Goal: Answer question/provide support

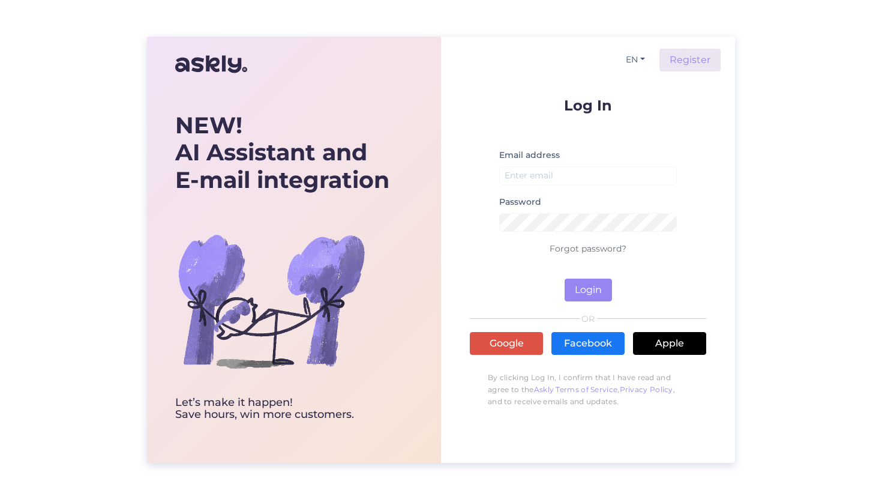
click at [501, 331] on div "Log In Email address Password Forgot password? Login OR Google Facebook Apple B…" at bounding box center [588, 256] width 237 height 316
click at [499, 337] on link "Google" at bounding box center [506, 343] width 73 height 23
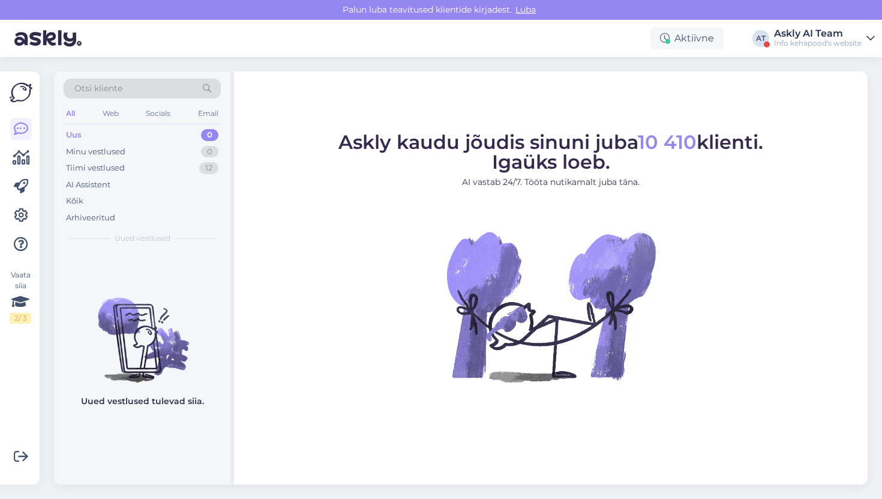
click at [818, 32] on div "Askly AI Team" at bounding box center [818, 34] width 88 height 10
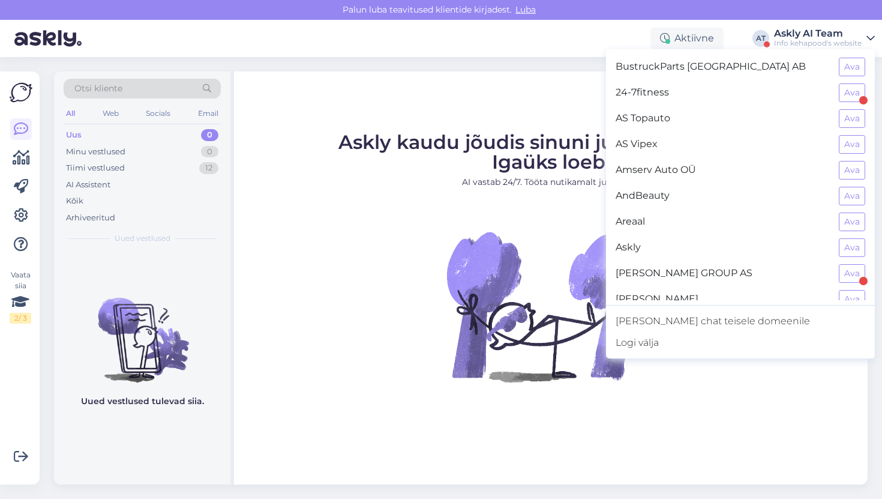
click at [829, 145] on span "AS Vipex" at bounding box center [723, 144] width 214 height 19
click at [847, 143] on button "Ava" at bounding box center [852, 144] width 26 height 19
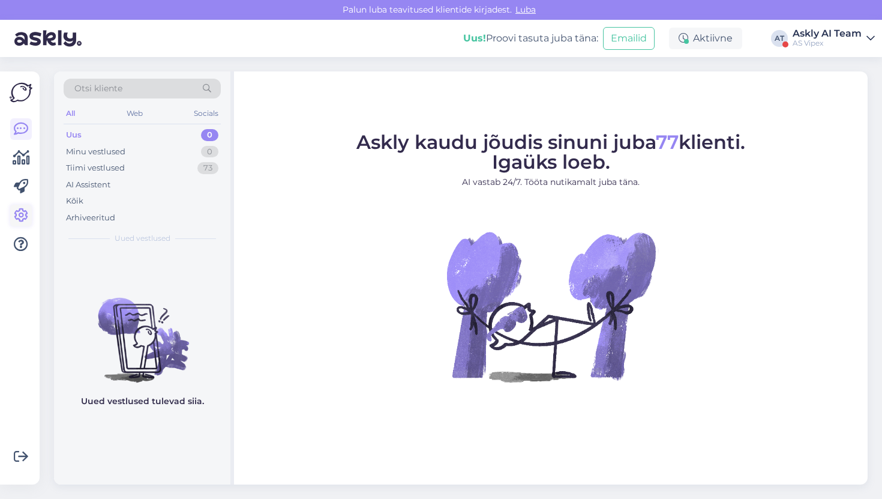
click at [23, 219] on icon at bounding box center [21, 215] width 14 height 14
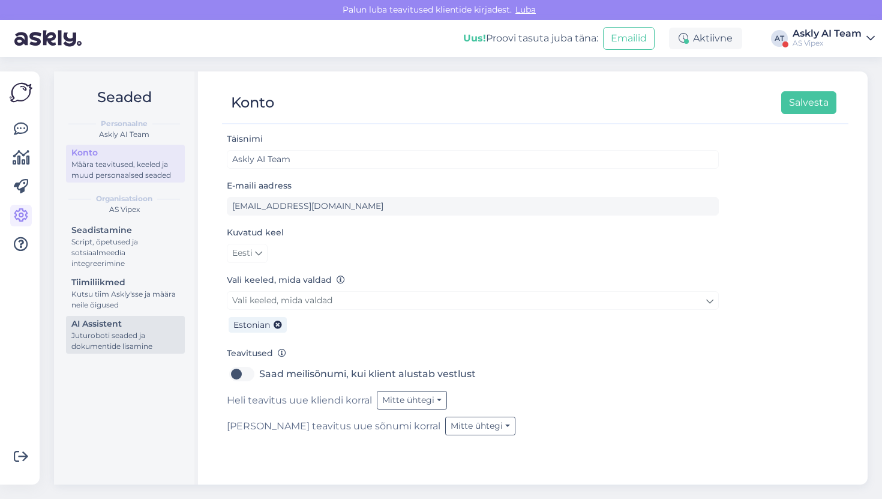
click at [146, 331] on div "Juturoboti seaded ja dokumentide lisamine" at bounding box center [125, 341] width 108 height 22
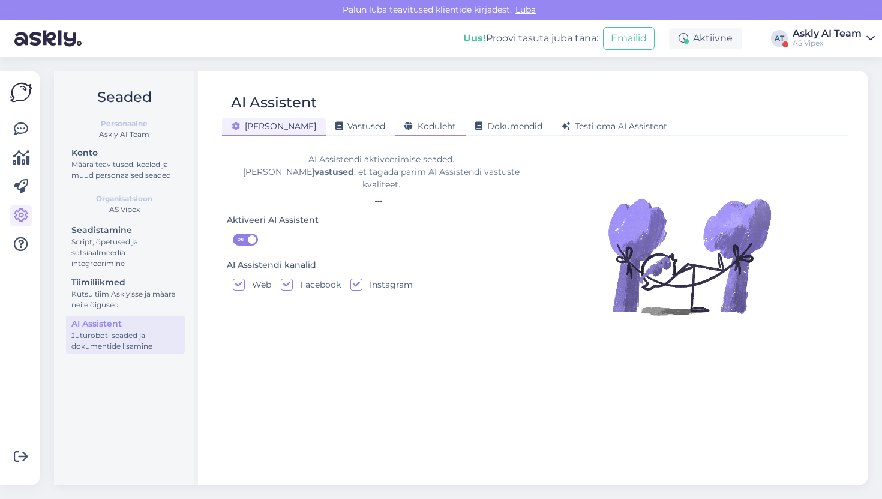
click at [397, 136] on div "Koduleht" at bounding box center [430, 127] width 71 height 19
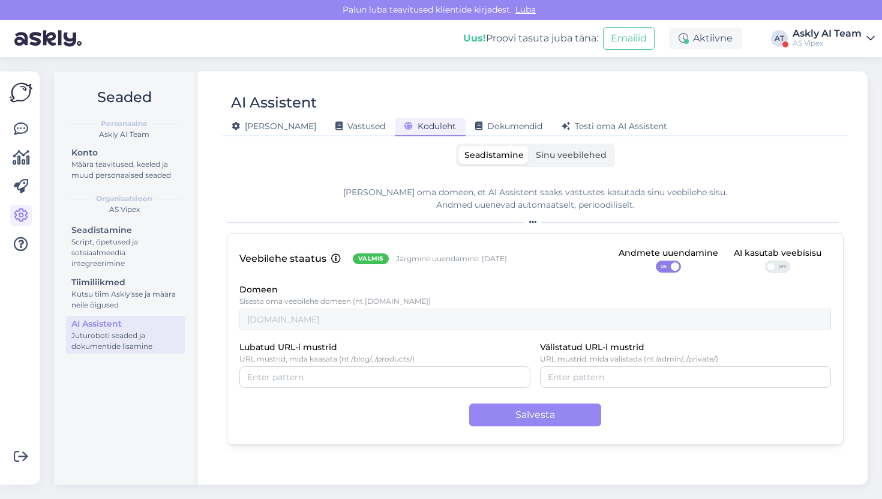
click at [779, 268] on span "OFF" at bounding box center [783, 266] width 14 height 11
click at [765, 261] on input "OFF" at bounding box center [765, 261] width 0 height 0
click at [550, 427] on div "Veebilehe staatus Valmis Järgmine uuendamine: [DATE] Andmete uuendamine ON AI k…" at bounding box center [535, 339] width 617 height 212
click at [550, 421] on button "Salvesta" at bounding box center [535, 414] width 132 height 23
click at [562, 128] on span "Testi oma AI Assistent" at bounding box center [615, 126] width 106 height 11
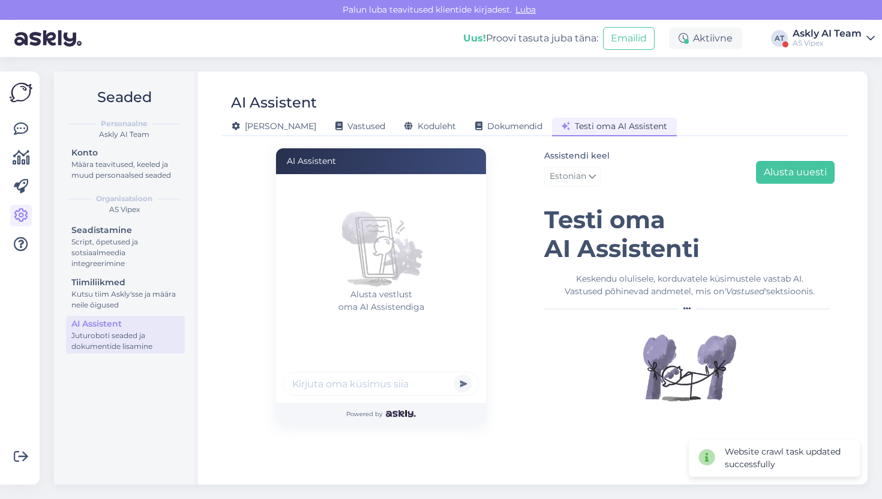
click at [425, 96] on div "AI Assistent" at bounding box center [529, 102] width 615 height 23
click at [408, 120] on div "Koduleht" at bounding box center [430, 127] width 71 height 19
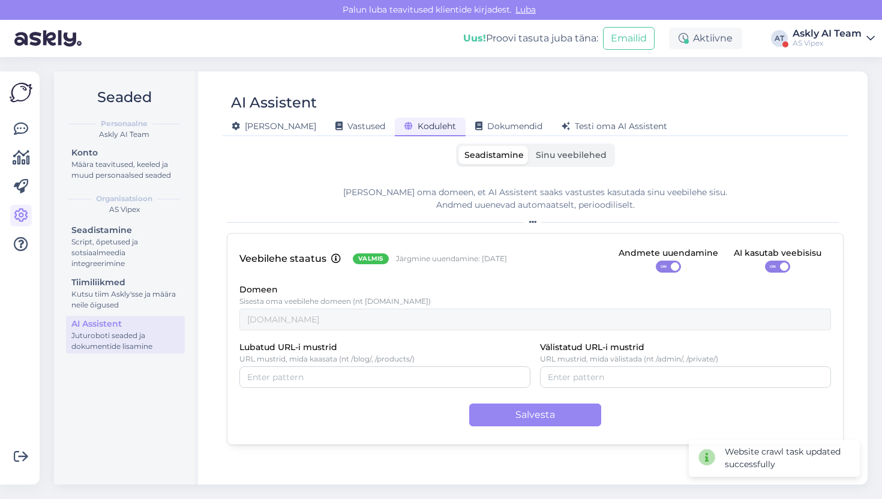
click at [571, 154] on span "Sinu veebilehed" at bounding box center [571, 154] width 71 height 11
click at [530, 146] on input "Sinu veebilehed" at bounding box center [530, 146] width 0 height 0
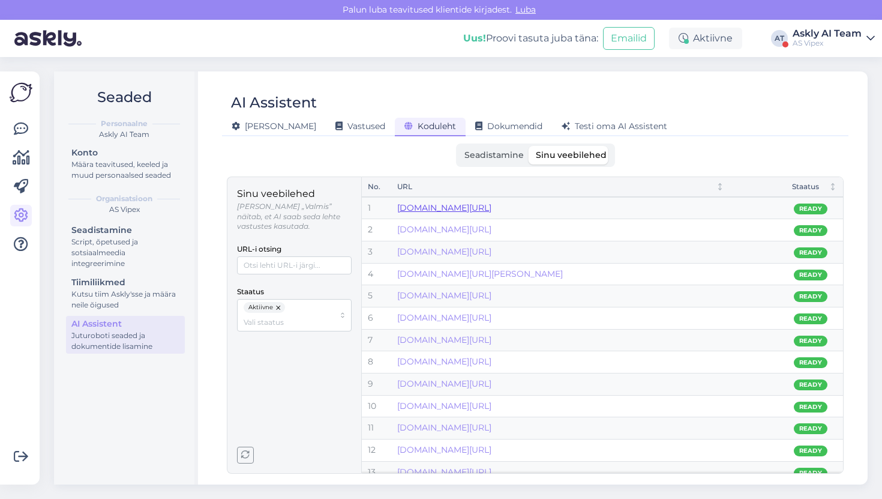
click at [492, 210] on link "[DOMAIN_NAME][URL]" at bounding box center [444, 207] width 94 height 11
click at [480, 159] on span "Seadistamine" at bounding box center [494, 154] width 59 height 11
click at [459, 146] on input "Seadistamine" at bounding box center [459, 146] width 0 height 0
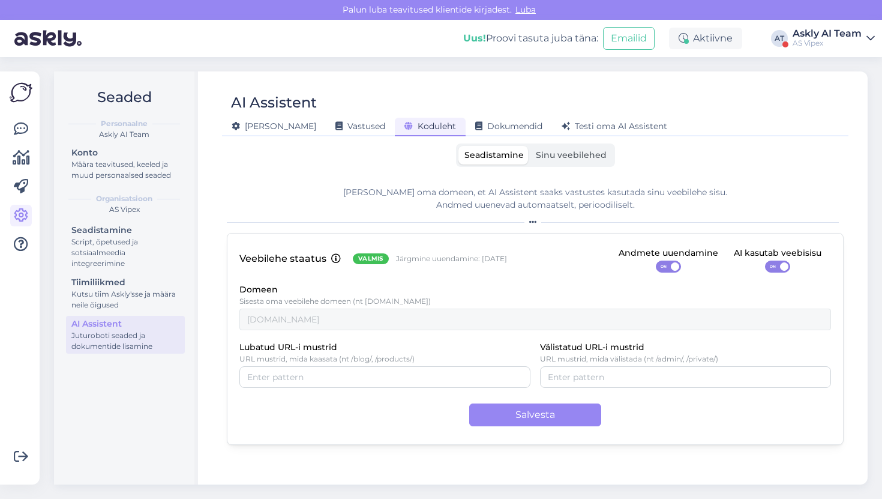
click at [480, 159] on span "Seadistamine" at bounding box center [494, 154] width 59 height 11
click at [459, 146] on input "Seadistamine" at bounding box center [459, 146] width 0 height 0
click at [461, 200] on div "[PERSON_NAME] oma domeen, et AI Assistent saaks vastustes kasutada sinu veebile…" at bounding box center [535, 198] width 617 height 25
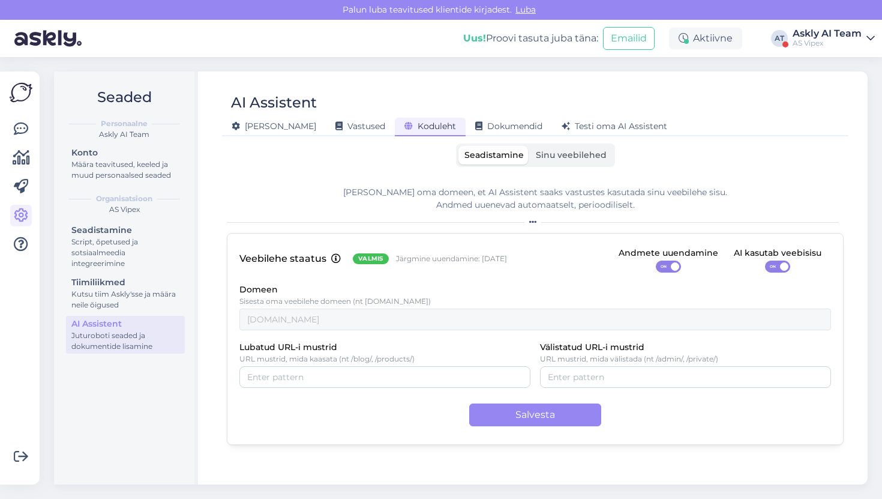
click at [474, 173] on div "Seadistamine Sinu veebilehed [PERSON_NAME] oma domeen, et AI Assistent saaks va…" at bounding box center [535, 308] width 617 height 330
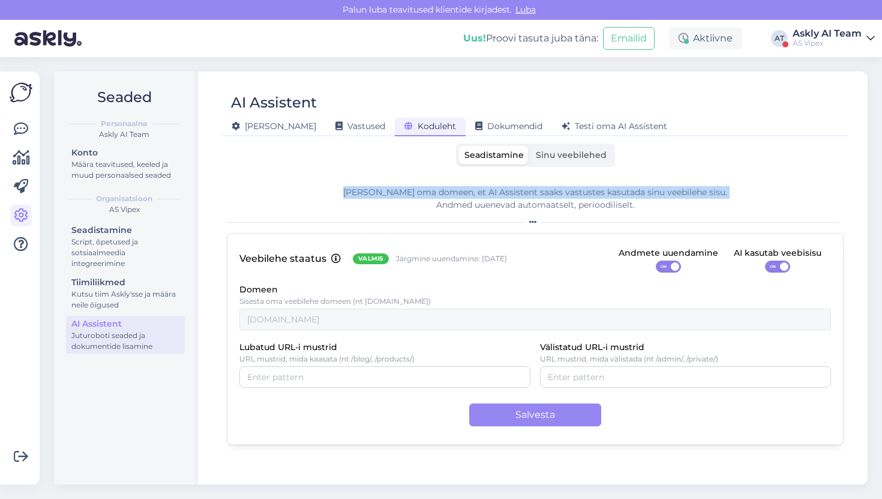
click at [474, 173] on div "Seadistamine Sinu veebilehed [PERSON_NAME] oma domeen, et AI Assistent saaks va…" at bounding box center [535, 308] width 617 height 330
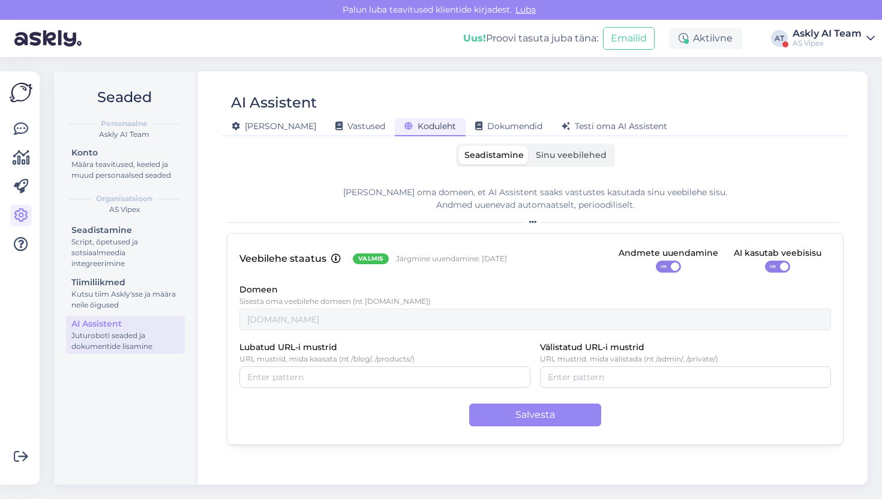
click at [850, 56] on div "Uus! Proovi tasuta [PERSON_NAME]: Emailid Aktiivne AT Askly AI Team AS Vipex" at bounding box center [441, 38] width 882 height 37
click at [849, 50] on div "Uus! Proovi tasuta [PERSON_NAME]: Emailid Aktiivne AT Askly AI Team AS Vipex" at bounding box center [441, 38] width 882 height 37
click at [832, 35] on div "Askly AI Team" at bounding box center [827, 34] width 69 height 10
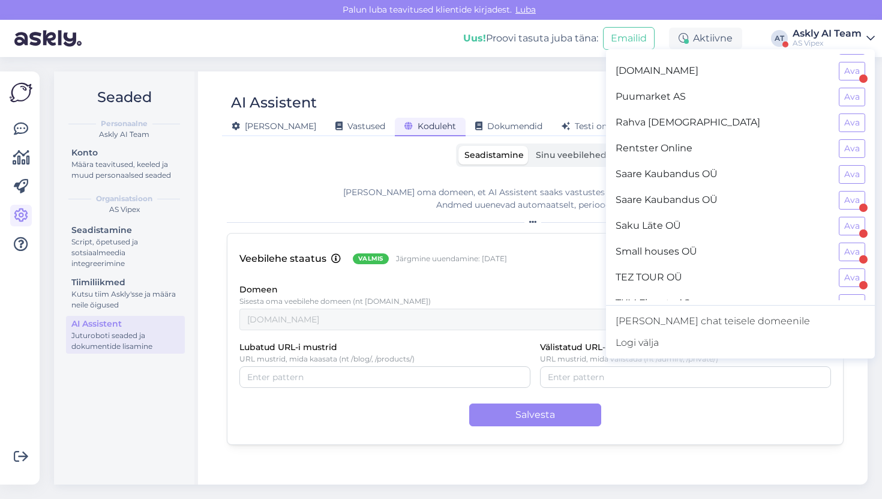
scroll to position [792, 0]
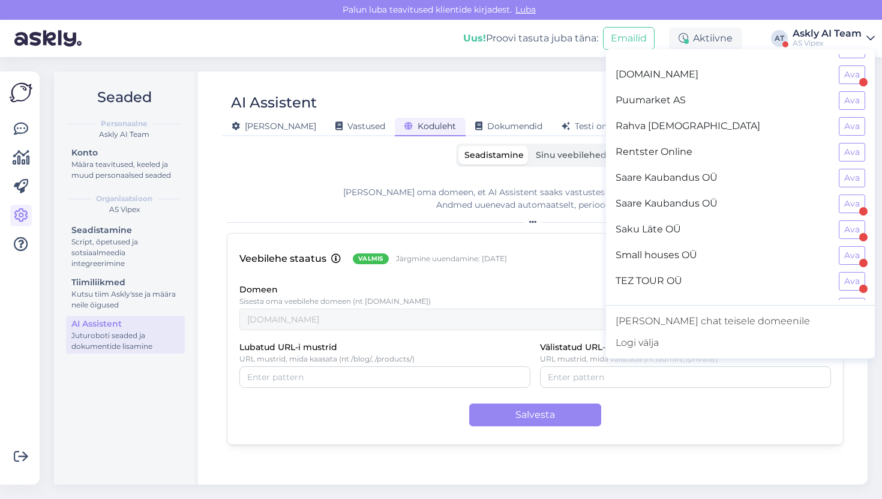
click at [566, 166] on div "Seadistamine Sinu veebilehed" at bounding box center [535, 154] width 159 height 23
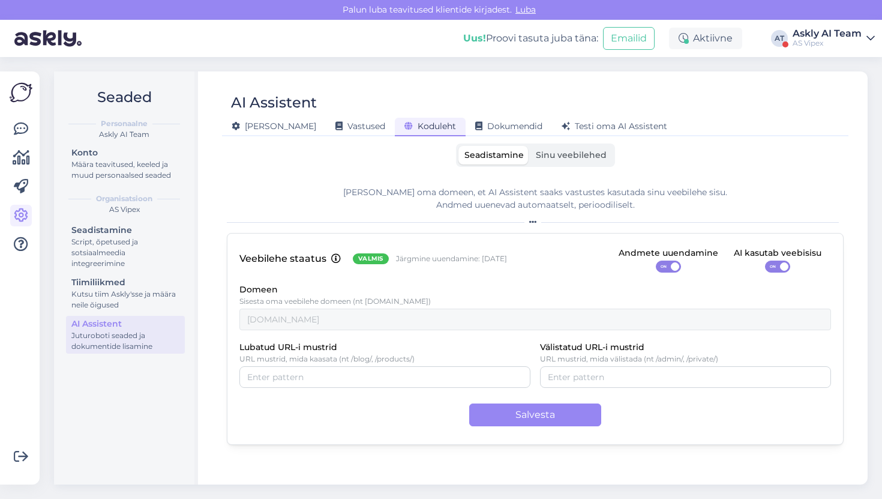
click at [566, 141] on div "AI Assistent [PERSON_NAME] Vastused Koduleht Dokumendid [PERSON_NAME] oma AI As…" at bounding box center [535, 277] width 665 height 413
click at [564, 147] on label "Sinu veebilehed" at bounding box center [571, 155] width 83 height 19
click at [530, 146] on input "Sinu veebilehed" at bounding box center [530, 146] width 0 height 0
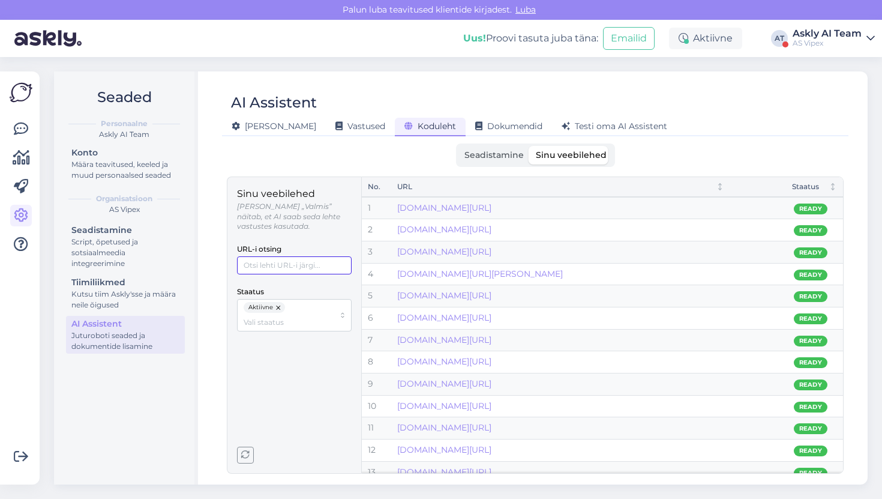
click at [325, 256] on input "URL-i otsing" at bounding box center [294, 265] width 115 height 18
type input "/en"
click at [468, 273] on link "[DOMAIN_NAME][URL]" at bounding box center [444, 273] width 94 height 11
click at [560, 139] on div "AI Assistent [PERSON_NAME] Vastused Koduleht Dokumendid [PERSON_NAME] oma AI As…" at bounding box center [535, 277] width 665 height 413
click at [560, 134] on div "Testi oma AI Assistent" at bounding box center [614, 127] width 125 height 19
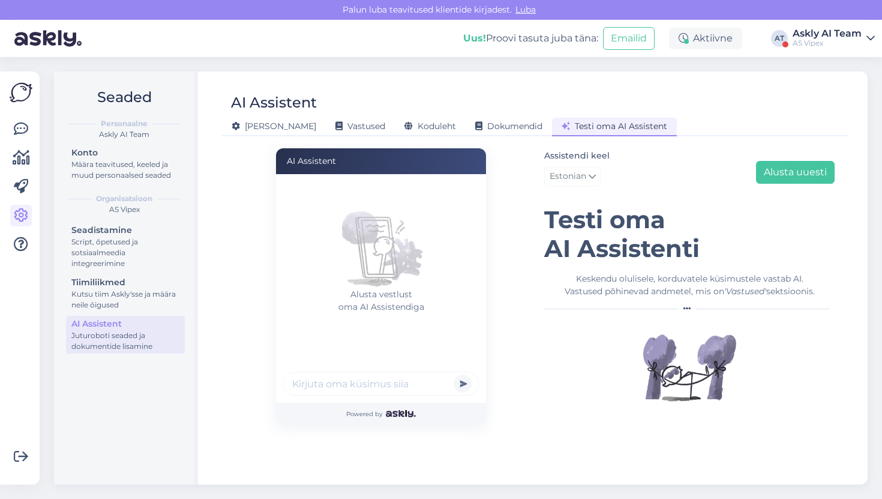
click at [384, 381] on input "text" at bounding box center [381, 384] width 196 height 24
paste input "Shower Faucets"
type input "Do you have Shower Faucets ?"
click at [585, 159] on label "Assistendi keel" at bounding box center [576, 155] width 65 height 13
click at [584, 171] on span "Estonian" at bounding box center [568, 176] width 37 height 13
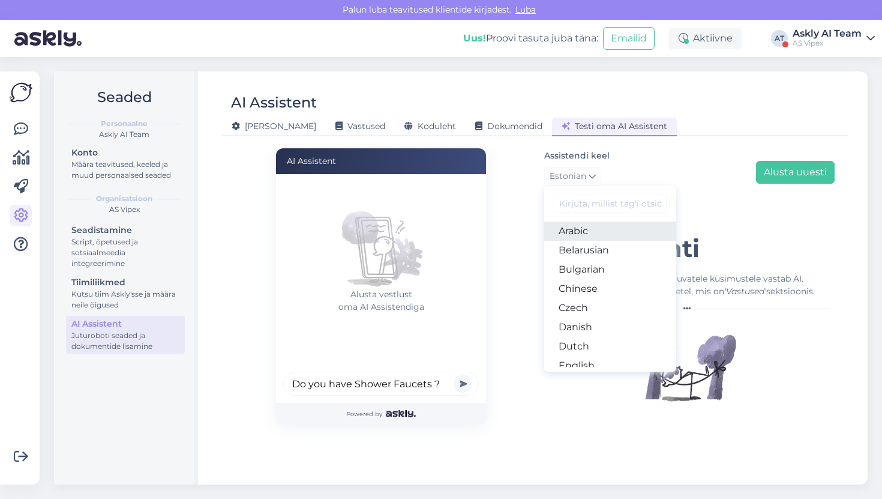
type input "e"
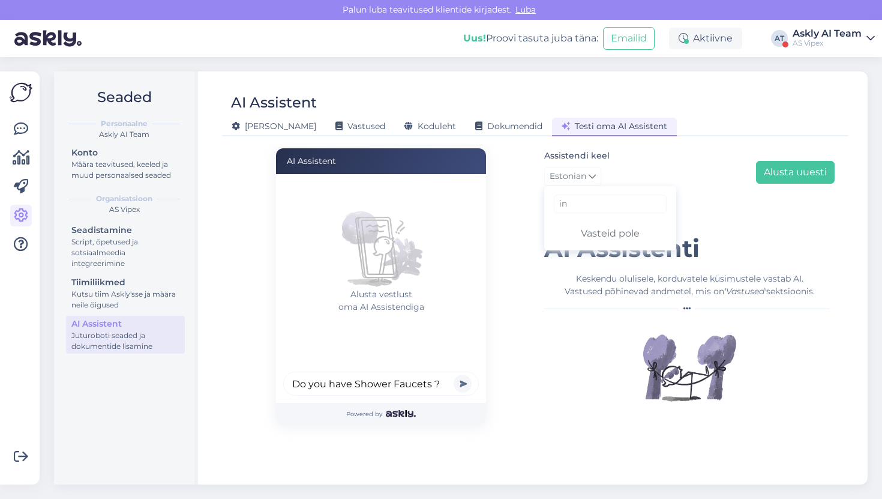
type input "i"
type input "engli"
click at [614, 229] on link "English" at bounding box center [610, 231] width 132 height 19
click at [460, 393] on input "Do you have Shower Faucets ?" at bounding box center [381, 384] width 196 height 24
click at [462, 384] on button "submit" at bounding box center [463, 384] width 18 height 18
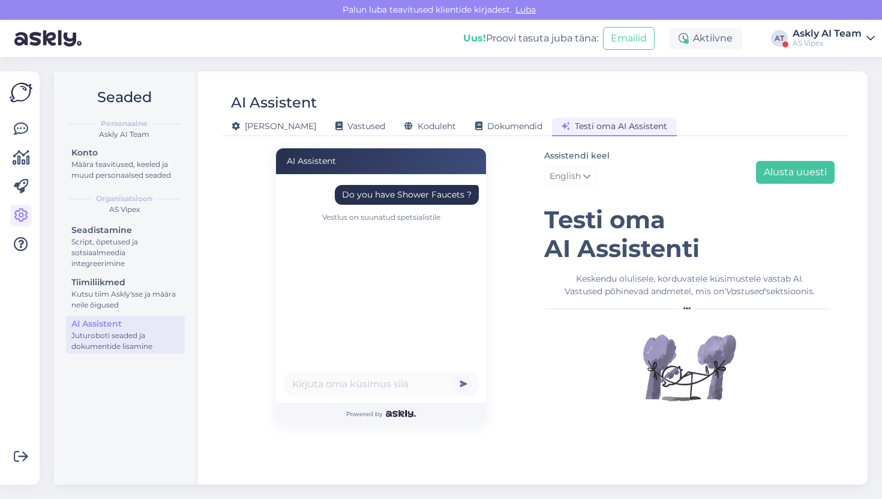
click at [369, 222] on div "Vestlus on suunatud spetsialistile" at bounding box center [381, 217] width 196 height 11
click at [386, 193] on div "Do you have Shower Faucets ?" at bounding box center [407, 194] width 130 height 13
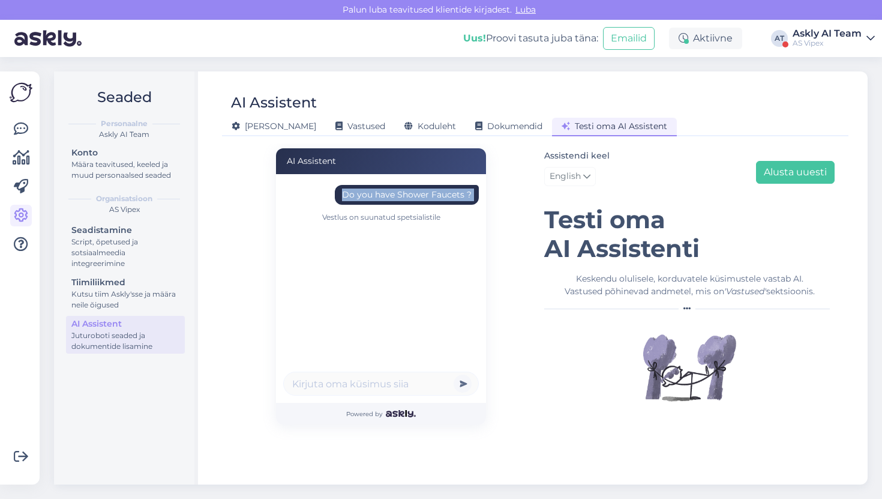
click at [386, 193] on div "Do you have Shower Faucets ?" at bounding box center [407, 194] width 130 height 13
copy div "Do you have Shower Faucets ?"
click at [439, 205] on div "Do you have Shower Faucets ?" at bounding box center [381, 198] width 196 height 27
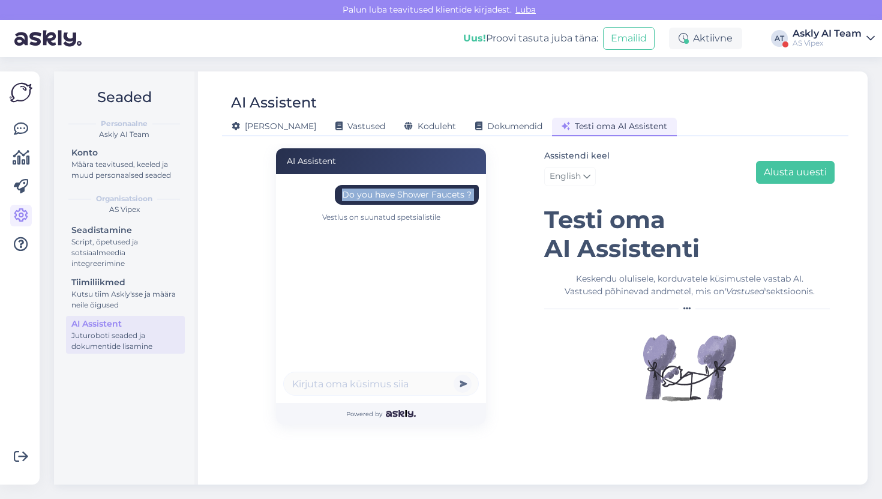
copy div "Do you have Shower Faucets ?"
click at [753, 170] on div "Assistendi keel English engli English Alusta uuesti" at bounding box center [689, 169] width 291 height 43
click at [781, 169] on button "Alusta uuesti" at bounding box center [795, 172] width 79 height 23
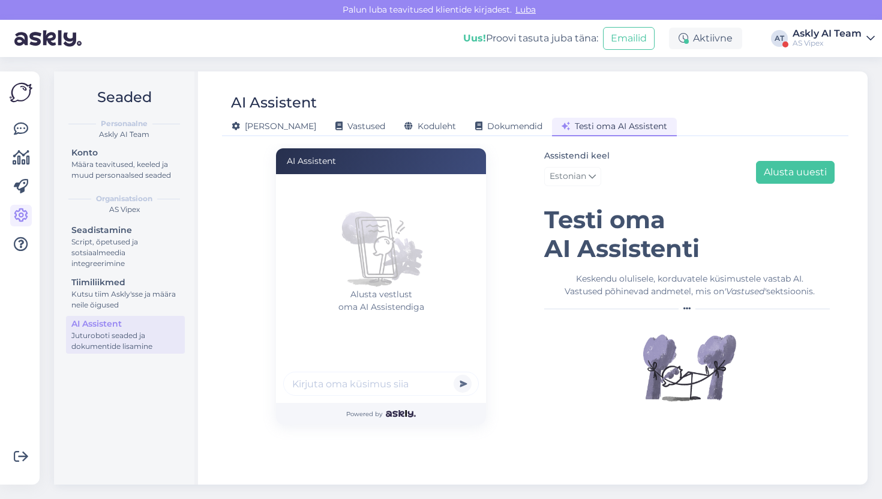
click at [348, 386] on input "text" at bounding box center [381, 384] width 196 height 24
paste input "Do you have Shower Faucets ?"
type input "Do you have Shower Faucets ?"
click at [454, 375] on button "submit" at bounding box center [463, 384] width 18 height 18
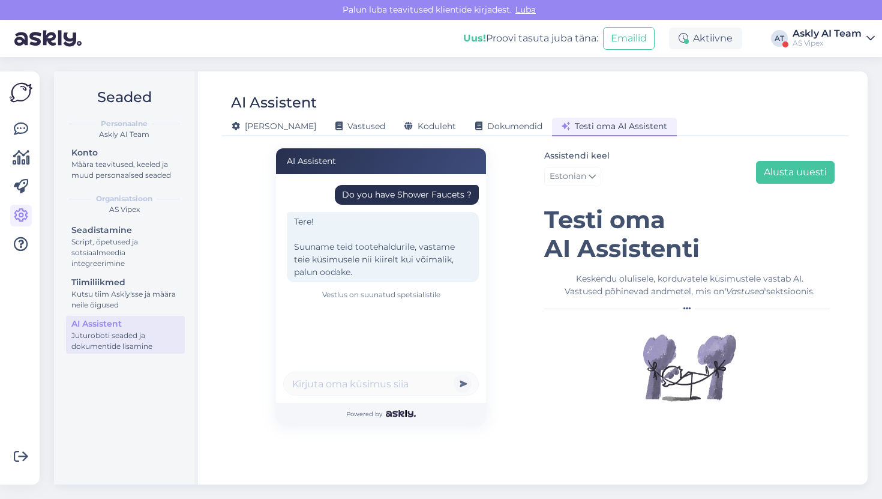
click at [427, 193] on div "Do you have Shower Faucets ?" at bounding box center [407, 194] width 130 height 13
copy div "Do you have Shower Faucets ?"
click at [789, 173] on button "Alusta uuesti" at bounding box center [795, 172] width 79 height 23
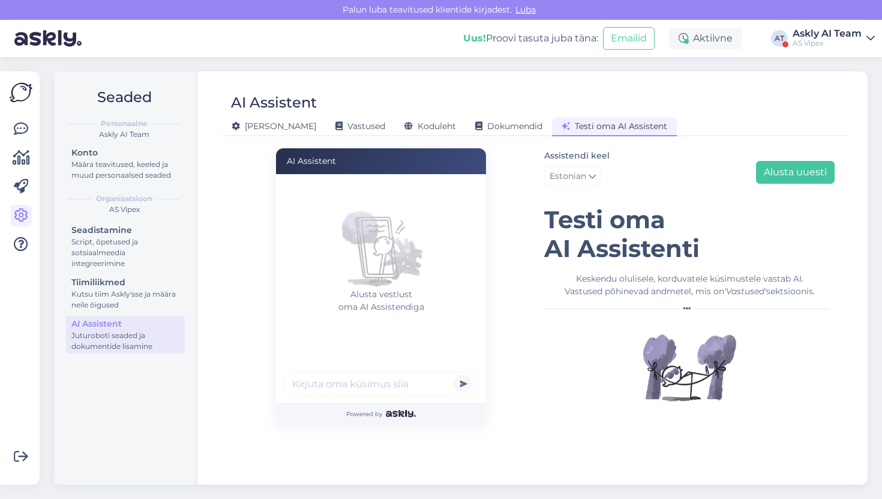
click at [384, 372] on input "text" at bounding box center [381, 384] width 196 height 24
click at [451, 140] on div "AI Assistent [PERSON_NAME] Vastused Koduleht Dokumendid [PERSON_NAME] oma AI As…" at bounding box center [535, 277] width 665 height 413
click at [466, 132] on div "Dokumendid" at bounding box center [509, 127] width 86 height 19
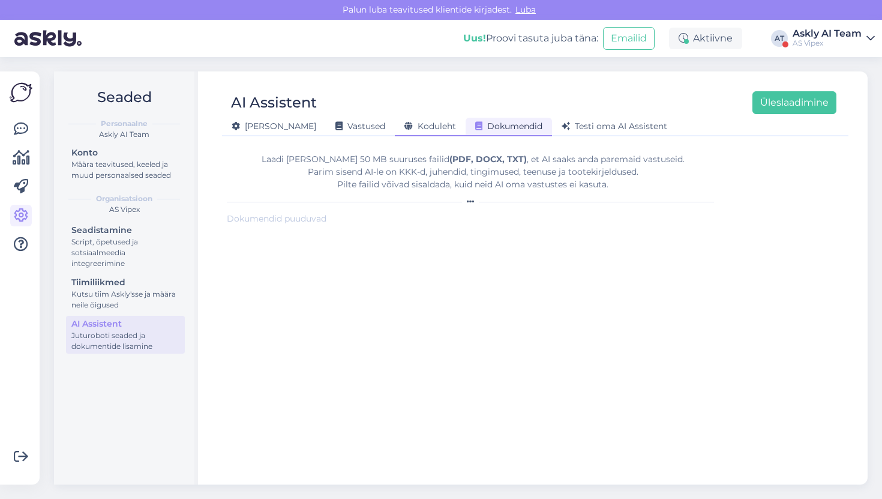
click at [411, 125] on span "Koduleht" at bounding box center [431, 126] width 52 height 11
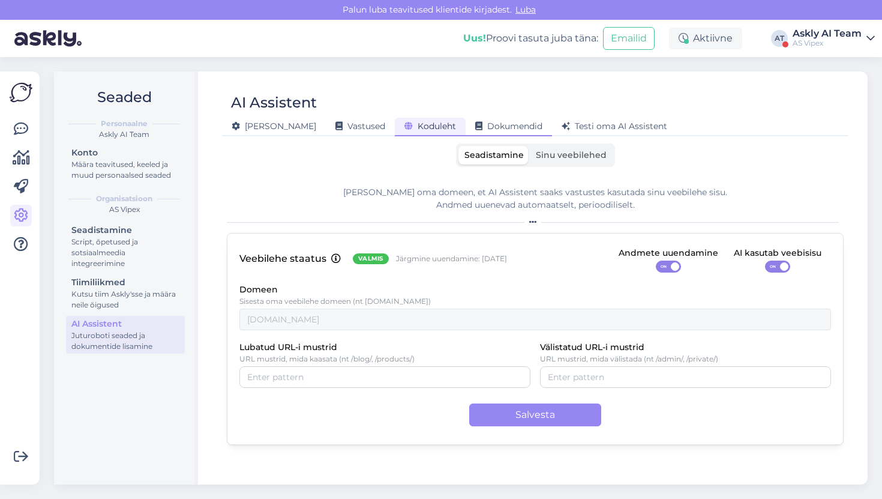
click at [475, 128] on span "Dokumendid" at bounding box center [508, 126] width 67 height 11
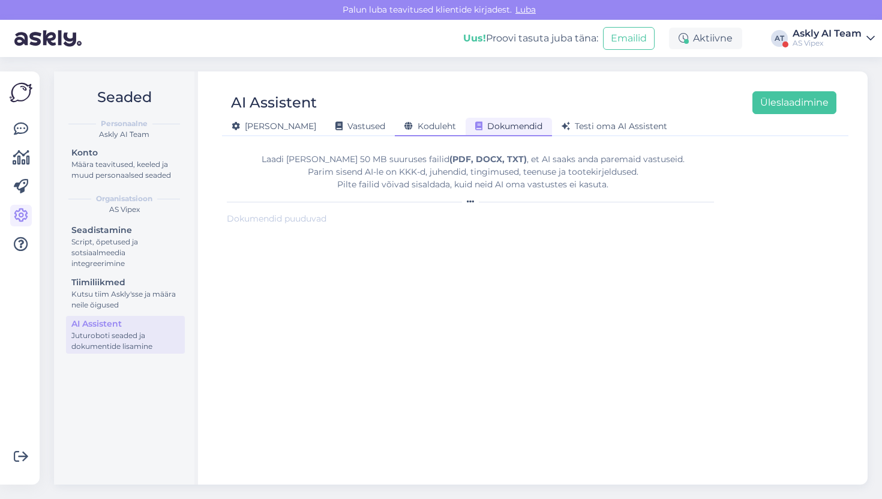
click at [411, 132] on div "Koduleht" at bounding box center [430, 127] width 71 height 19
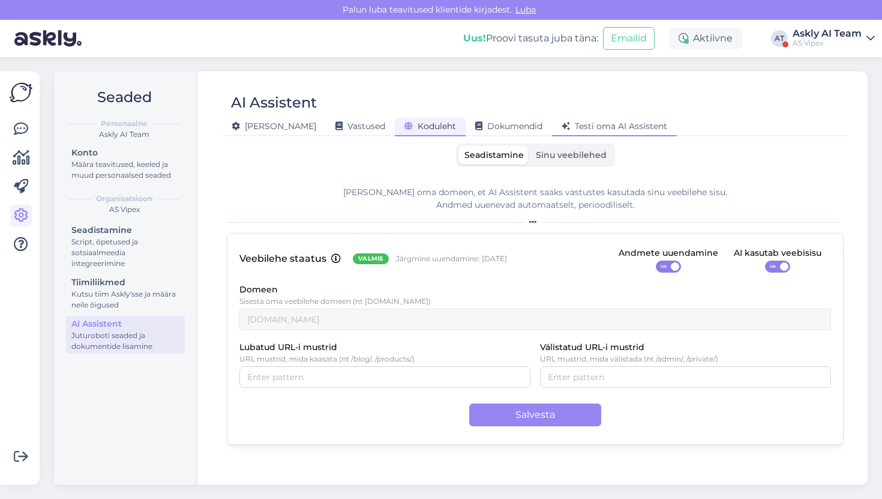
click at [552, 118] on div "Testi oma AI Assistent" at bounding box center [614, 127] width 125 height 19
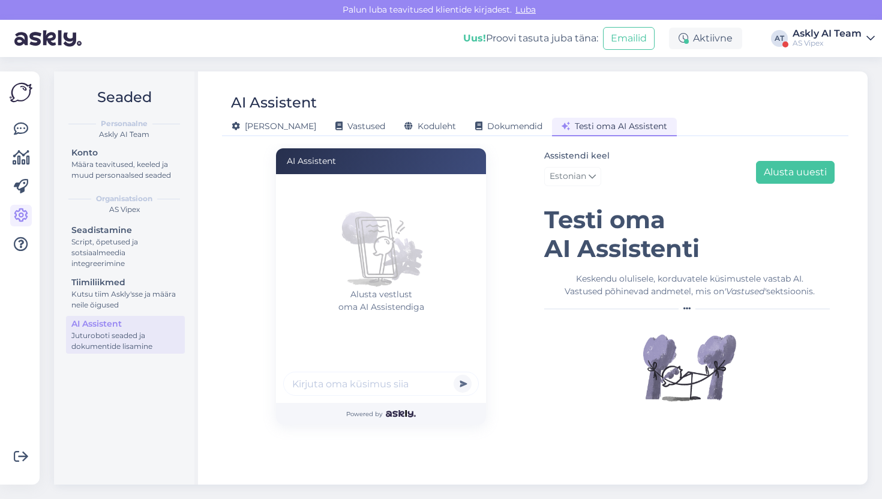
click at [386, 398] on div at bounding box center [381, 386] width 196 height 28
click at [388, 373] on input "text" at bounding box center [381, 384] width 196 height 24
click at [387, 379] on input "text" at bounding box center [381, 384] width 196 height 24
paste input "Do you have Shower Faucets ?"
type input "Do you have Shower Faucets ?"
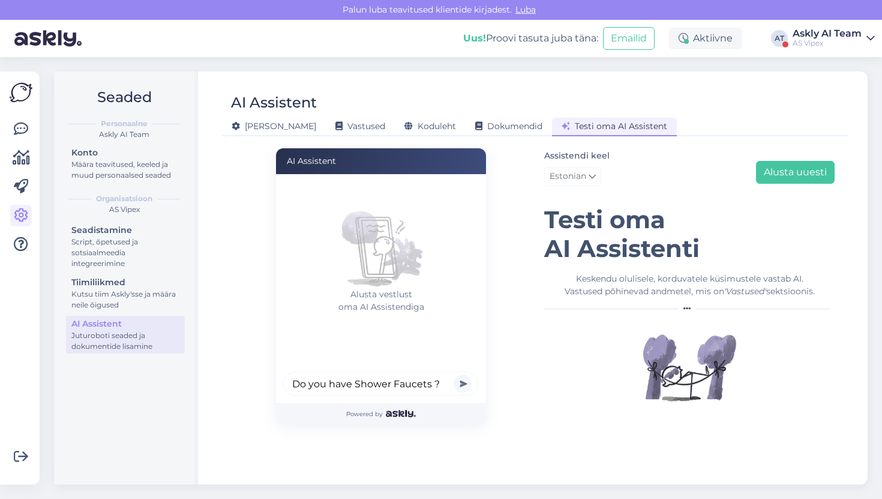
click at [454, 375] on button "submit" at bounding box center [463, 384] width 18 height 18
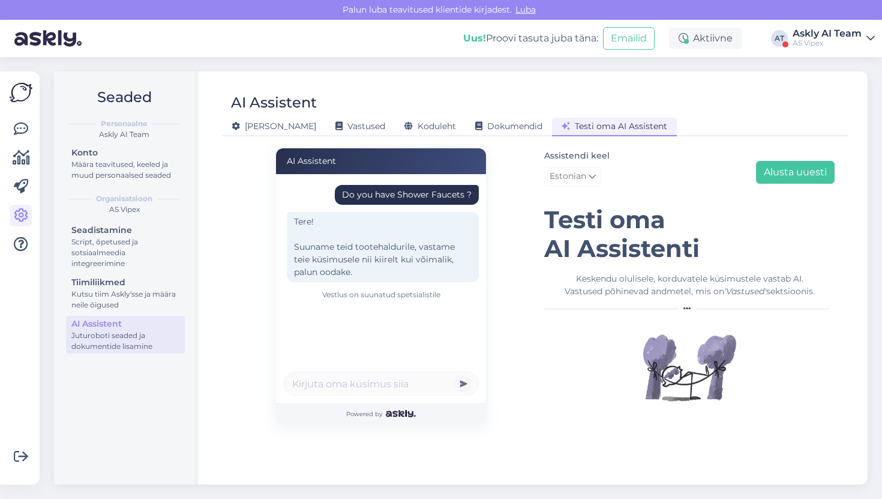
click at [343, 263] on div "Tere! Suuname teid tootehaldurile, vastame teie küsimusele nii kiirelt kui võim…" at bounding box center [383, 247] width 192 height 70
click at [306, 137] on div "AI Assistent [PERSON_NAME] Vastused Koduleht Dokumendid [PERSON_NAME] oma AI As…" at bounding box center [535, 277] width 665 height 413
click at [336, 131] on span "Vastused" at bounding box center [361, 126] width 50 height 11
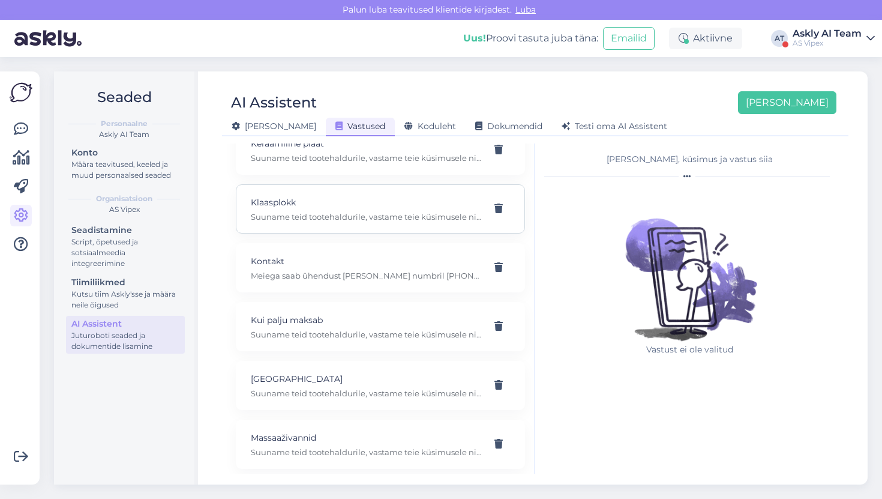
scroll to position [373, 0]
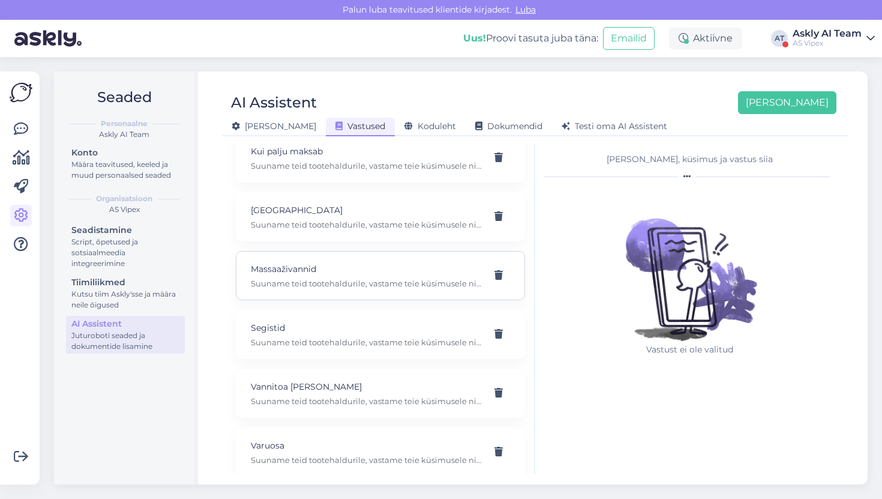
click at [343, 278] on p "Suuname teid tootehaldurile, vastame teie küsimusele nii kiirelt kui võimalik, …" at bounding box center [366, 283] width 231 height 11
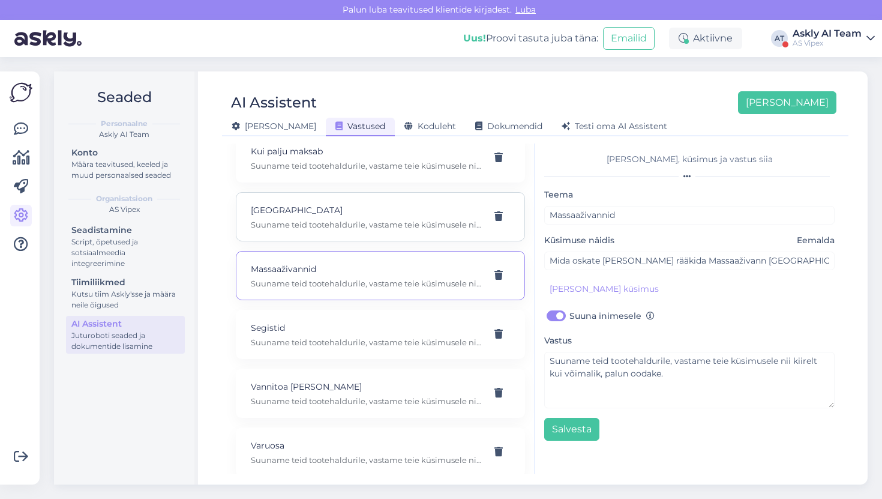
click at [333, 224] on div "Laos Suuname teid tootehaldurile, vastame teie küsimusele nii kiirelt kui võima…" at bounding box center [380, 216] width 289 height 49
type input "[GEOGRAPHIC_DATA]"
type input "Tervist! Kas toode on [GEOGRAPHIC_DATA]?"
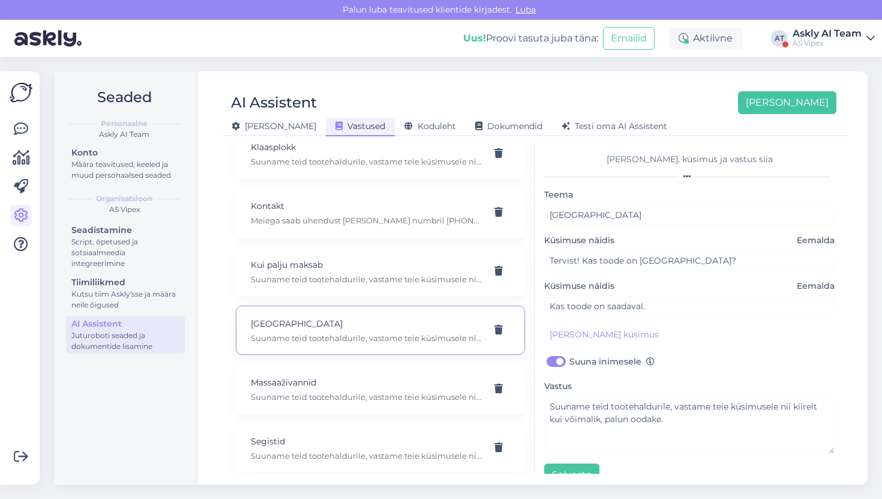
scroll to position [235, 0]
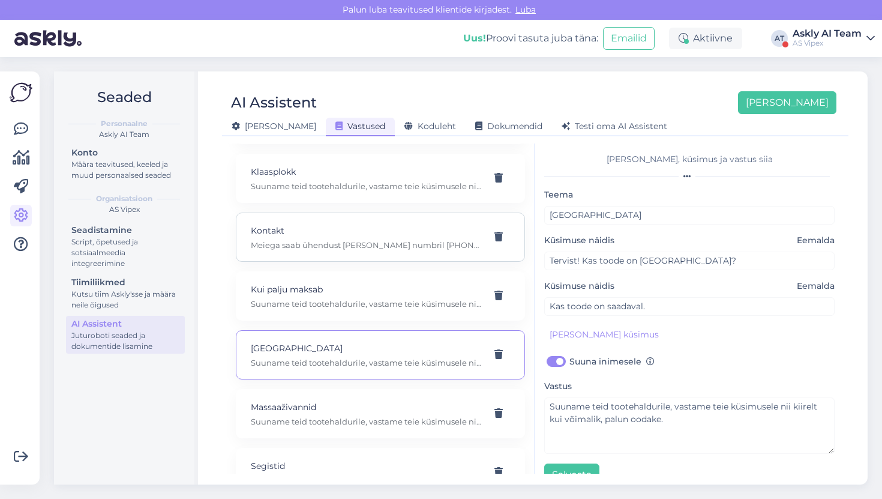
click at [327, 240] on p "Meiega saab ühendust [PERSON_NAME] numbril [PHONE_NUMBER] ja emaili [PERSON_NAM…" at bounding box center [366, 245] width 231 height 11
type input "Kontakt"
type input "Mis on teie telefoni number"
checkbox input "false"
type textarea "Meiega saab ühendust [PERSON_NAME] numbril [PHONE_NUMBER] ja emaili [PERSON_NAM…"
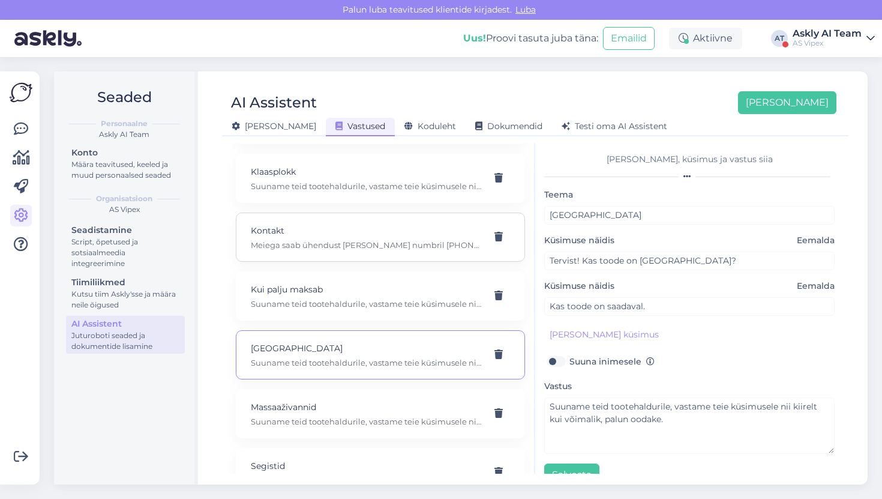
type input "Mis emailile kirjutada."
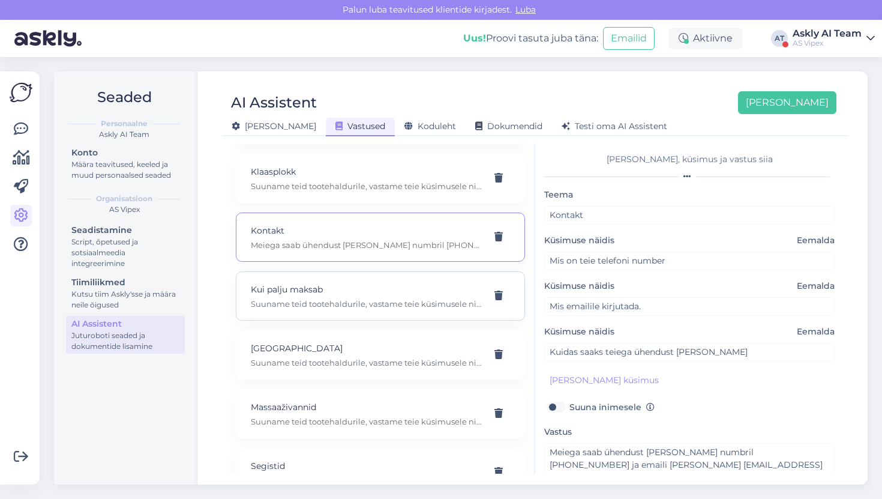
click at [324, 283] on p "Kui palju maksab" at bounding box center [366, 289] width 231 height 13
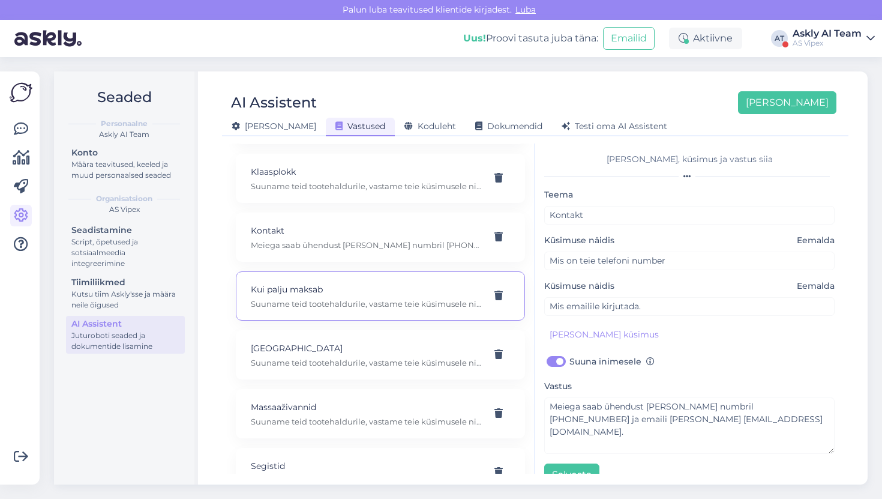
type input "Kui palju maksab"
type input "Tervist! Kui palju maksab toode?"
checkbox input "true"
type textarea "Suuname teid tootehaldurile, vastame teie küsimusele nii kiirelt kui võimalik, …"
type input "Sooviksin [PERSON_NAME]"
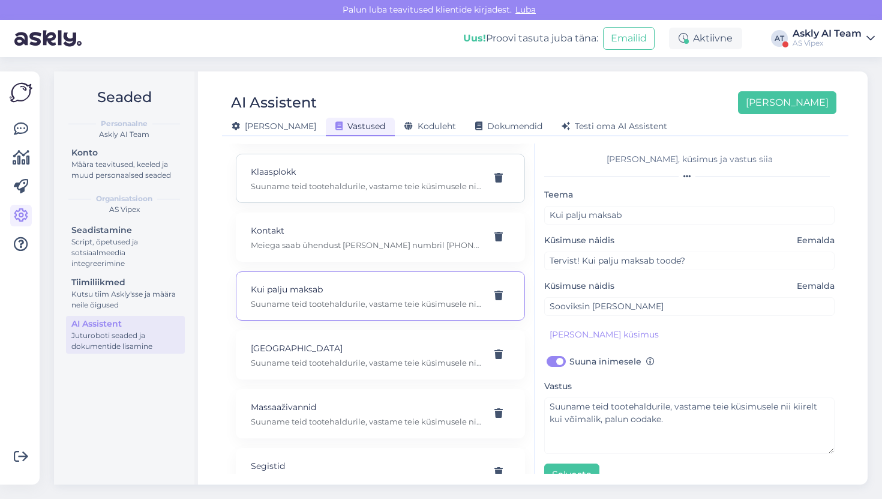
click at [331, 181] on p "Suuname teid tootehaldurile, vastame teie küsimusele nii kiirelt kui võimalik, …" at bounding box center [366, 186] width 231 height 11
type input "Klaasplokk"
type input "Tervist! Mul on küsimus klaasplokkide kohta."
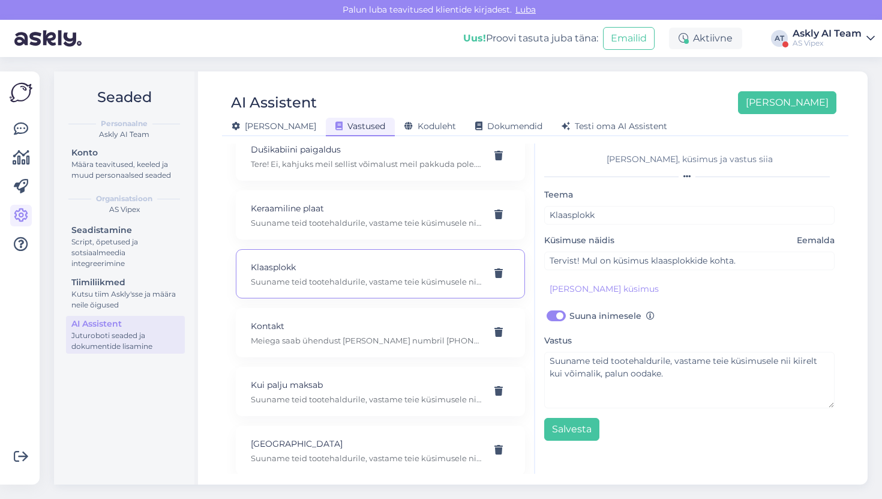
scroll to position [88, 0]
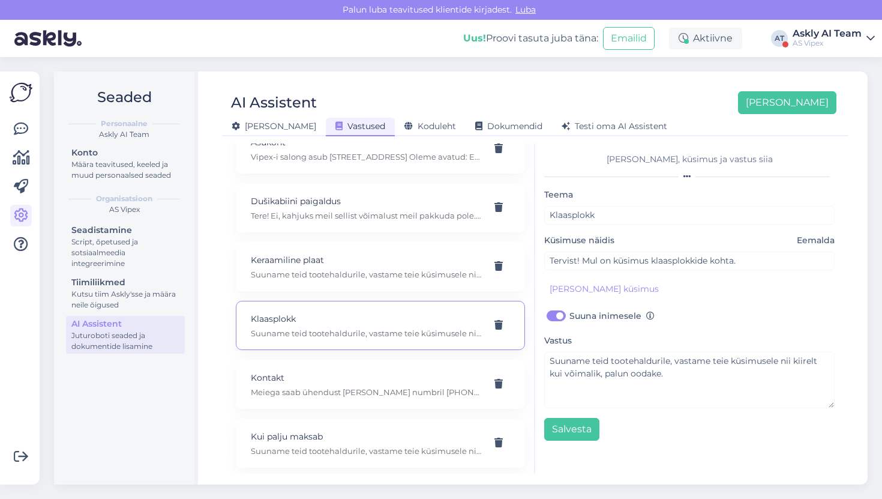
click at [319, 221] on div "Asukoht Vipex-i salong asub [STREET_ADDRESS] Oleme avatud: E-R 8:00-17:00 Dušik…" at bounding box center [380, 443] width 289 height 638
click at [326, 194] on p "Dušikabiini paigaldus" at bounding box center [366, 200] width 231 height 13
type input "Dušikabiini paigaldus"
type input "Tere, kas dušikabiini ostuga/ lepingu ga, saab lisada ka paigalduse"
type textarea "Tere! Ei, kahjuks meil sellist võimalust meil pakkuda pole. Võime soovitada spe…"
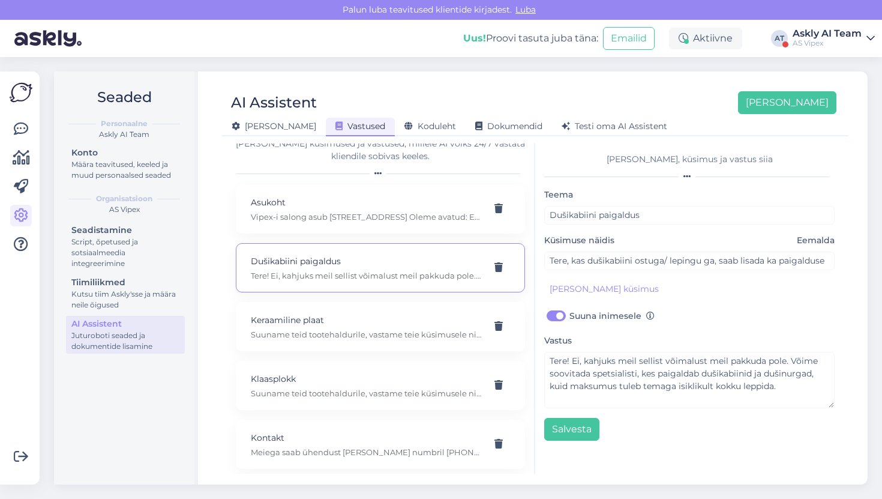
scroll to position [0, 0]
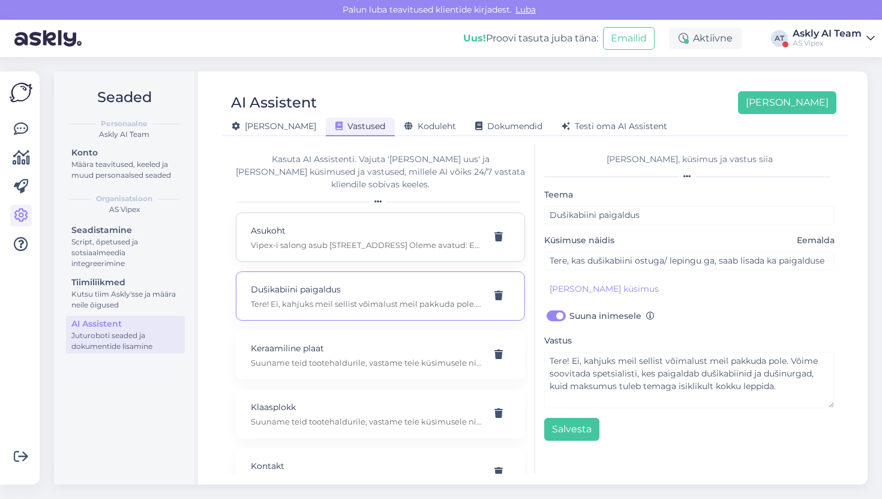
click at [317, 238] on div "Asukoht Vipex-i salong asub [STREET_ADDRESS] Oleme avatud: E-R 8:00-17:00" at bounding box center [380, 237] width 289 height 49
type input "Asukoht"
type input "Kus asub vipex salong"
checkbox input "false"
type textarea "Vipex-i salong asub [STREET_ADDRESS] Oleme avatud: E-R 8:00-17:00"
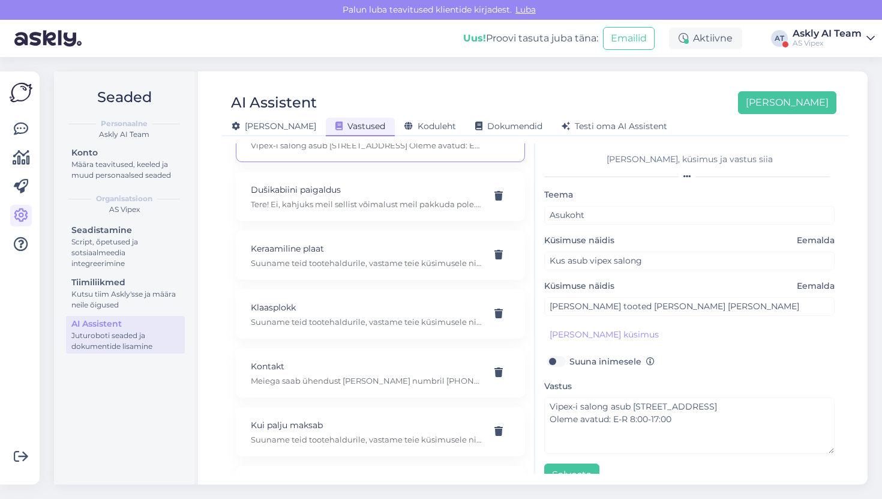
scroll to position [373, 0]
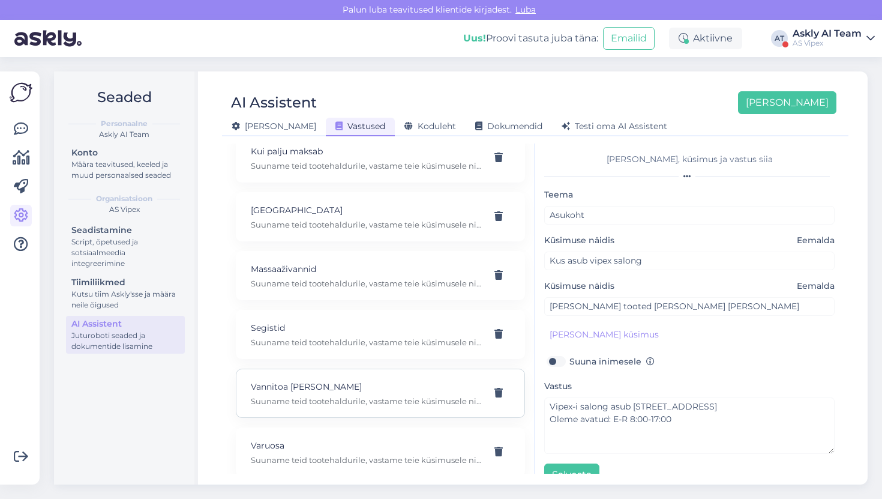
click at [315, 381] on div "Vannitoa [PERSON_NAME] Suuname teid tootehaldurile, vastame teie küsimusele nii…" at bounding box center [366, 393] width 231 height 26
type input "Vannitoa [PERSON_NAME]"
type input "Hello, do you also make installation for bathroom cabinets?"
checkbox input "true"
type textarea "Suuname teid tootehaldurile, vastame teie küsimusele nii kiirelt kui võimalik, …"
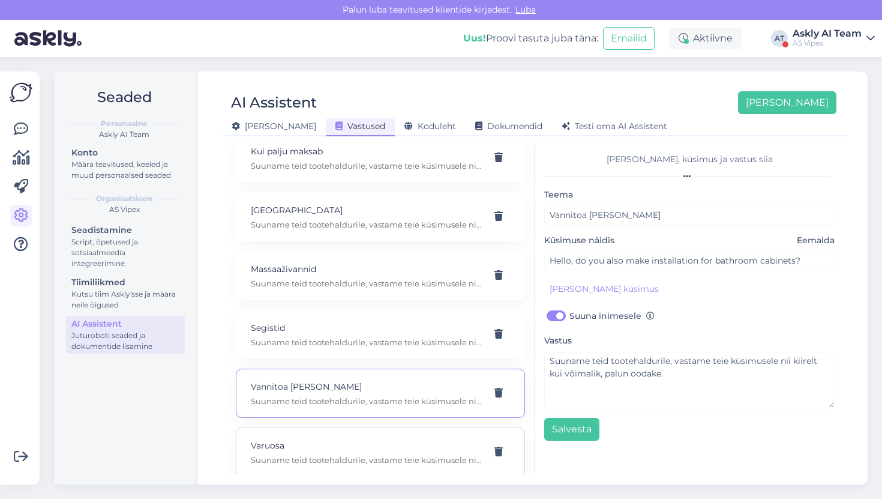
click at [312, 439] on p "Varuosa" at bounding box center [366, 445] width 231 height 13
type input "Varuosa"
type input "Tervist! Kas teil sellist varuosa on?"
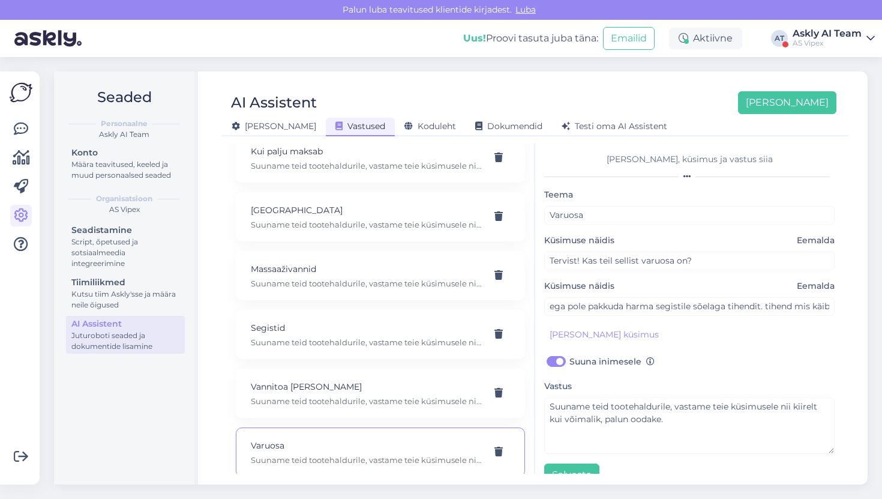
click at [312, 439] on p "Varuosa" at bounding box center [366, 445] width 231 height 13
click at [321, 401] on div "Vannitoa [PERSON_NAME] Suuname teid tootehaldurile, vastame teie küsimusele nii…" at bounding box center [380, 393] width 289 height 49
type input "Vannitoa [PERSON_NAME]"
type input "Hello, do you also make installation for bathroom cabinets?"
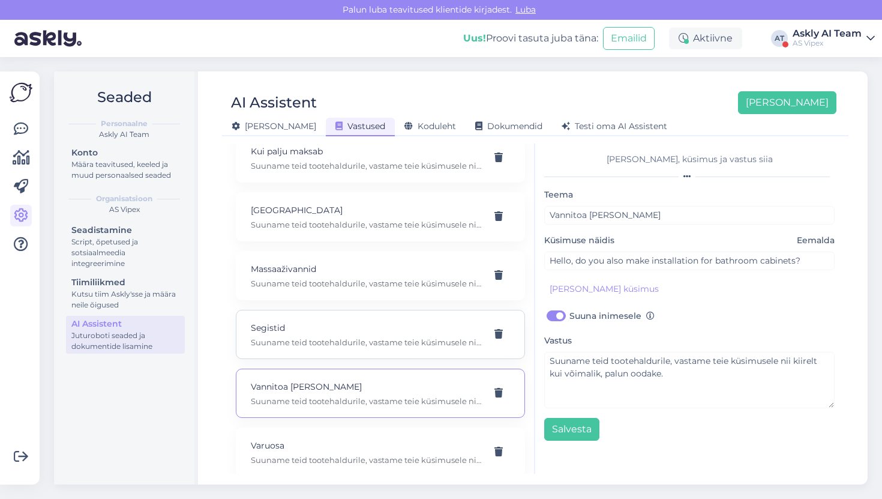
click at [327, 342] on div "Segistid Suuname teid tootehaldurile, vastame teie küsimusele nii kiirelt kui v…" at bounding box center [380, 334] width 289 height 49
type input "Segistid"
type input "Tervist! Mul on küsimus segistite kohta"
click at [328, 262] on p "Massaaživannid" at bounding box center [366, 268] width 231 height 13
type input "Massaaživannid"
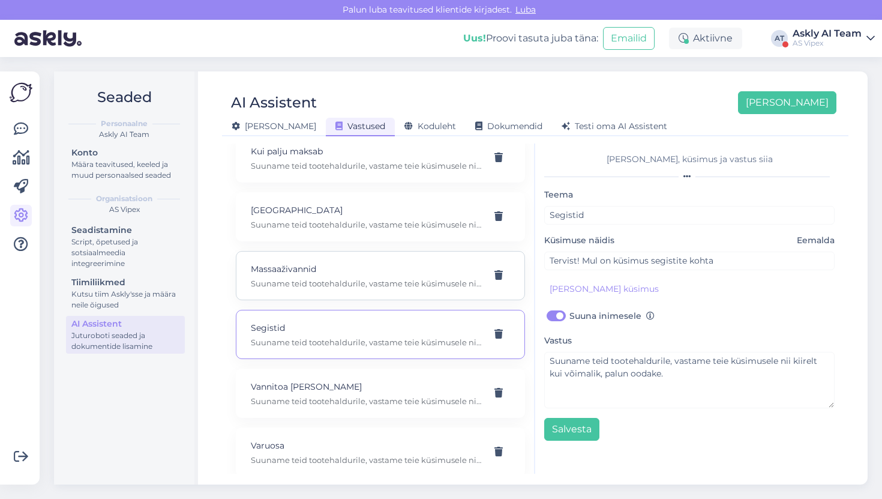
type input "Mida oskate [PERSON_NAME] rääkida Massaaživann [GEOGRAPHIC_DATA] kohta"
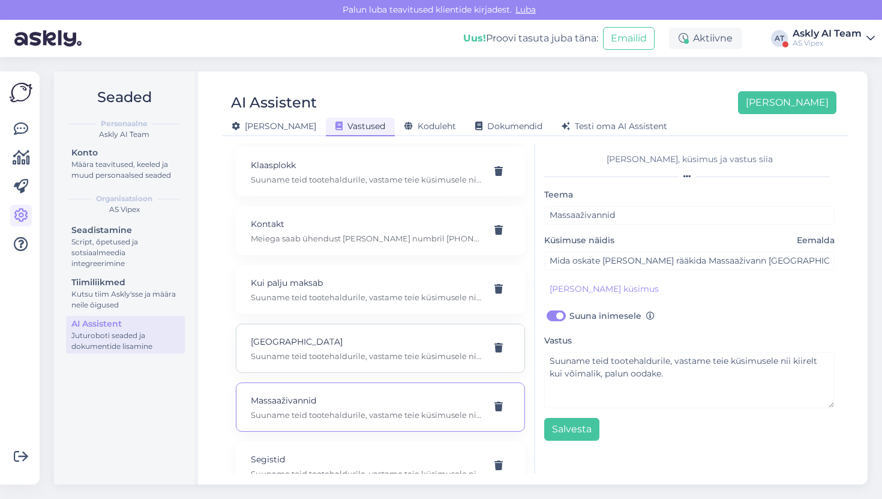
click at [313, 324] on div "Laos Suuname teid tootehaldurile, vastame teie küsimusele nii kiirelt kui võima…" at bounding box center [380, 348] width 289 height 49
type input "[GEOGRAPHIC_DATA]"
type input "Tervist! Kas toode on [GEOGRAPHIC_DATA]?"
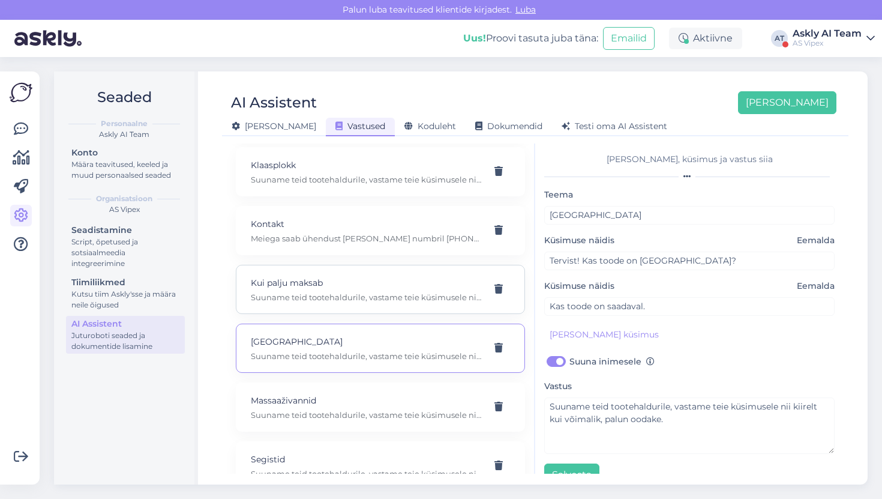
click at [321, 276] on p "Kui palju maksab" at bounding box center [366, 282] width 231 height 13
type input "Kui palju maksab"
type input "Tervist! Kui palju maksab toode?"
type input "Sooviksin [PERSON_NAME]"
click at [331, 233] on p "Meiega saab ühendust [PERSON_NAME] numbril [PHONE_NUMBER] ja emaili [PERSON_NAM…" at bounding box center [366, 238] width 231 height 11
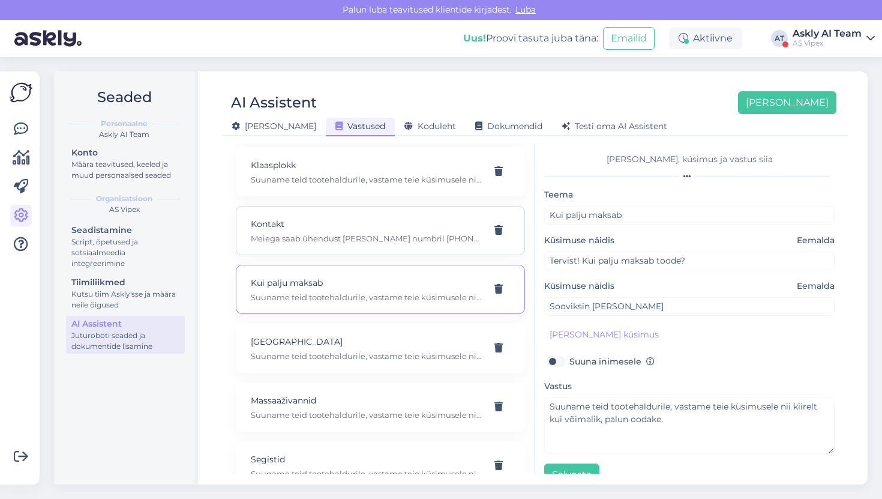
type input "Kontakt"
type input "Mis on teie telefoni number"
checkbox input "false"
type textarea "Meiega saab ühendust [PERSON_NAME] numbril [PHONE_NUMBER] ja emaili [PERSON_NAM…"
type input "Mis emailile kirjutada."
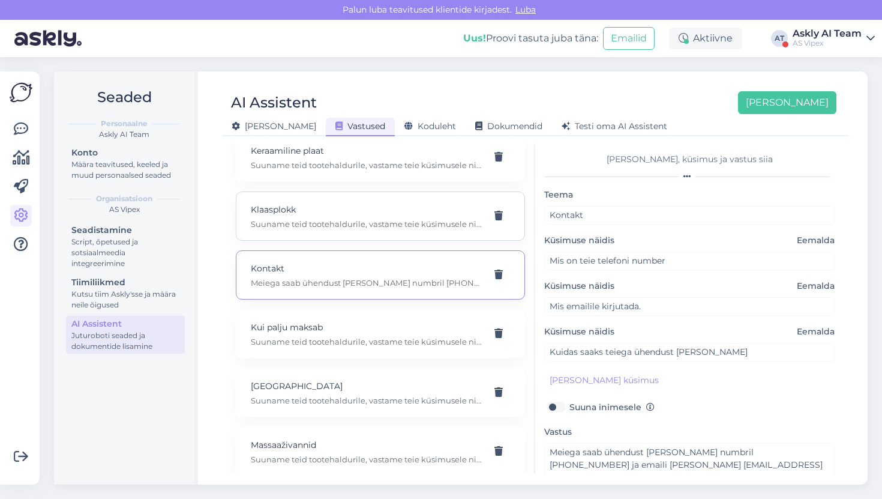
scroll to position [177, 0]
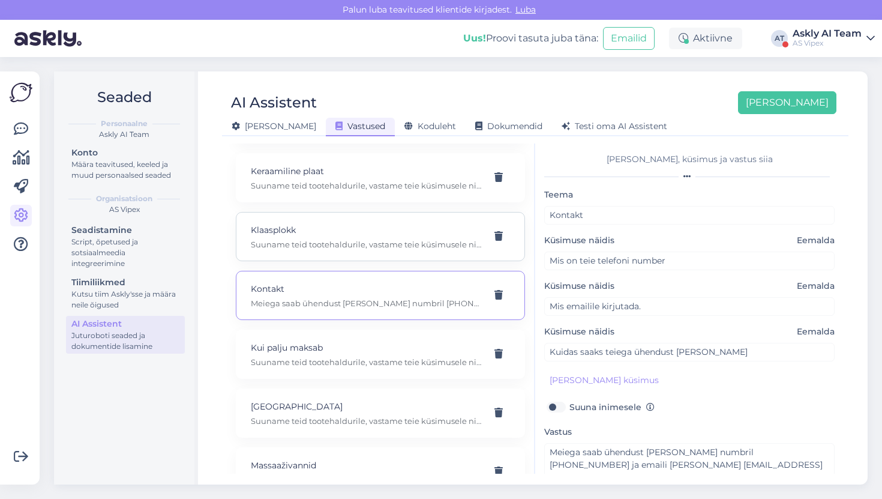
click at [326, 240] on div "Klaasplokk Suuname teid tootehaldurile, vastame teie küsimusele nii kiirelt kui…" at bounding box center [380, 236] width 289 height 49
type input "Klaasplokk"
type input "Tervist! Mul on küsimus klaasplokkide kohta."
checkbox input "true"
type textarea "Suuname teid tootehaldurile, vastame teie küsimusele nii kiirelt kui võimalik, …"
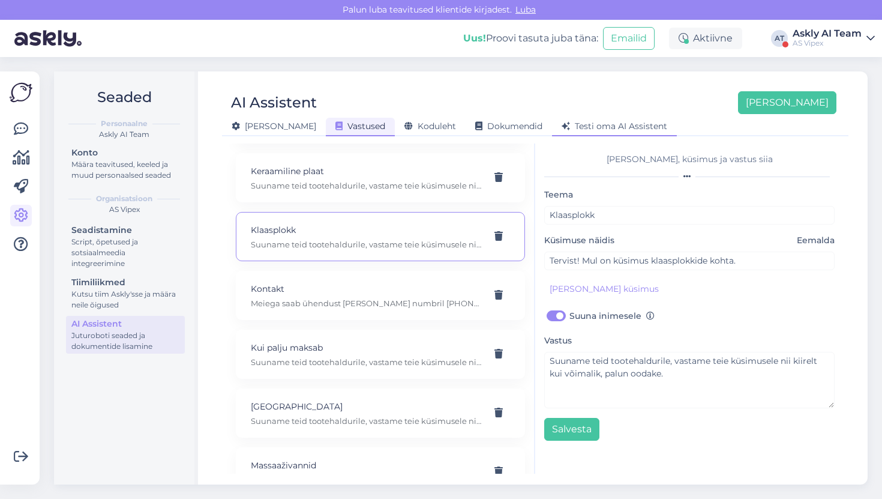
click at [559, 132] on div "Testi oma AI Assistent" at bounding box center [614, 127] width 125 height 19
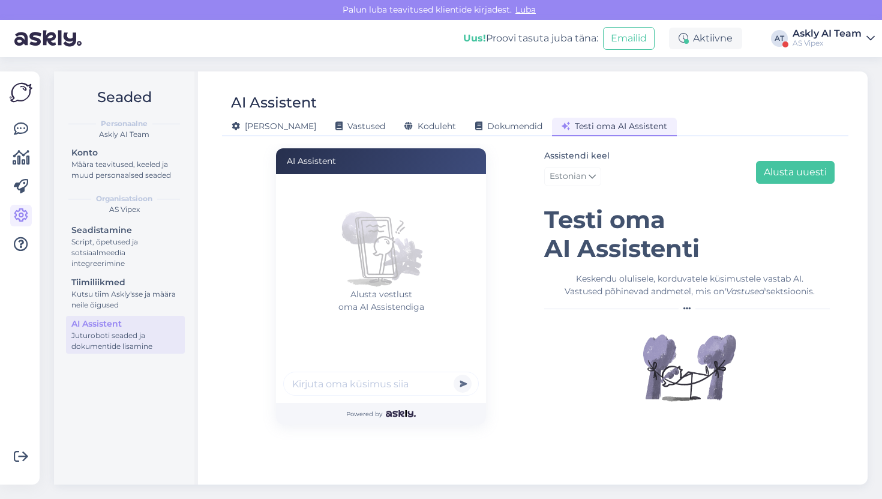
click at [347, 383] on input "text" at bounding box center [381, 384] width 196 height 24
paste input "Do you have Shower Faucets ?"
type input "Do you have Shower Faucets ?"
click at [454, 375] on button "submit" at bounding box center [463, 384] width 18 height 18
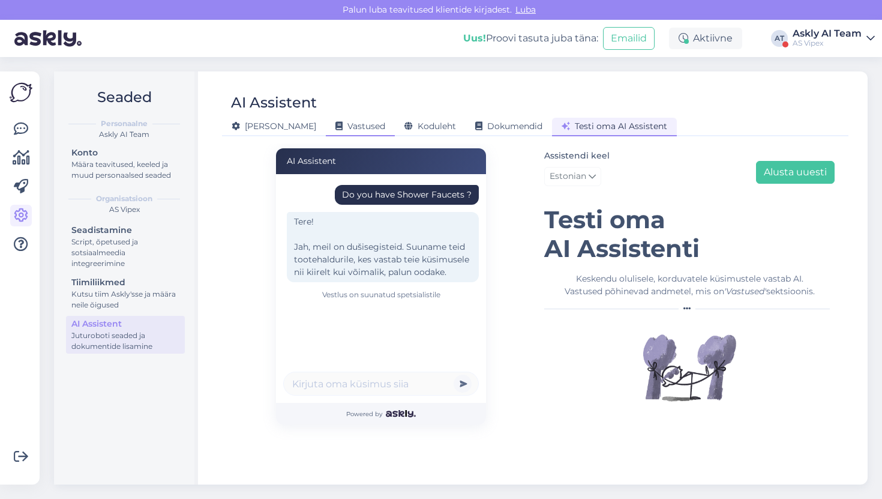
click at [336, 126] on icon at bounding box center [339, 126] width 7 height 8
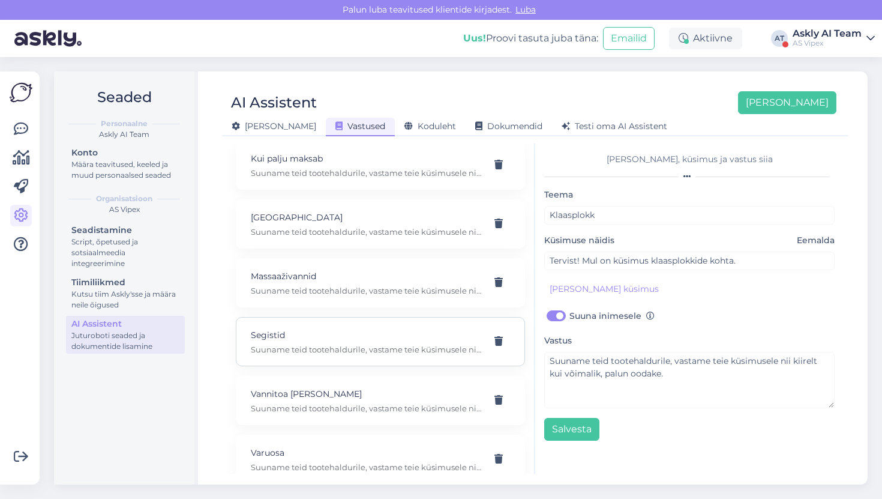
scroll to position [373, 0]
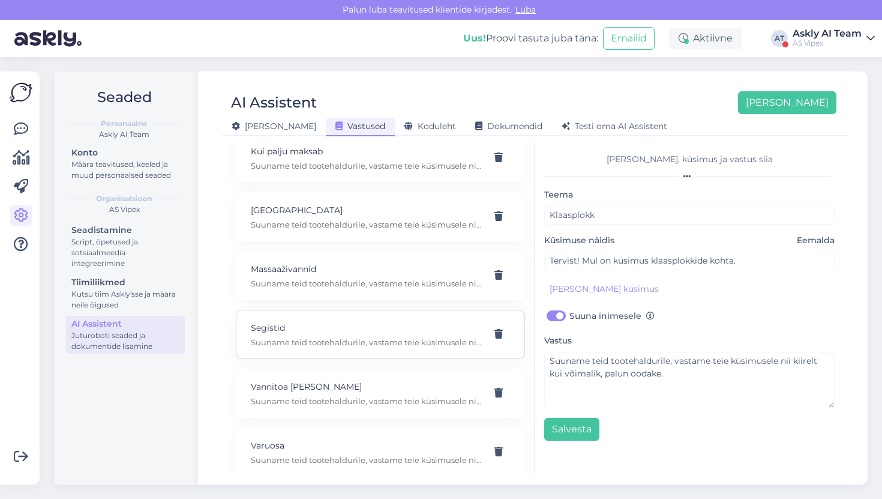
click at [348, 342] on div "Segistid Suuname teid tootehaldurile, vastame teie küsimusele nii kiirelt kui v…" at bounding box center [380, 334] width 289 height 49
type input "Segistid"
type input "Tervist! Mul on küsimus segistite kohta"
click at [347, 396] on div "Vannitoa [PERSON_NAME] Suuname teid tootehaldurile, vastame teie küsimusele nii…" at bounding box center [380, 393] width 289 height 49
type input "Vannitoa [PERSON_NAME]"
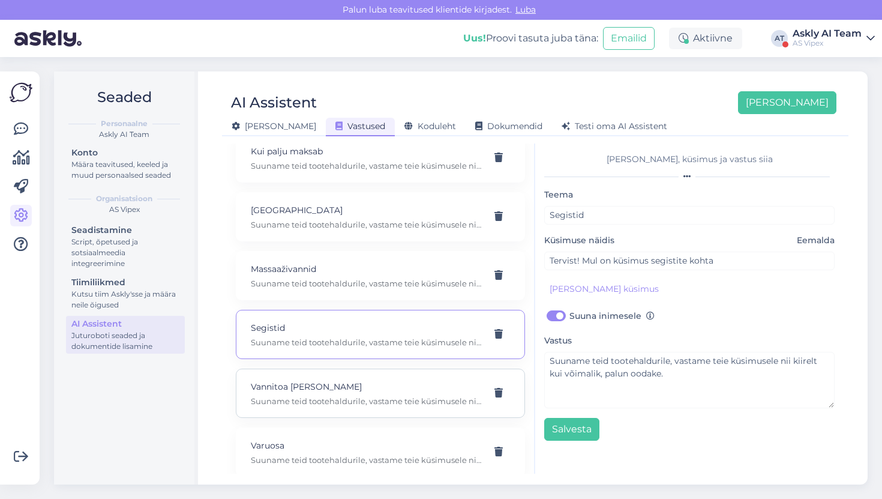
type input "Hello, do you also make installation for bathroom cabinets?"
click at [343, 454] on p "Suuname teid tootehaldurile, vastame teie küsimusele nii kiirelt kui võimalik, …" at bounding box center [366, 459] width 231 height 11
type input "Varuosa"
type input "Tervist! Kas teil sellist varuosa on?"
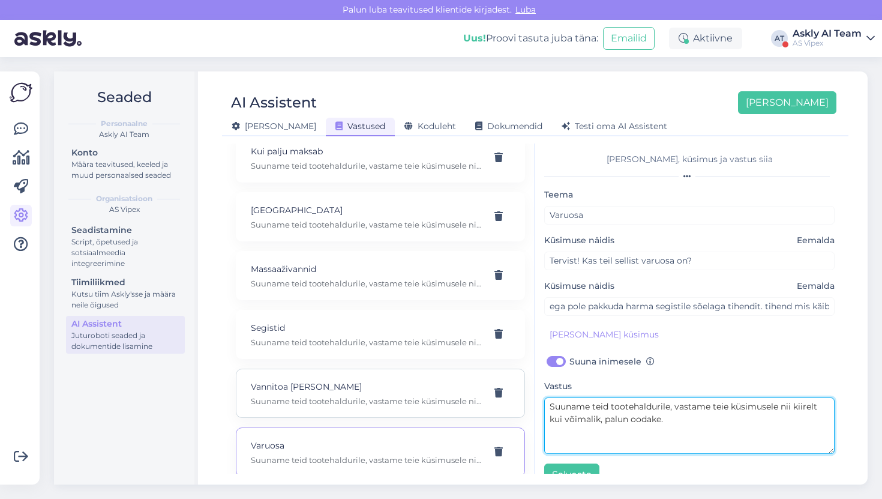
drag, startPoint x: 681, startPoint y: 423, endPoint x: 469, endPoint y: 387, distance: 215.6
click at [469, 387] on div "Kasuta AI Assistenti. Vajuta '[PERSON_NAME] uus' ja [PERSON_NAME] küsimused ja …" at bounding box center [535, 308] width 617 height 330
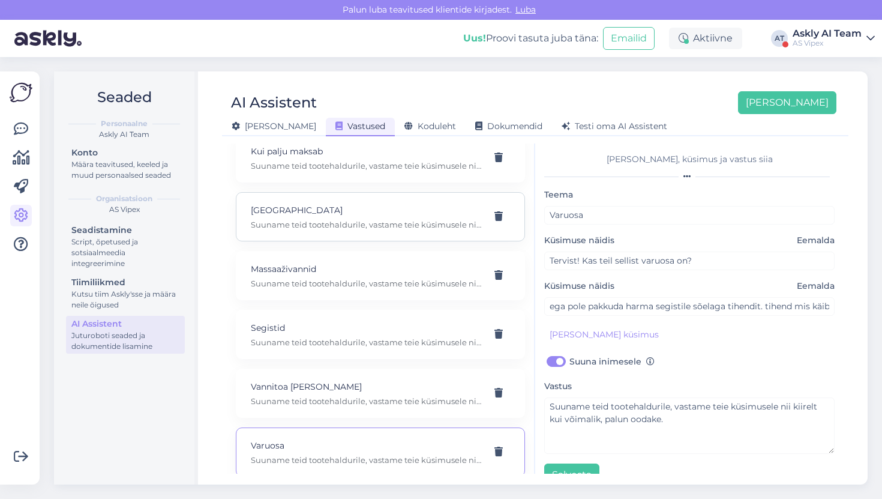
click at [282, 192] on div "Laos Suuname teid tootehaldurile, vastame teie küsimusele nii kiirelt kui võima…" at bounding box center [380, 216] width 289 height 49
type input "[GEOGRAPHIC_DATA]"
type input "Tervist! Kas toode on [GEOGRAPHIC_DATA]?"
type input "Kas toode on saadaval."
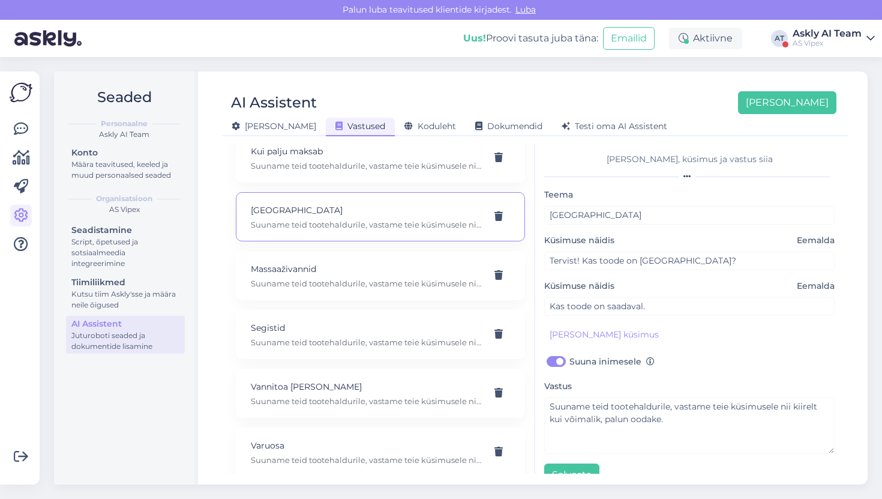
click at [282, 192] on div "Laos Suuname teid tootehaldurile, vastame teie küsimusele nii kiirelt kui võima…" at bounding box center [380, 216] width 289 height 49
click at [439, 278] on p "Suuname teid tootehaldurile, vastame teie küsimusele nii kiirelt kui võimalik, …" at bounding box center [366, 283] width 231 height 11
type input "Massaaživannid"
type input "Mida oskate [PERSON_NAME] rääkida Massaaživann [GEOGRAPHIC_DATA] kohta"
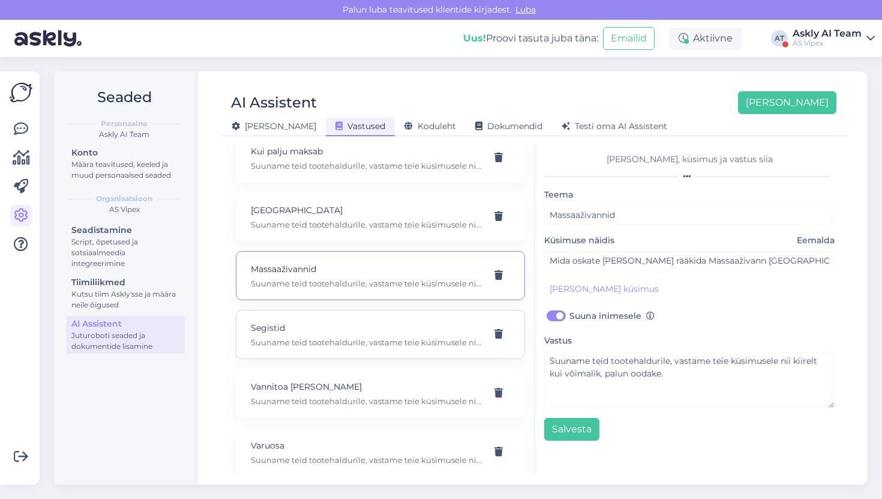
click at [419, 321] on p "Segistid" at bounding box center [366, 327] width 231 height 13
type input "Segistid"
type input "Tervist! Mul on küsimus segistite kohta"
click at [410, 369] on div "Vannitoa [PERSON_NAME] Suuname teid tootehaldurile, vastame teie küsimusele nii…" at bounding box center [380, 393] width 289 height 49
type input "Vannitoa [PERSON_NAME]"
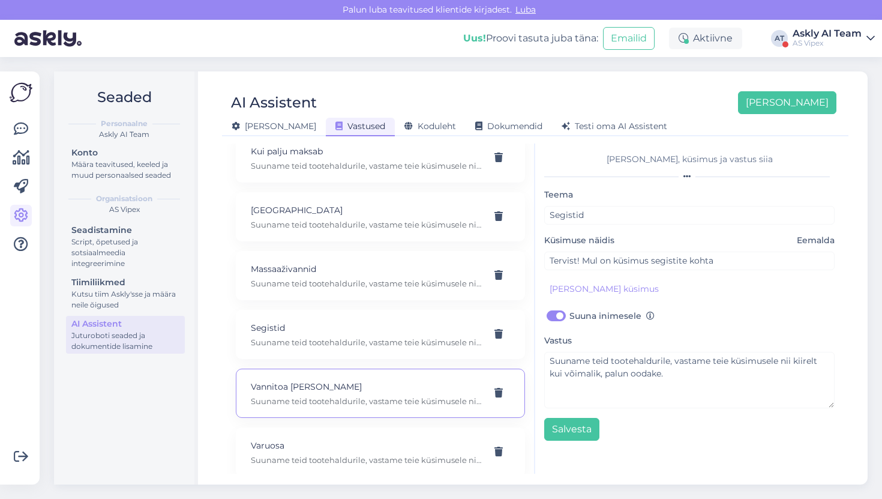
type input "Hello, do you also make installation for bathroom cabinets?"
click at [396, 412] on div "Asukoht Vipex-i salong asub [STREET_ADDRESS] Oleme avatud: E-R 8:00-17:00 Dušik…" at bounding box center [380, 158] width 289 height 638
click at [393, 439] on p "Varuosa" at bounding box center [366, 445] width 231 height 13
type input "Varuosa"
type input "Tervist! Kas teil sellist varuosa on?"
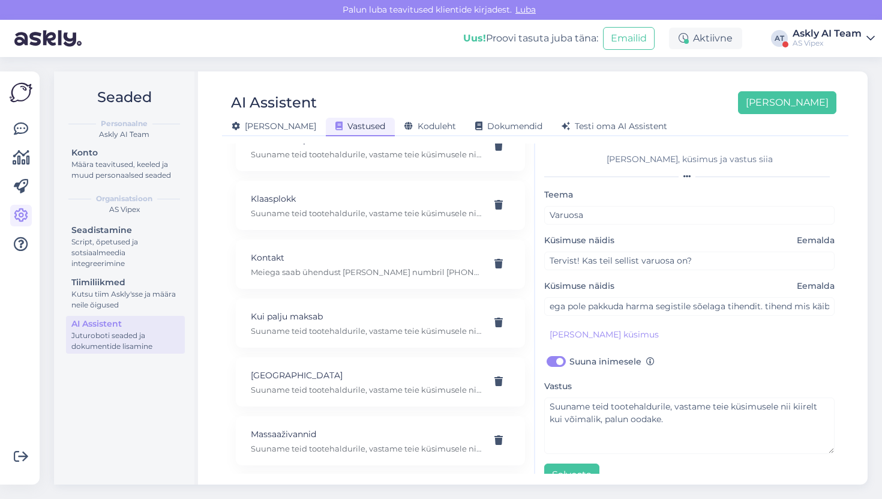
scroll to position [56, 0]
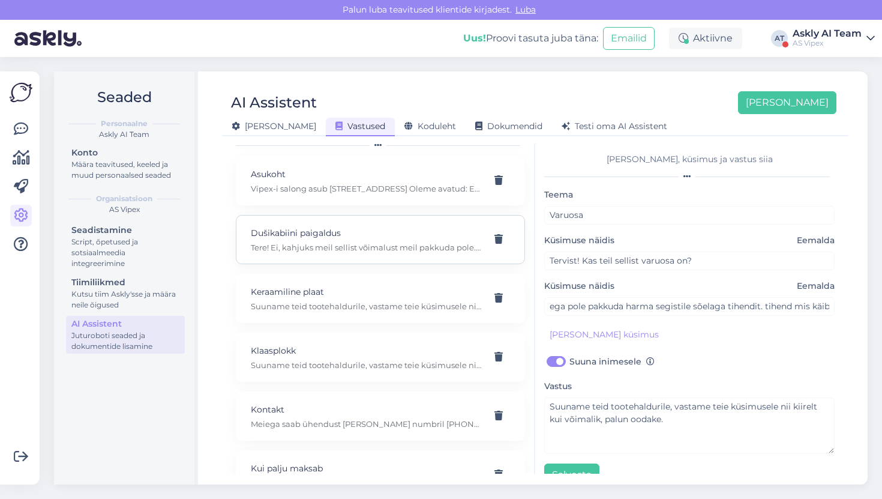
click at [379, 226] on p "Dušikabiini paigaldus" at bounding box center [366, 232] width 231 height 13
type input "Dušikabiini paigaldus"
type input "Tere, kas dušikabiini ostuga/ lepingu ga, saab lisada ka paigalduse"
type textarea "Tere! Ei, kahjuks meil sellist võimalust meil pakkuda pole. Võime soovitada spe…"
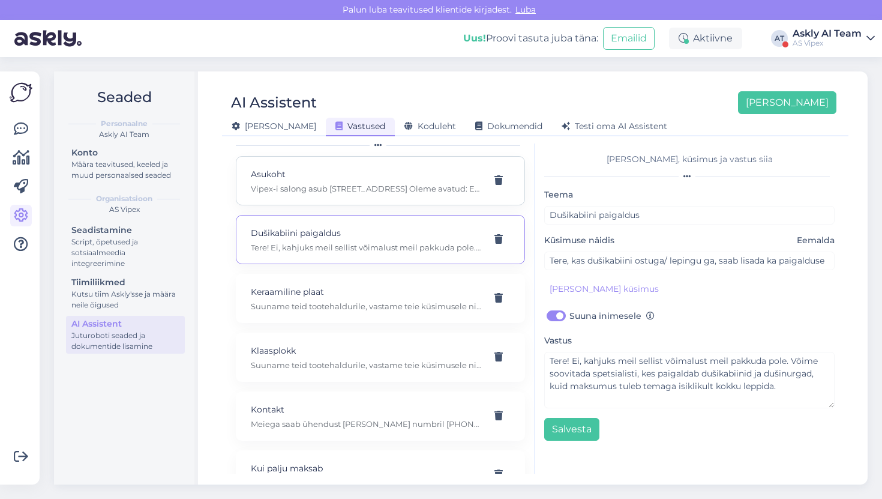
click at [367, 183] on p "Vipex-i salong asub [STREET_ADDRESS] Oleme avatud: E-R 8:00-17:00" at bounding box center [366, 188] width 231 height 11
type input "Asukoht"
type input "Kus asub vipex salong"
checkbox input "false"
type textarea "Vipex-i salong asub [STREET_ADDRESS] Oleme avatud: E-R 8:00-17:00"
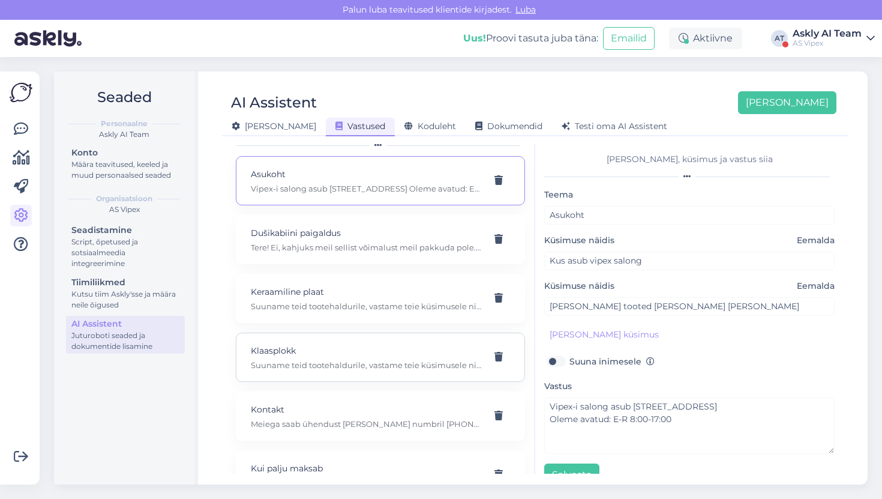
click at [351, 333] on div "Klaasplokk Suuname teid tootehaldurile, vastame teie küsimusele nii kiirelt kui…" at bounding box center [380, 357] width 289 height 49
type input "Klaasplokk"
type input "Tervist! Mul on küsimus klaasplokkide kohta."
checkbox input "true"
type textarea "Suuname teid tootehaldurile, vastame teie küsimusele nii kiirelt kui võimalik, …"
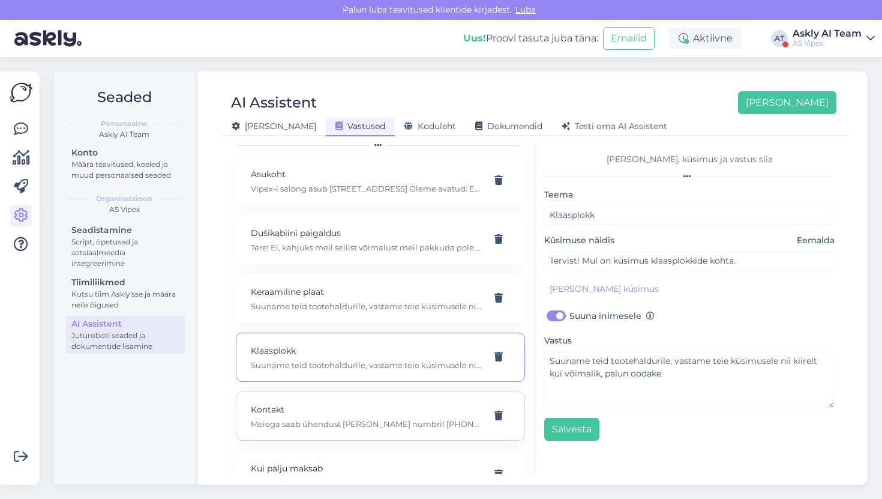
click at [346, 391] on div "Kontakt Meiega saab ühendust [PERSON_NAME] numbril [PHONE_NUMBER] ja emaili [PE…" at bounding box center [380, 415] width 289 height 49
type input "Kontakt"
type input "Mis on teie telefoni number"
checkbox input "false"
type textarea "Meiega saab ühendust [PERSON_NAME] numbril [PHONE_NUMBER] ja emaili [PERSON_NAM…"
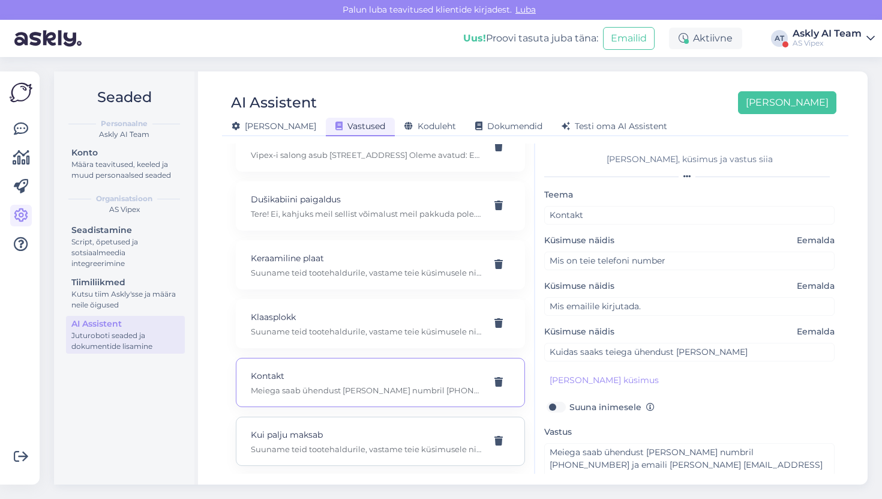
click at [345, 428] on p "Kui palju maksab" at bounding box center [366, 434] width 231 height 13
type input "Kui palju maksab"
type input "Tervist! Kui palju maksab toode?"
checkbox input "true"
type textarea "Suuname teid tootehaldurile, vastame teie küsimusele nii kiirelt kui võimalik, …"
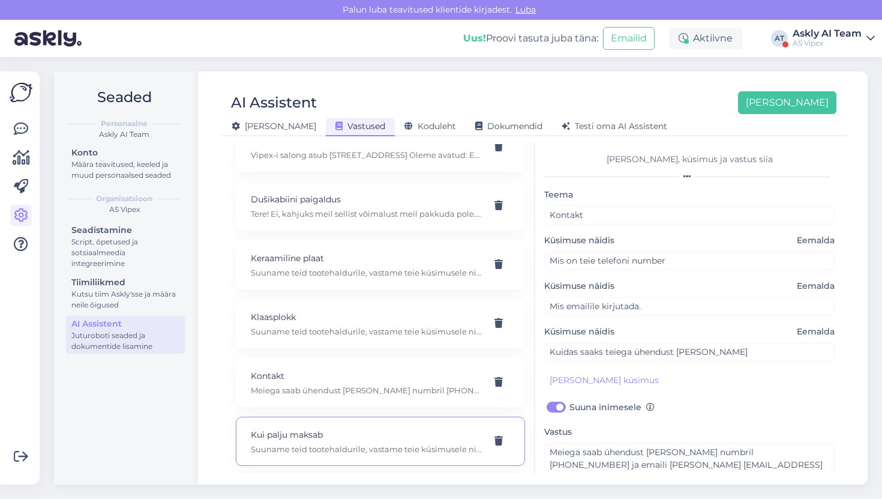
type input "Sooviksin [PERSON_NAME]"
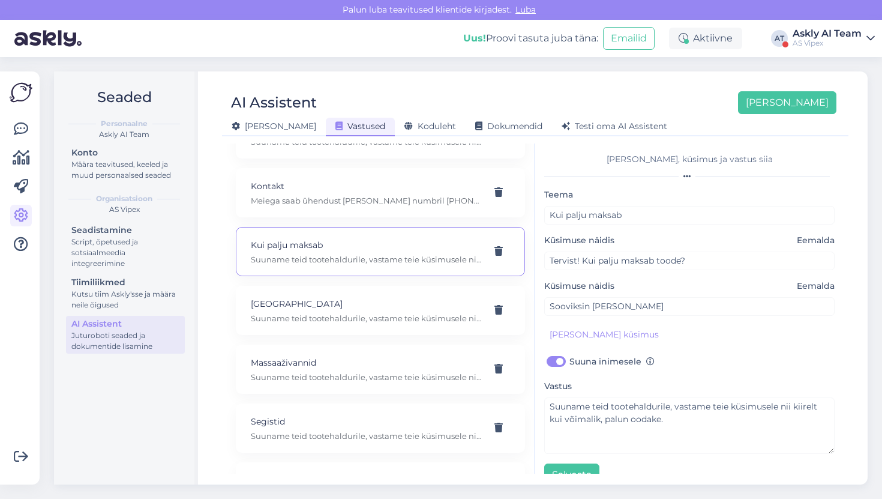
scroll to position [288, 0]
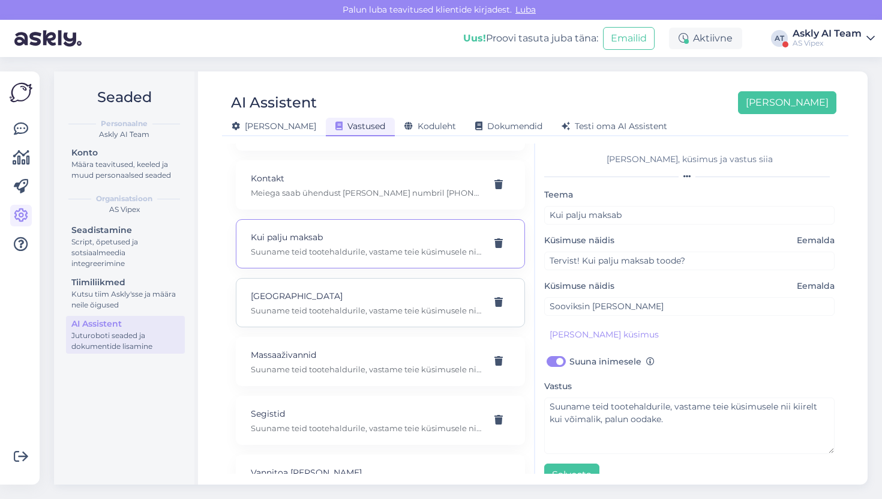
click at [351, 305] on p "Suuname teid tootehaldurile, vastame teie küsimusele nii kiirelt kui võimalik, …" at bounding box center [366, 310] width 231 height 11
type input "[GEOGRAPHIC_DATA]"
type input "Tervist! Kas toode on [GEOGRAPHIC_DATA]?"
type input "Kas toode on saadaval."
click at [345, 348] on p "Massaaživannid" at bounding box center [366, 354] width 231 height 13
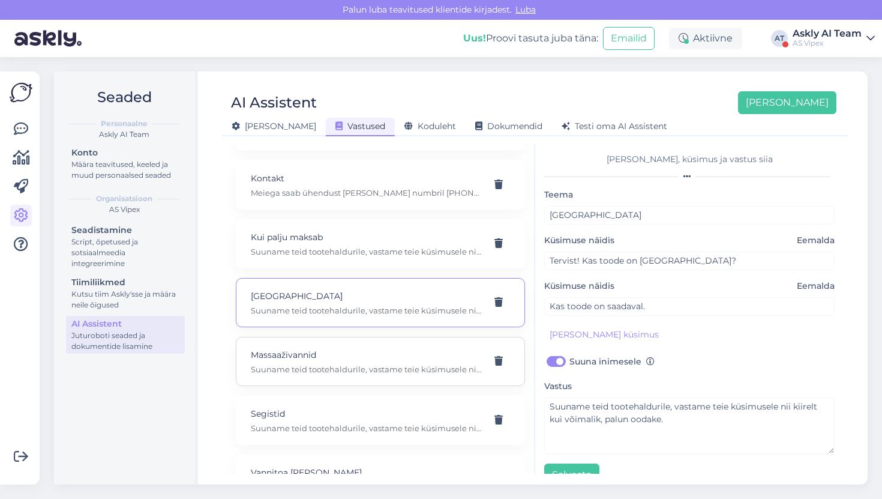
type input "Massaaživannid"
type input "Mida oskate [PERSON_NAME] rääkida Massaaživann [GEOGRAPHIC_DATA] kohta"
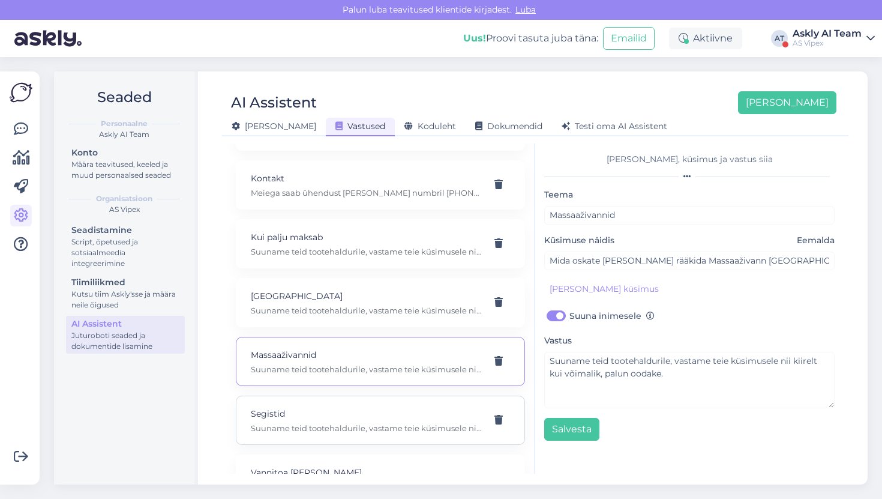
click at [348, 407] on p "Segistid" at bounding box center [366, 413] width 231 height 13
type input "Segistid"
type input "Tervist! Mul on küsimus segistite kohta"
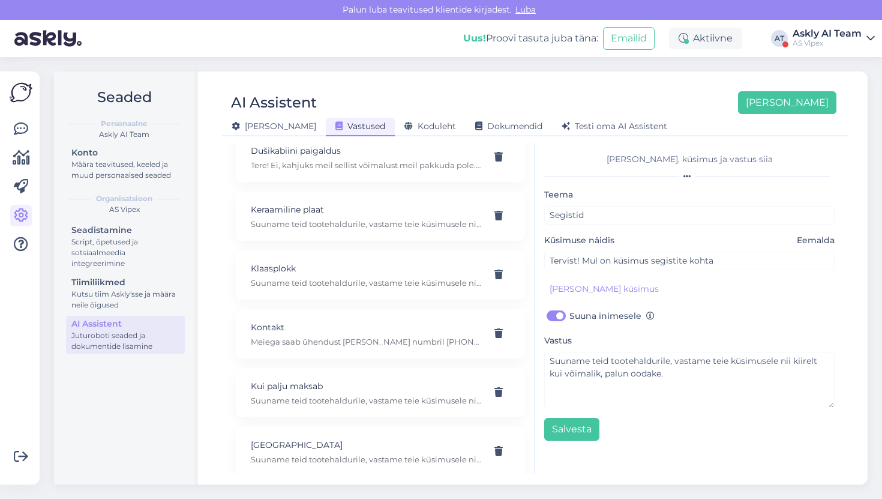
scroll to position [0, 0]
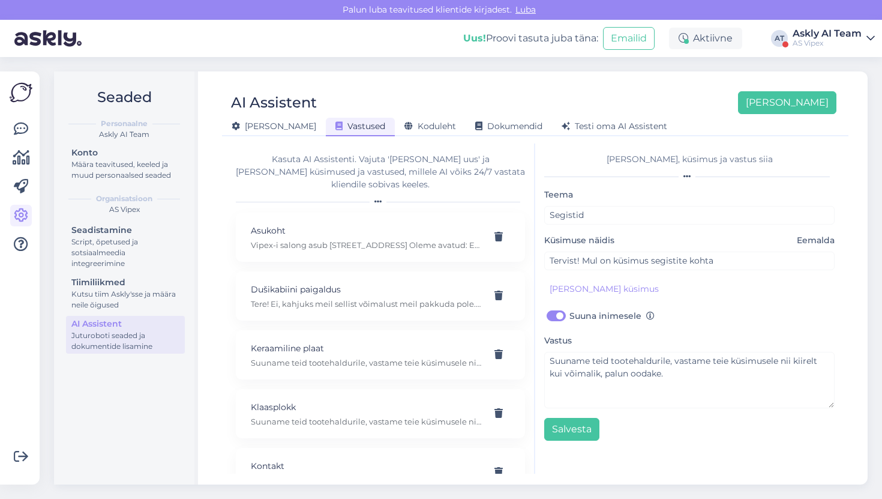
click at [415, 162] on div "Kasuta AI Assistenti. Vajuta '[PERSON_NAME] uus' ja [PERSON_NAME] küsimused ja …" at bounding box center [380, 172] width 289 height 38
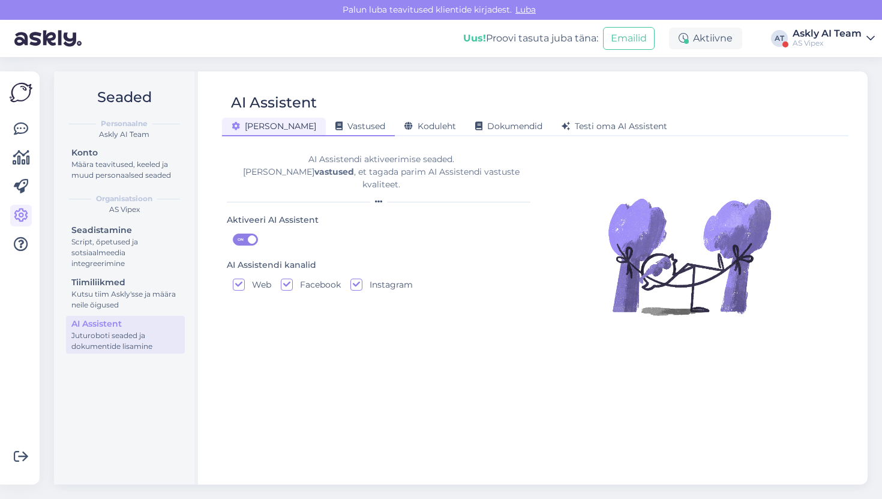
click at [349, 127] on div "Vastused" at bounding box center [360, 127] width 69 height 19
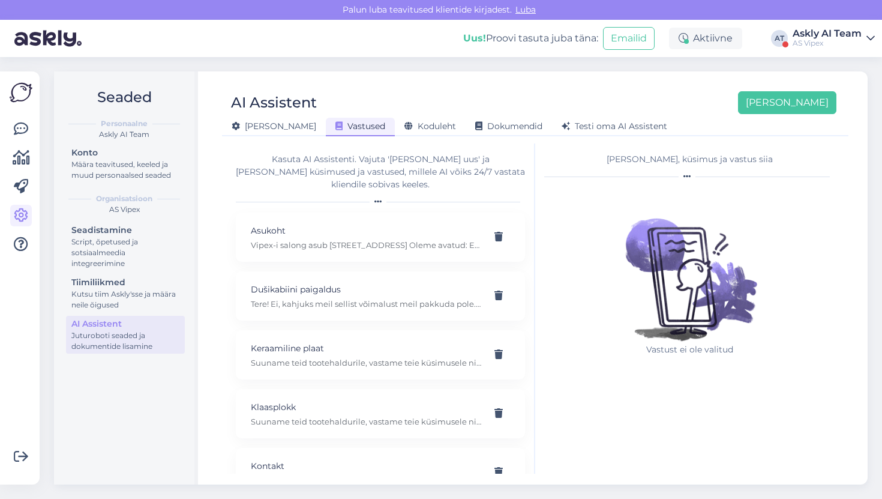
click at [303, 283] on p "Dušikabiini paigaldus" at bounding box center [366, 289] width 231 height 13
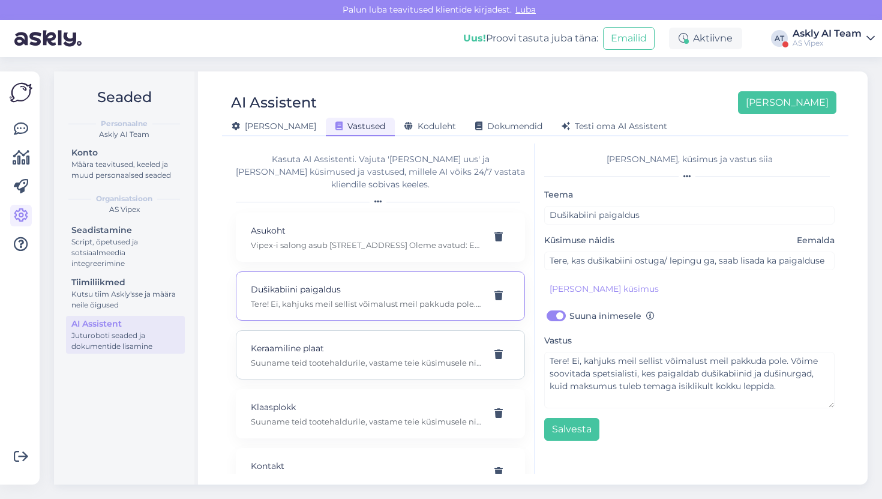
click at [309, 330] on div "Keraamiline plaat Suuname teid tootehaldurile, vastame teie küsimusele nii kiir…" at bounding box center [380, 354] width 289 height 49
type input "Keraamiline plaat"
type input "Tervist! Kas keraamiline plaat on saadaval?"
type textarea "Suuname teid tootehaldurile, vastame teie küsimusele nii kiirelt kui võimalik, …"
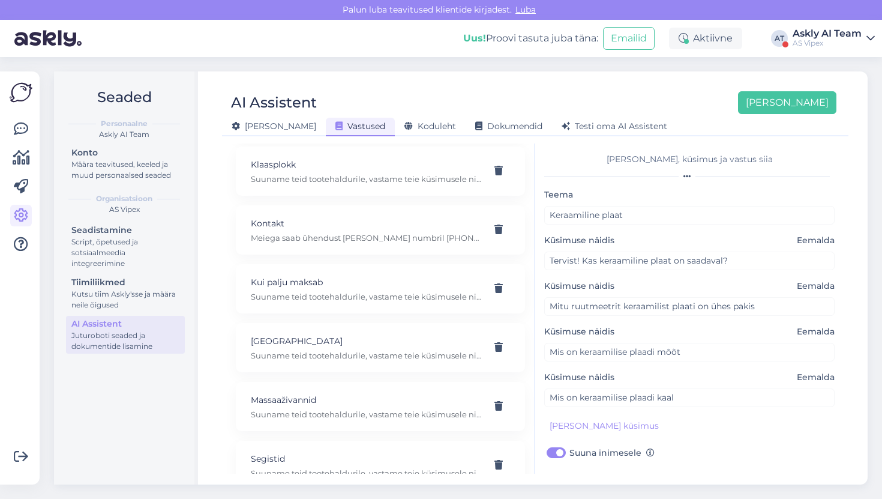
scroll to position [130, 0]
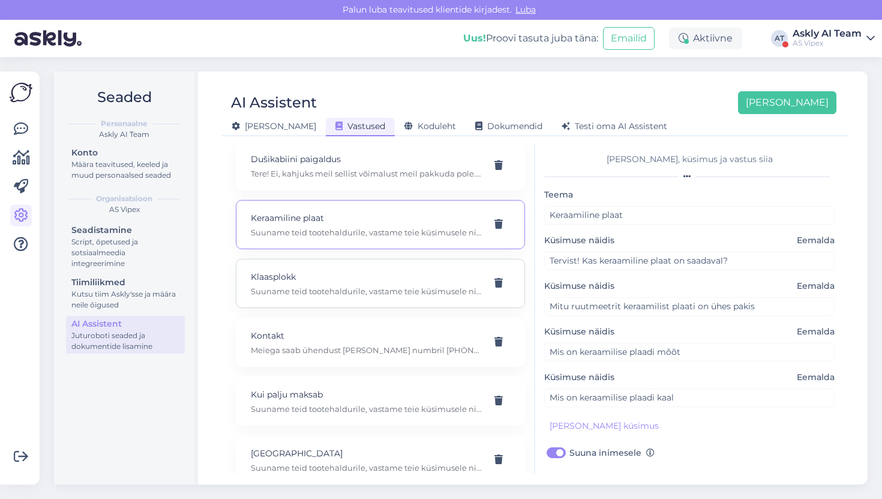
click at [317, 286] on p "Suuname teid tootehaldurile, vastame teie küsimusele nii kiirelt kui võimalik, …" at bounding box center [366, 291] width 231 height 11
type input "Klaasplokk"
type input "Tervist! Mul on küsimus klaasplokkide kohta."
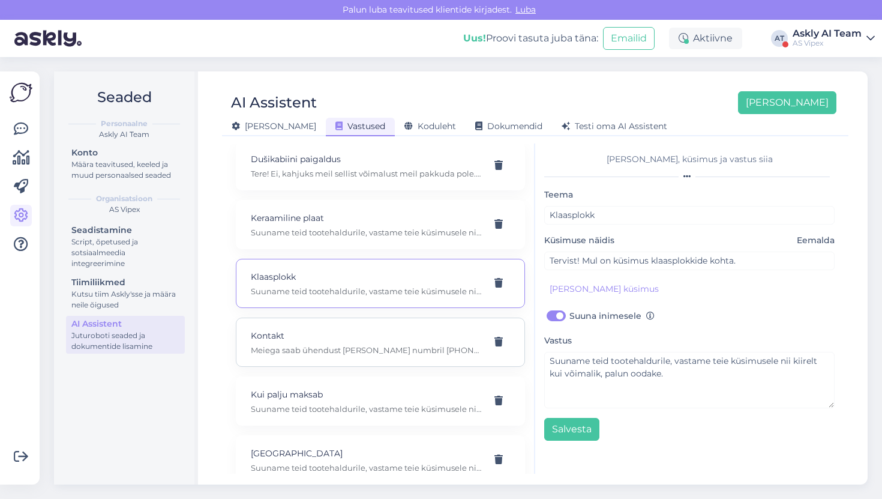
click at [400, 345] on p "Meiega saab ühendust [PERSON_NAME] numbril [PHONE_NUMBER] ja emaili [PERSON_NAM…" at bounding box center [366, 350] width 231 height 11
type input "Kontakt"
type input "Mis on teie telefoni number"
checkbox input "false"
type textarea "Meiega saab ühendust [PERSON_NAME] numbril [PHONE_NUMBER] ja emaili [PERSON_NAM…"
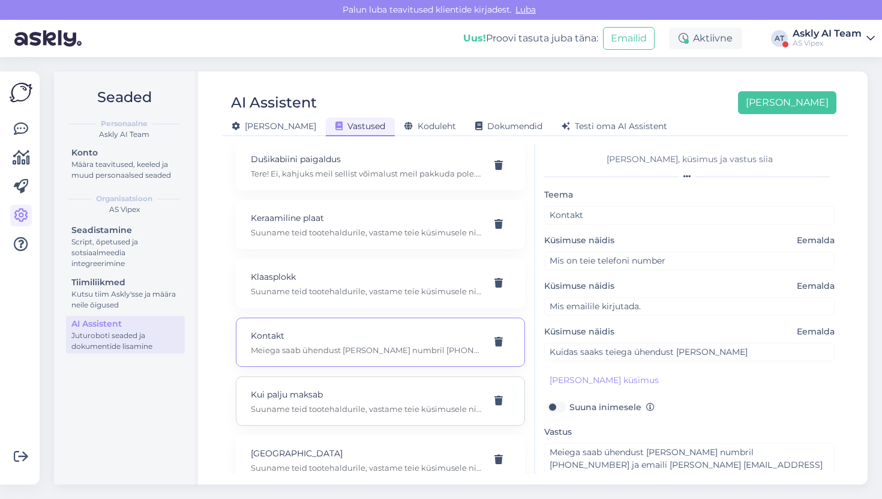
click at [389, 388] on p "Kui palju maksab" at bounding box center [366, 394] width 231 height 13
type input "Kui palju maksab"
type input "Tervist! Kui palju maksab toode?"
checkbox input "true"
type textarea "Suuname teid tootehaldurile, vastame teie küsimusele nii kiirelt kui võimalik, …"
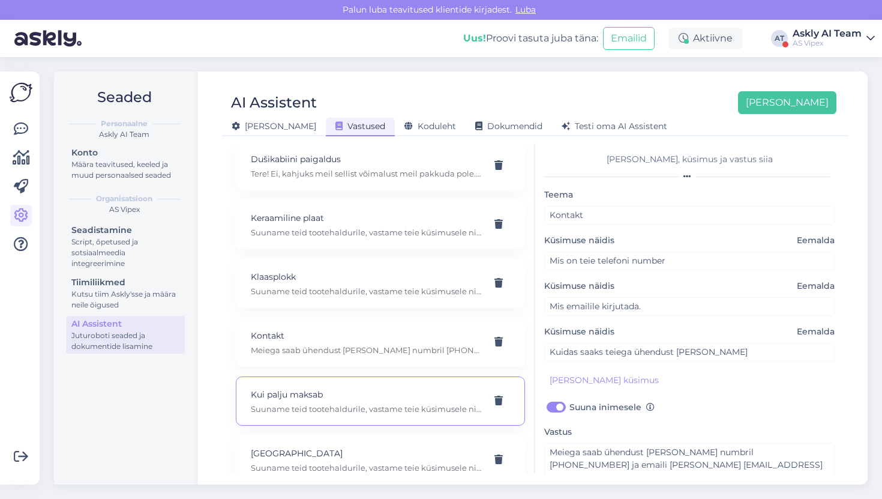
type input "Sooviksin [PERSON_NAME]"
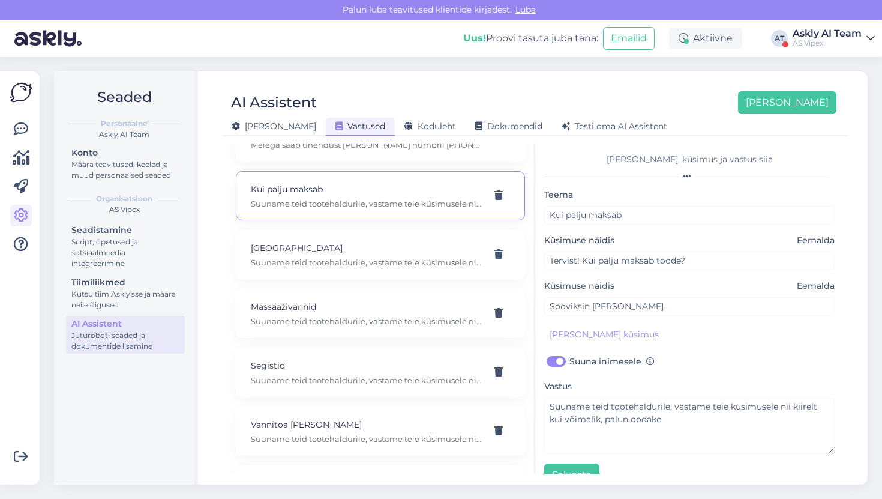
scroll to position [340, 0]
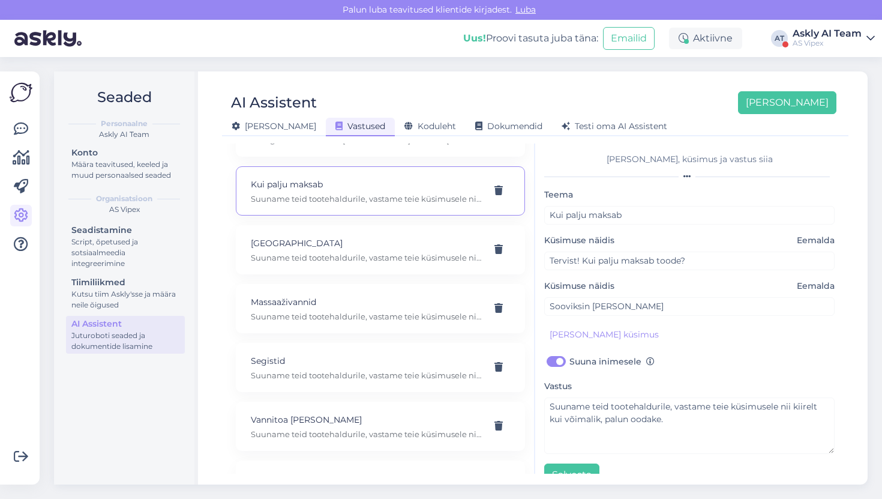
click at [568, 103] on div "AI Assistent Lisa uus" at bounding box center [529, 102] width 615 height 23
click at [559, 121] on div "Testi oma AI Assistent" at bounding box center [614, 127] width 125 height 19
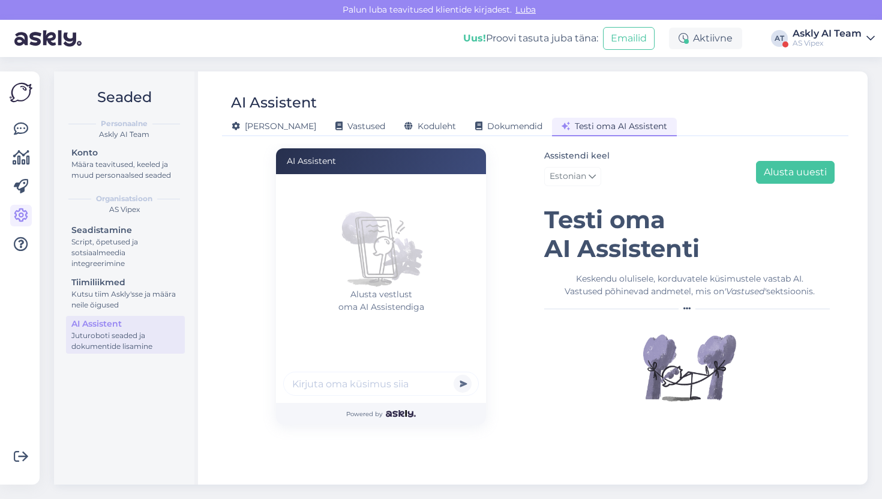
click at [391, 372] on input "text" at bounding box center [381, 384] width 196 height 24
type input "Mis teil telefoninumber on ?"
click at [454, 375] on button "submit" at bounding box center [463, 384] width 18 height 18
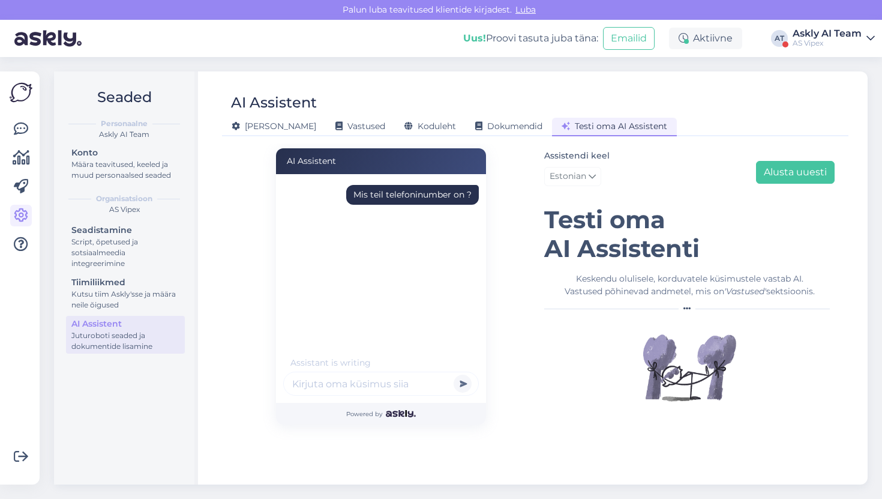
click at [363, 341] on div "Mis teil telefoninumber on ?" at bounding box center [384, 268] width 203 height 180
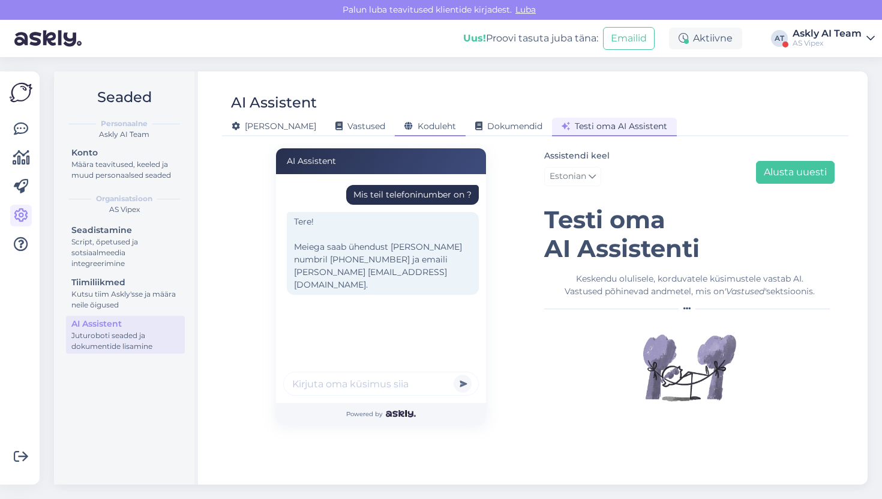
click at [405, 127] on span "Koduleht" at bounding box center [431, 126] width 52 height 11
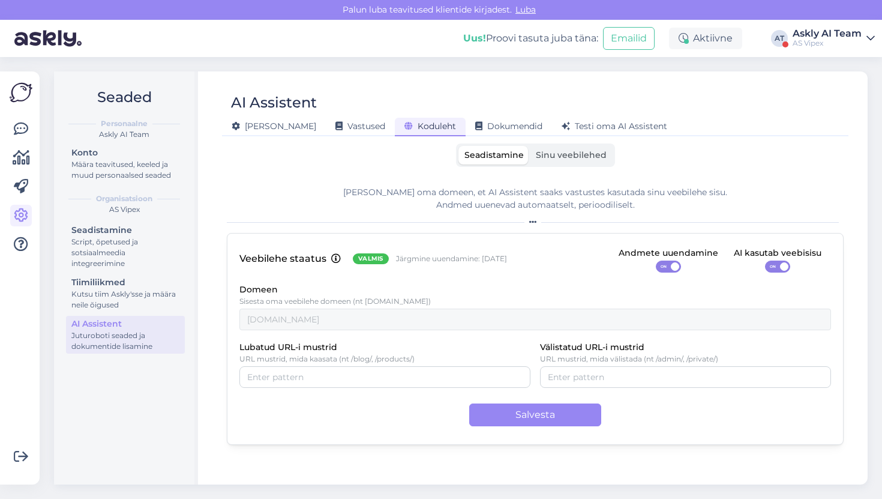
click at [557, 157] on span "Sinu veebilehed" at bounding box center [571, 154] width 71 height 11
click at [530, 146] on input "Sinu veebilehed" at bounding box center [530, 146] width 0 height 0
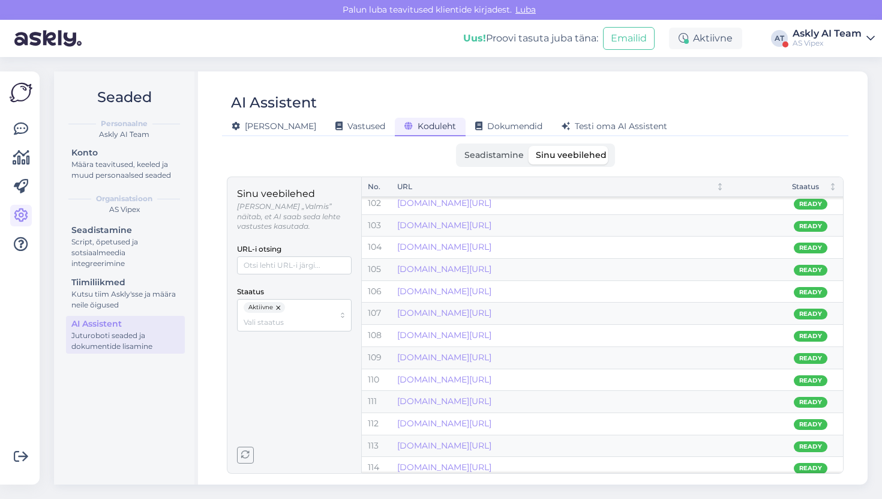
scroll to position [2664, 0]
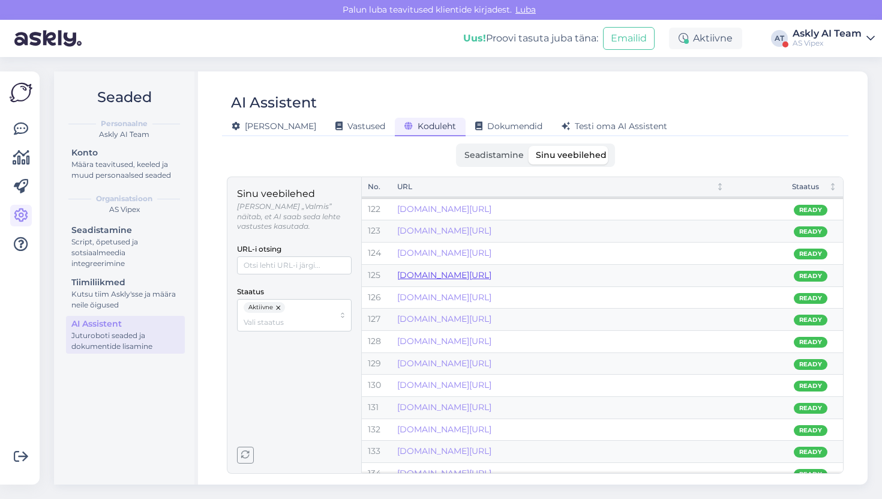
click at [480, 275] on link "vipex.ee/fi/pood/suihkualustat/" at bounding box center [444, 275] width 94 height 11
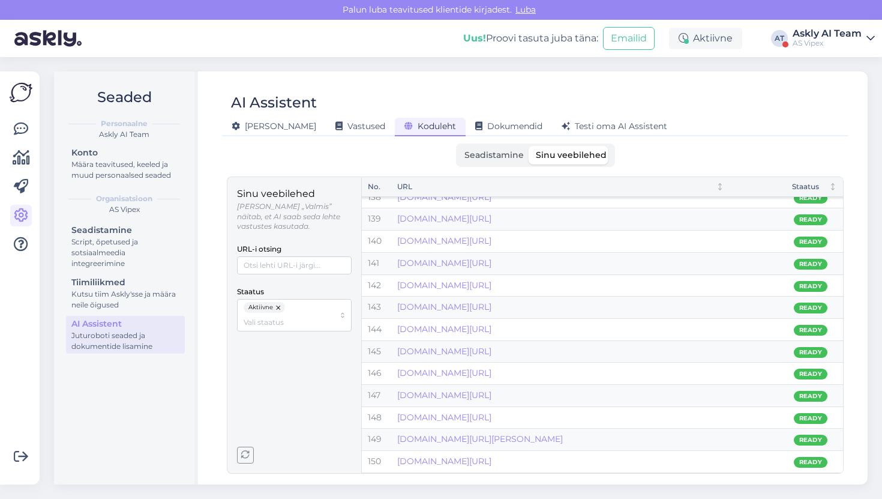
scroll to position [3170, 0]
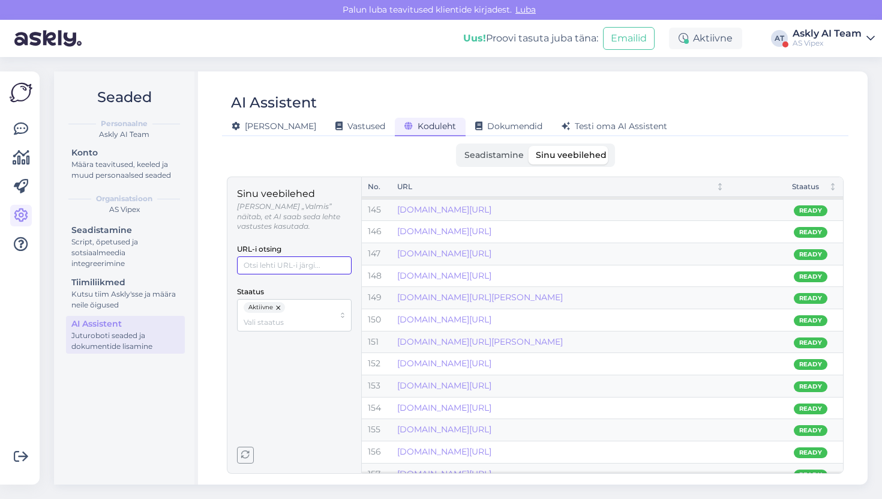
click at [300, 263] on input "URL-i otsing" at bounding box center [294, 265] width 115 height 18
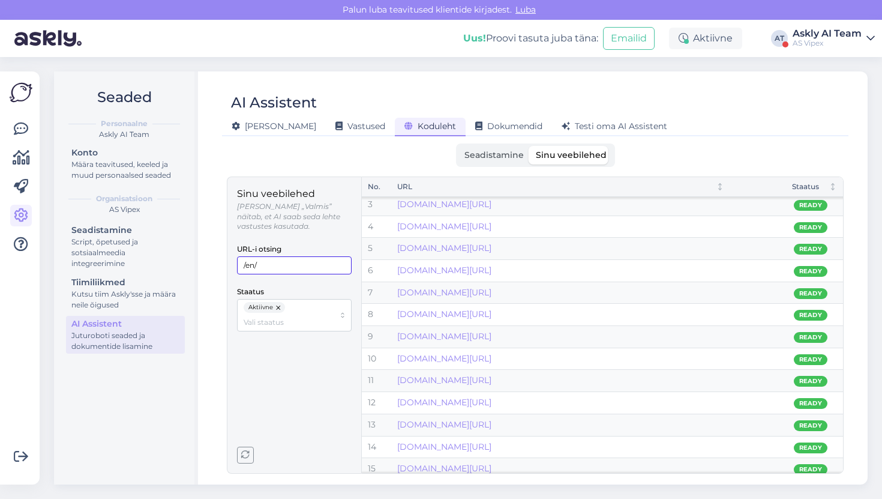
scroll to position [28, 0]
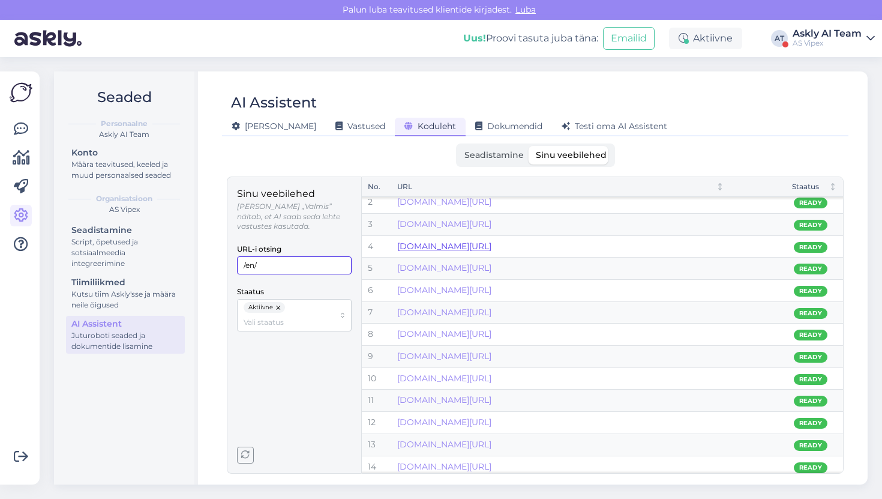
type input "/en/"
click at [34, 126] on div "Võimalused Veendu, et Askly loob sulle väärtust. Sulge Ühenda FB ja IG sõnumid …" at bounding box center [20, 277] width 40 height 413
click at [13, 127] on link at bounding box center [21, 129] width 22 height 22
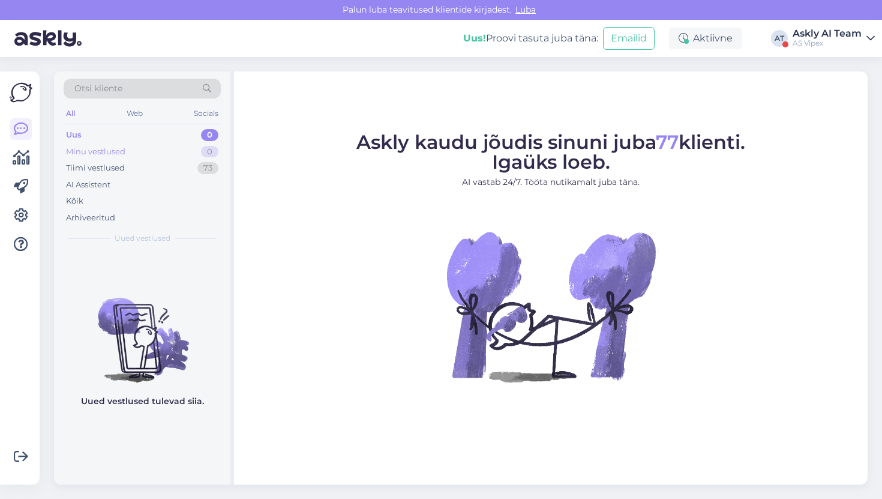
click at [96, 158] on div "Minu vestlused 0" at bounding box center [142, 151] width 157 height 17
click at [95, 176] on div "AI Assistent" at bounding box center [142, 184] width 157 height 17
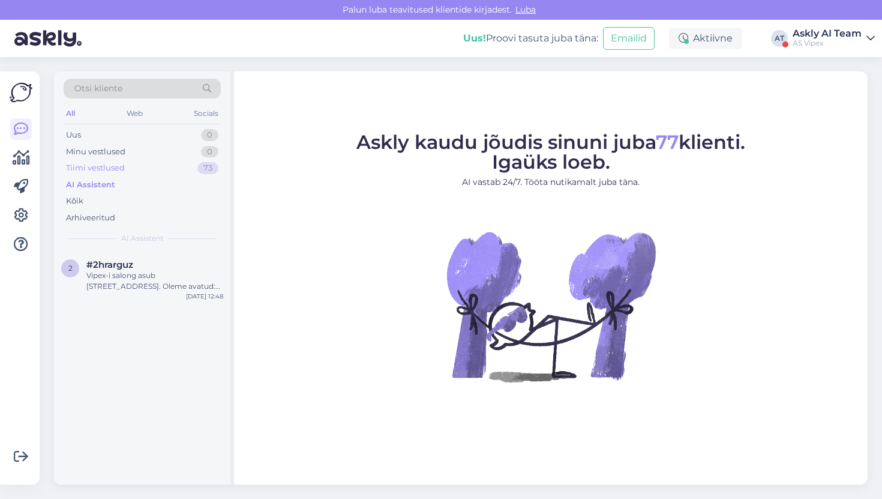
click at [97, 169] on div "Tiimi vestlused" at bounding box center [95, 168] width 59 height 12
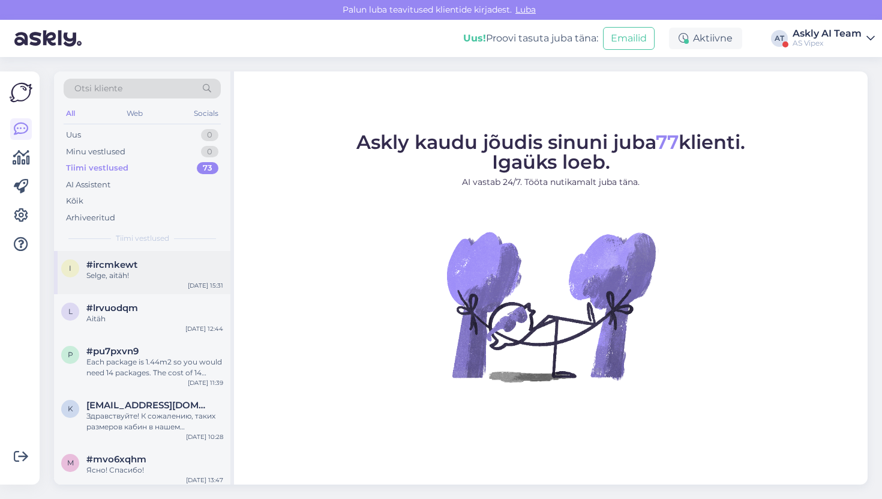
click at [122, 260] on span "#ircmkewt" at bounding box center [111, 264] width 51 height 11
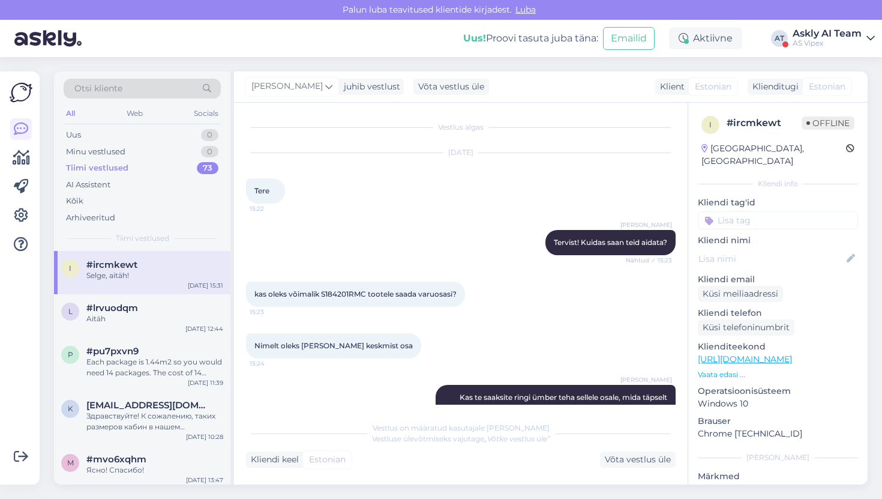
click at [309, 293] on span "kas oleks võimalik S184201RMC tootele saada varuosasi?" at bounding box center [356, 293] width 202 height 9
copy div "kas oleks võimalik S184201RMC tootele saada varuosasi? 15:23"
click at [25, 217] on icon at bounding box center [21, 215] width 14 height 14
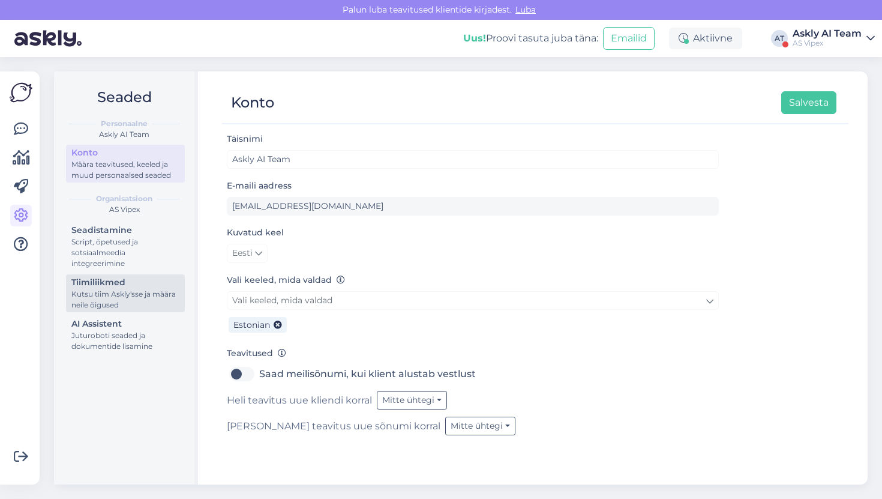
click at [140, 312] on link "Tiimiliikmed Kutsu tiim Askly'sse ja määra neile õigused" at bounding box center [125, 293] width 119 height 38
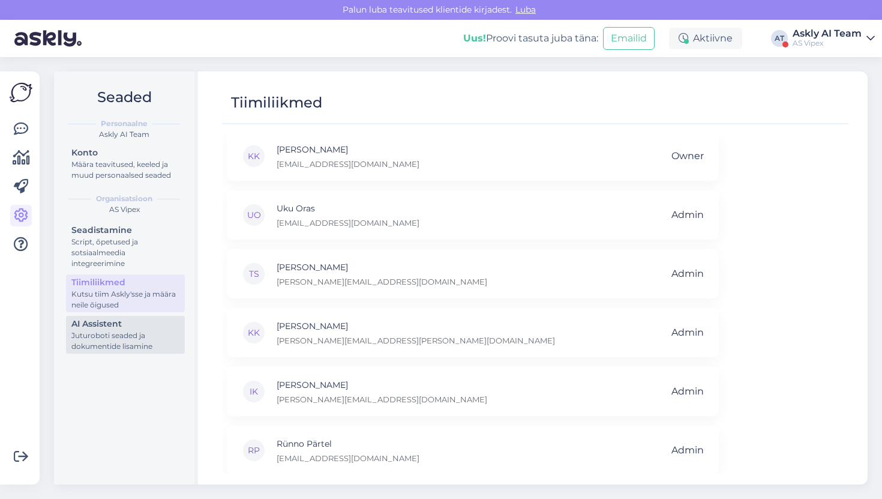
click at [139, 330] on div "Juturoboti seaded ja dokumentide lisamine" at bounding box center [125, 341] width 108 height 22
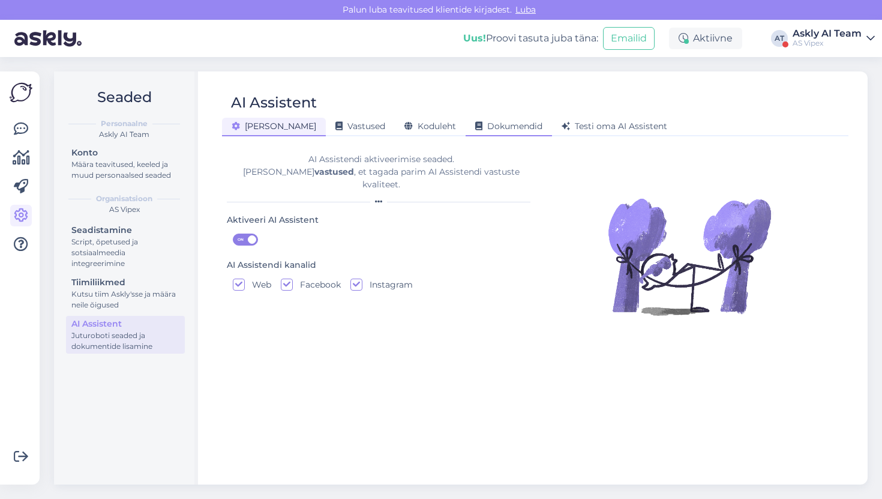
click at [475, 127] on span "Dokumendid" at bounding box center [508, 126] width 67 height 11
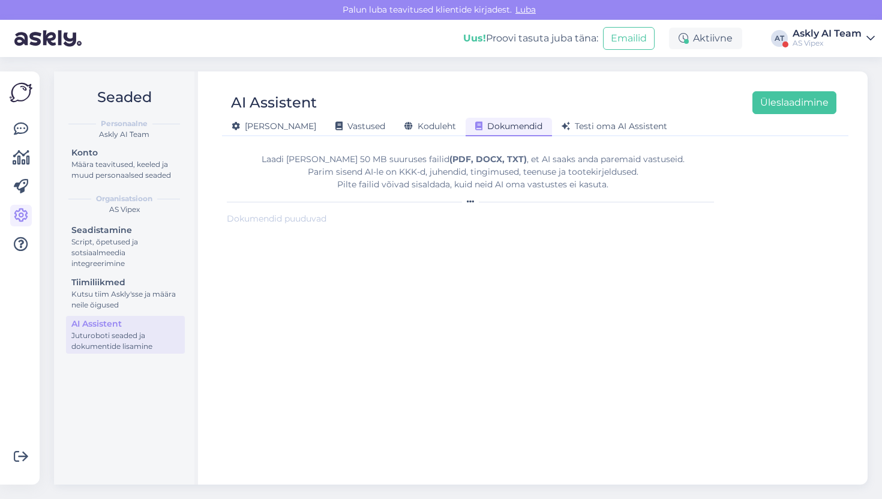
click at [555, 116] on div "Üldine Vastused Koduleht Dokumendid Testi oma AI Assistent" at bounding box center [529, 124] width 615 height 21
click at [562, 125] on span "Testi oma AI Assistent" at bounding box center [615, 126] width 106 height 11
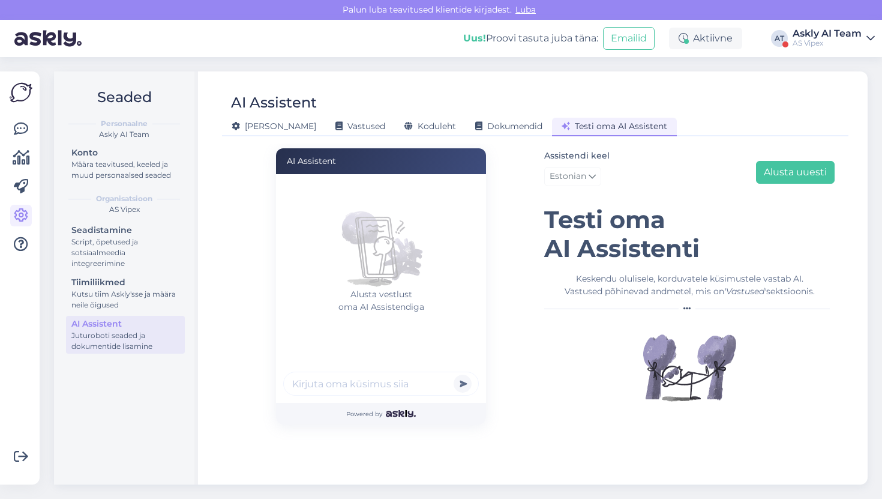
click at [366, 396] on div at bounding box center [381, 386] width 196 height 28
click at [366, 392] on input "text" at bounding box center [381, 384] width 196 height 24
paste input "kas oleks võimalik S184201RMC tootele saada varuosasi?"
type input "kas oleks võimalik S184201RMC tootele saada varuosasi?"
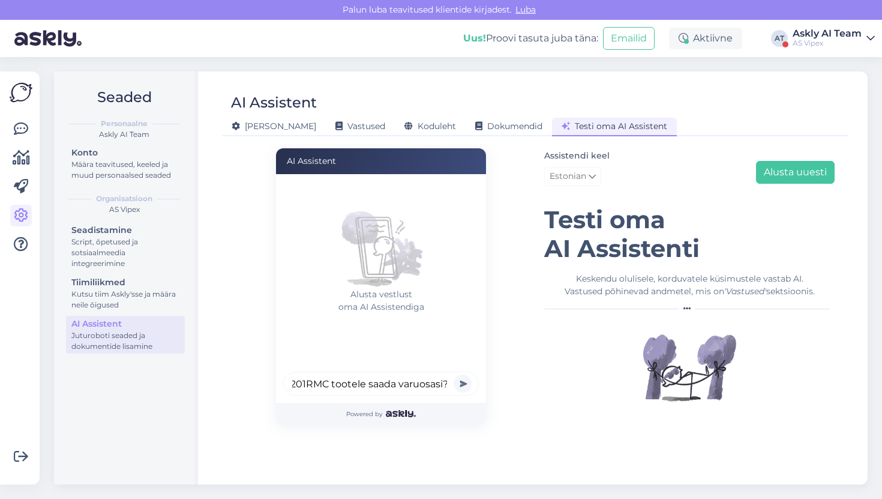
click at [454, 375] on button "submit" at bounding box center [463, 384] width 18 height 18
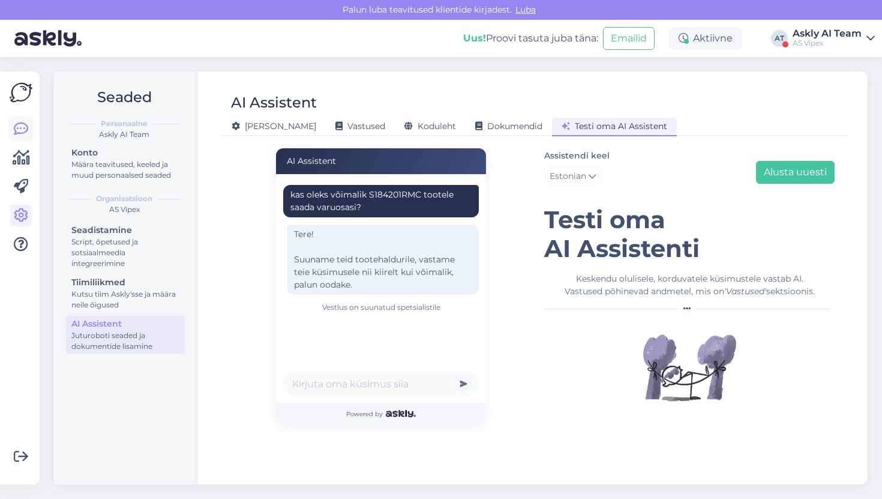
click at [14, 136] on icon at bounding box center [21, 129] width 14 height 14
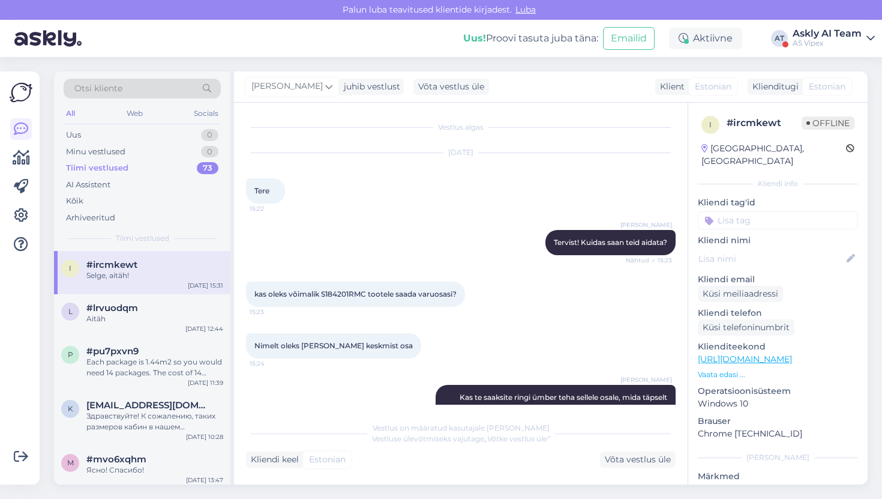
scroll to position [385, 0]
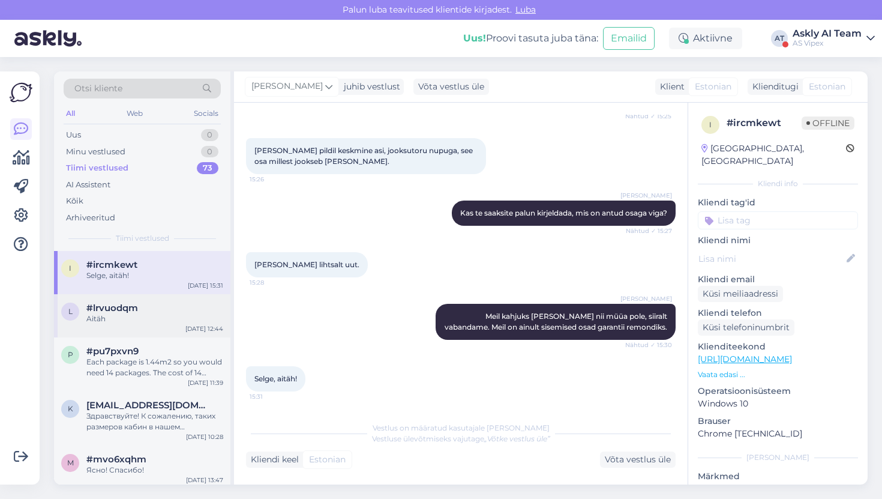
click at [113, 306] on span "#lrvuodqm" at bounding box center [112, 308] width 52 height 11
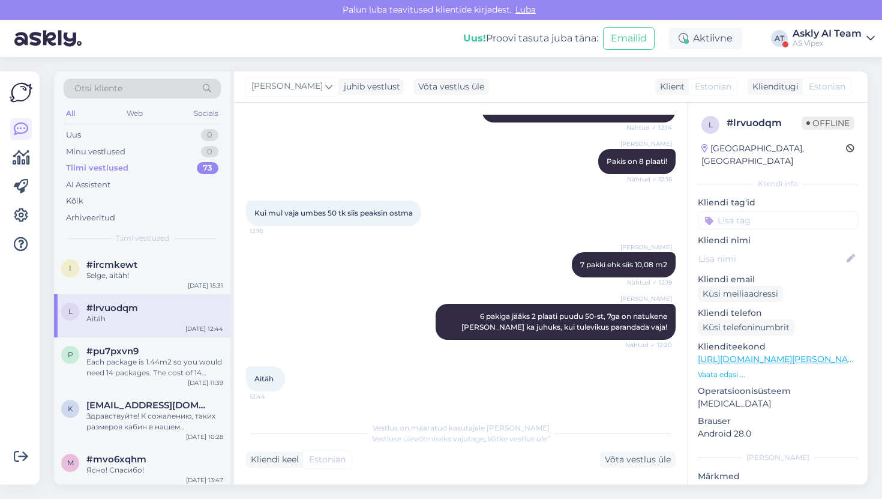
scroll to position [0, 0]
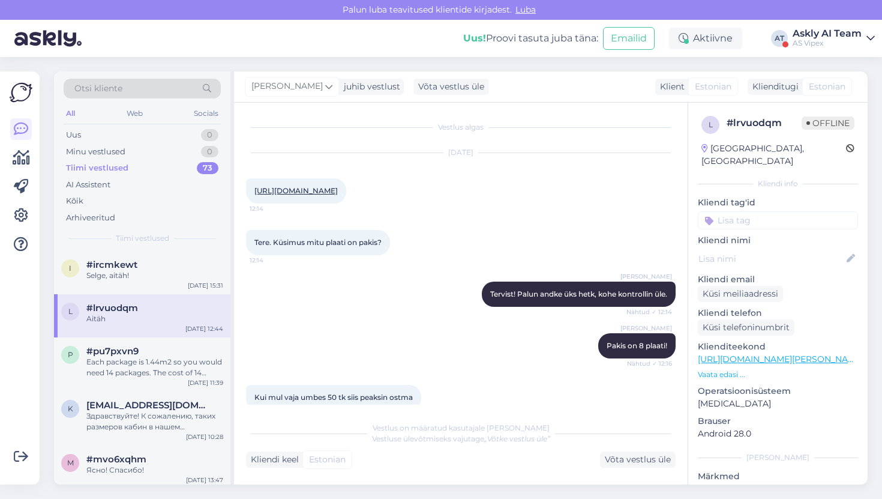
drag, startPoint x: 323, startPoint y: 200, endPoint x: 250, endPoint y: 191, distance: 73.8
click at [250, 191] on div "https://vipex.ee/keraamiline-seinaplaat-glossy-white-30x60-valge-laikiv/ 12:14" at bounding box center [296, 190] width 100 height 25
copy link "https://vipex.ee/keraamiline-seinaplaat-glossy-white-30x60-valge-laikiv/"
click at [19, 204] on div at bounding box center [21, 186] width 22 height 137
click at [19, 212] on icon at bounding box center [21, 215] width 14 height 14
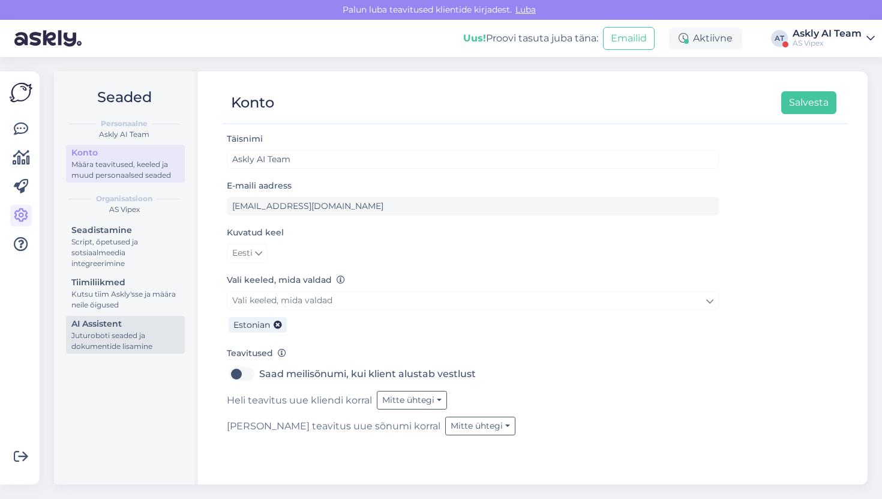
click at [113, 327] on div "AI Assistent" at bounding box center [125, 324] width 108 height 13
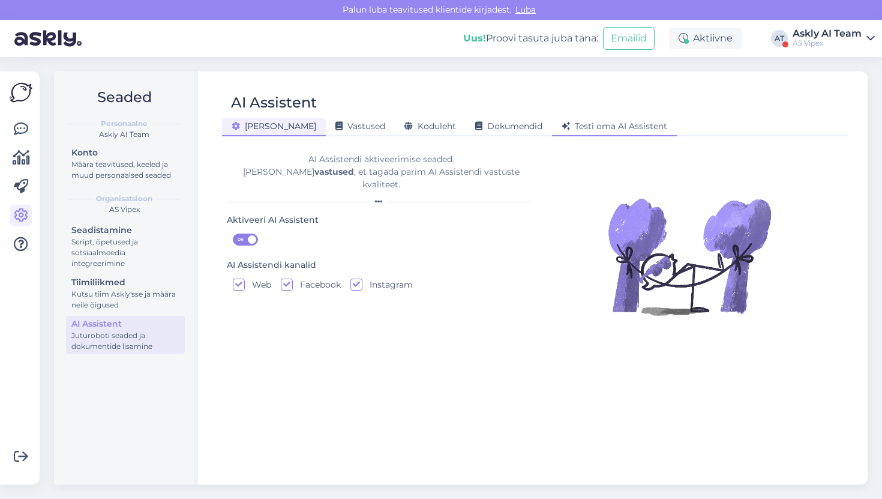
click at [562, 128] on span "Testi oma AI Assistent" at bounding box center [615, 126] width 106 height 11
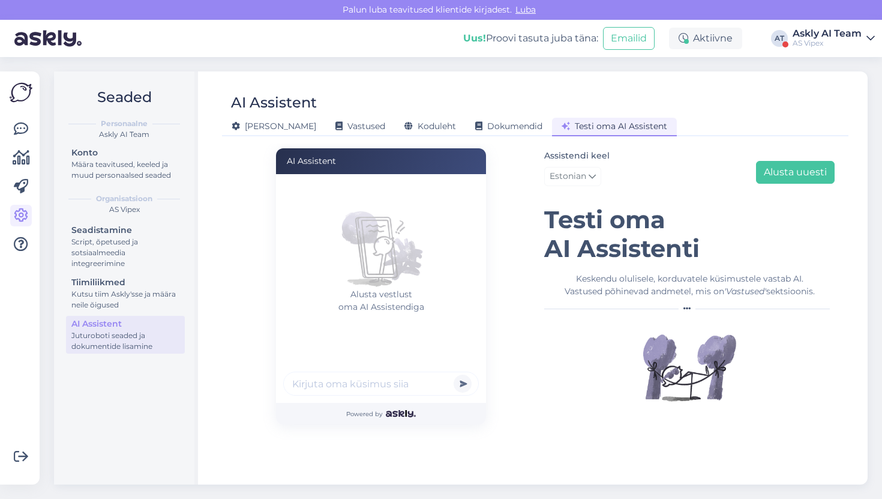
click at [358, 387] on input "text" at bounding box center [381, 384] width 196 height 24
paste input "https://vipex.ee/keraamiline-seinaplaat-glossy-white-30x60-valge-laikiv/"
type input "https://vipex.ee/keraamiline-seinaplaat-glossy-white-30x60-valge-laikiv/"
click at [454, 375] on button "submit" at bounding box center [463, 384] width 18 height 18
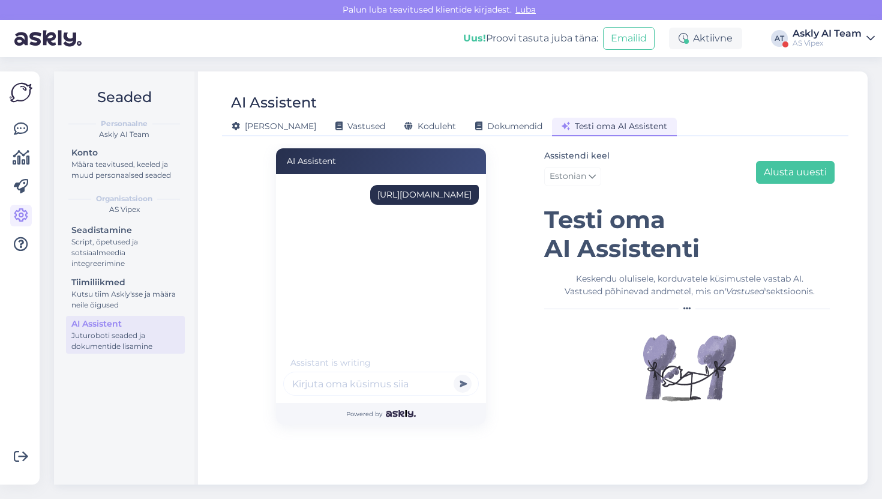
scroll to position [0, 0]
type input "m"
type input "mitu"
type input "p"
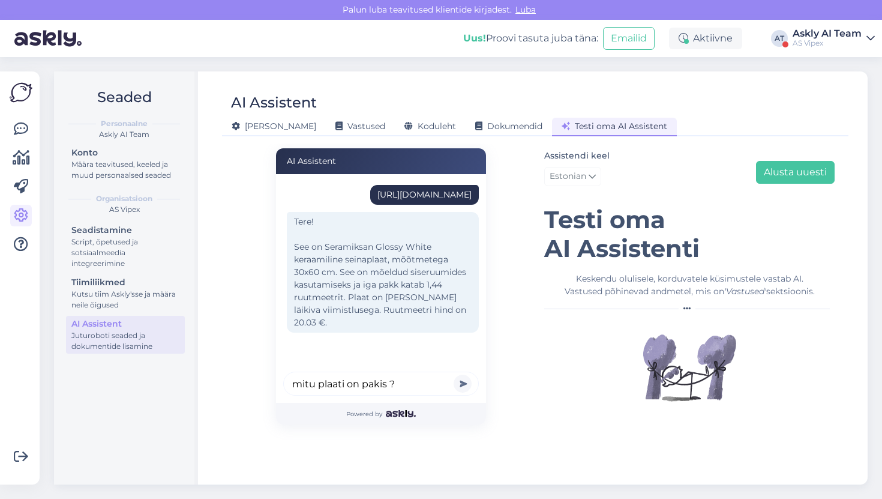
type input "mitu plaati on pakis ?"
click at [454, 375] on button "submit" at bounding box center [463, 384] width 18 height 18
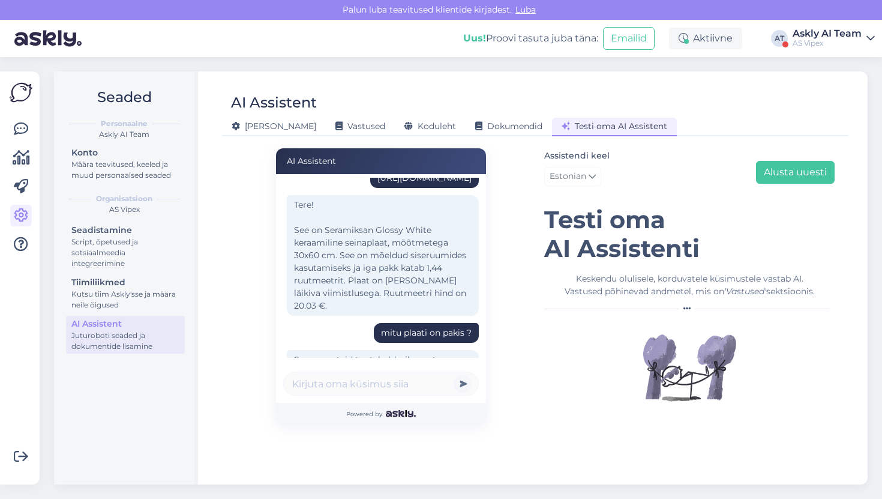
scroll to position [13, 0]
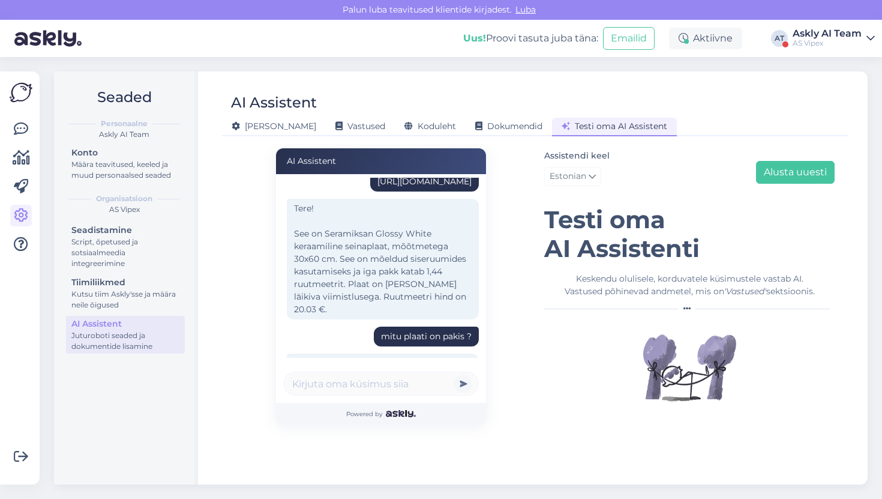
click at [378, 187] on div "https://vipex.ee/keraamiline-seinaplaat-glossy-white-30x60-valge-laikiv/" at bounding box center [425, 181] width 94 height 13
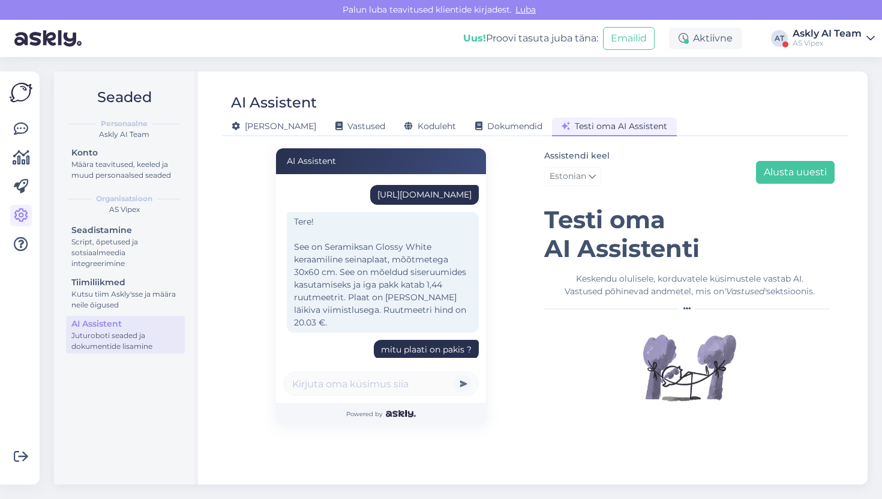
drag, startPoint x: 430, startPoint y: 208, endPoint x: 287, endPoint y: 190, distance: 144.5
click at [370, 190] on div "https://vipex.ee/keraamiline-seinaplaat-glossy-white-30x60-valge-laikiv/" at bounding box center [424, 195] width 109 height 20
copy div "https://vipex.ee/keraamiline-seinaplaat-glossy-white-30x60-valge-laikiv/"
click at [279, 206] on div "https://vipex.ee/keraamiline-seinaplaat-glossy-white-30x60-valge-laikiv/ Tere! …" at bounding box center [381, 288] width 210 height 229
click at [28, 133] on link at bounding box center [21, 129] width 22 height 22
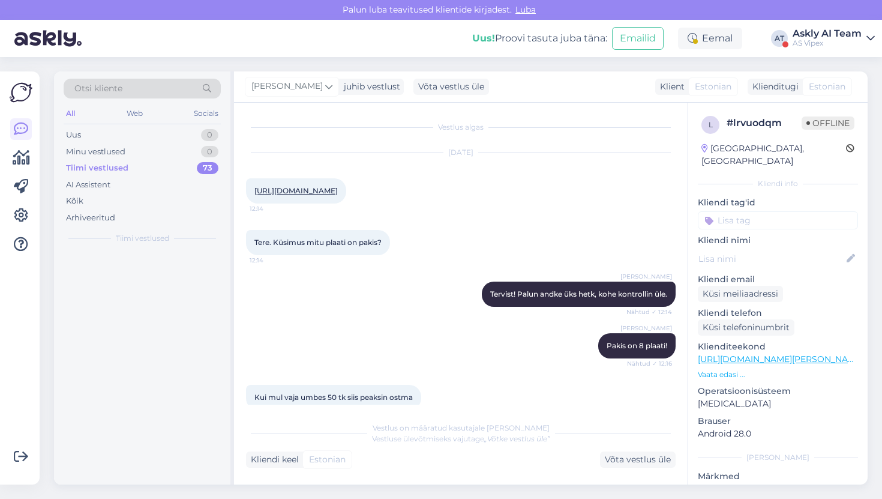
scroll to position [195, 0]
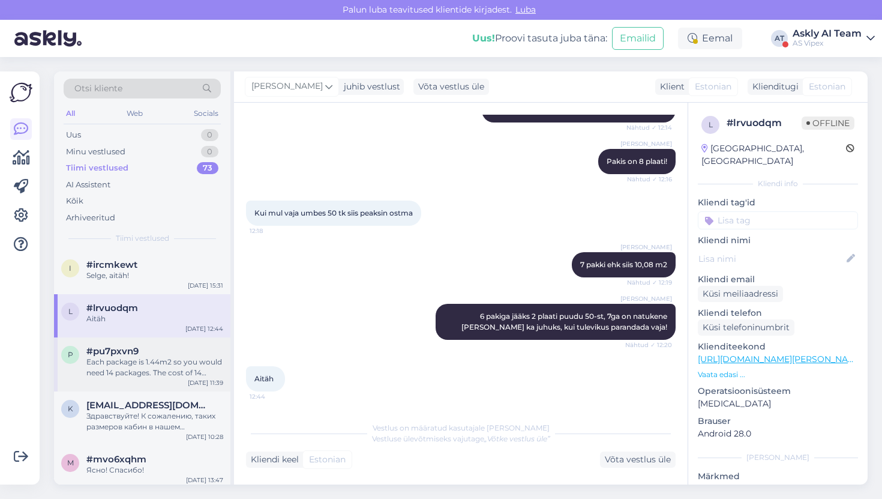
click at [154, 351] on div "#pu7pxvn9" at bounding box center [154, 351] width 137 height 11
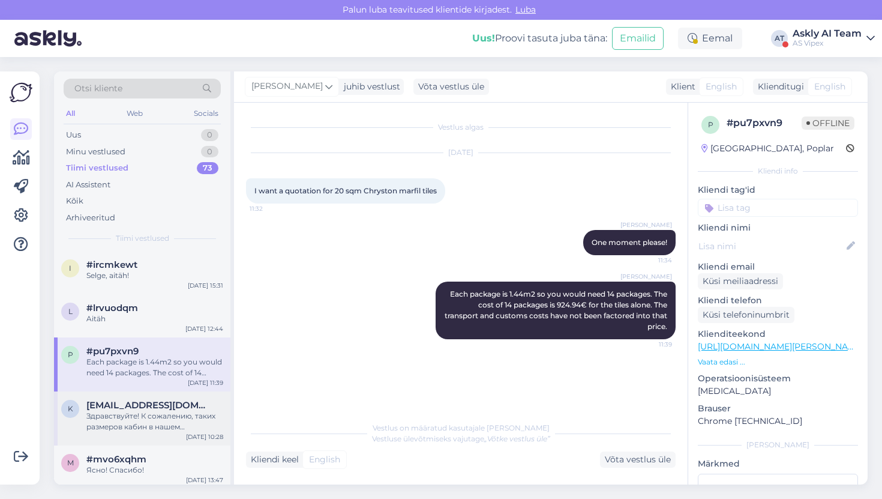
click at [129, 395] on div "k knudelaine@gmail.com Здравствуйте! К сожалению, таких размеров кабин в нашем …" at bounding box center [142, 418] width 176 height 54
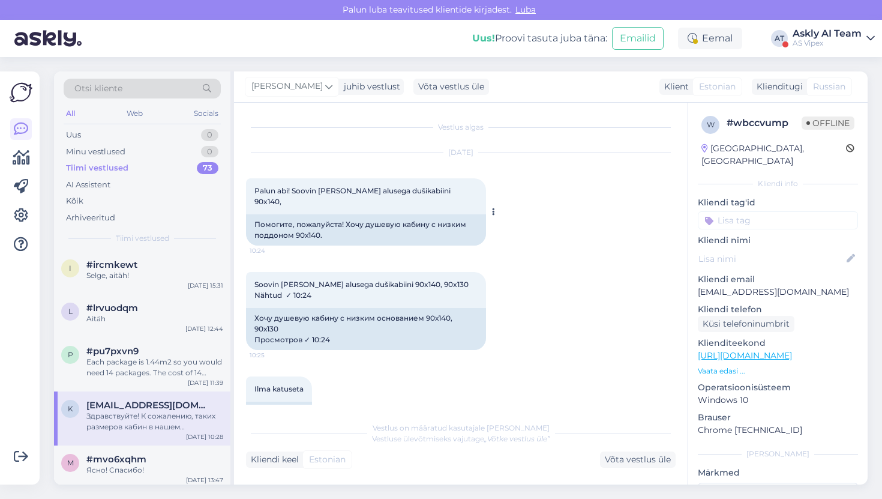
click at [286, 184] on div "Palun abi! Soovin madala alusega dušikabiini 90x140, 10:24" at bounding box center [366, 196] width 240 height 36
copy div "Palun abi! Soovin madala alusega dušikabiini 90x140, 10:24"
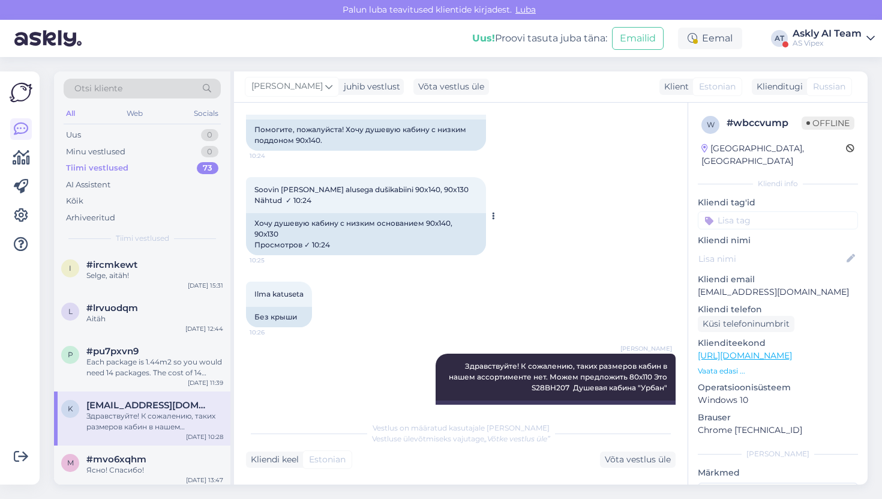
scroll to position [124, 0]
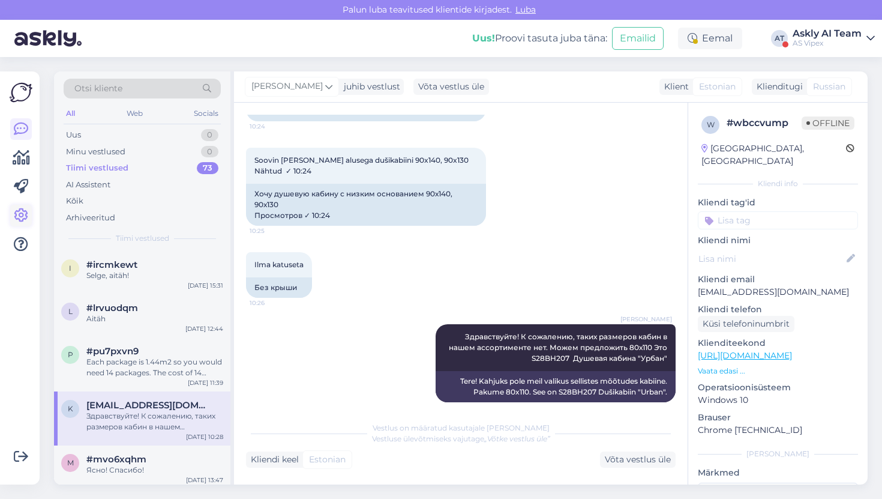
click at [14, 209] on icon at bounding box center [21, 215] width 14 height 14
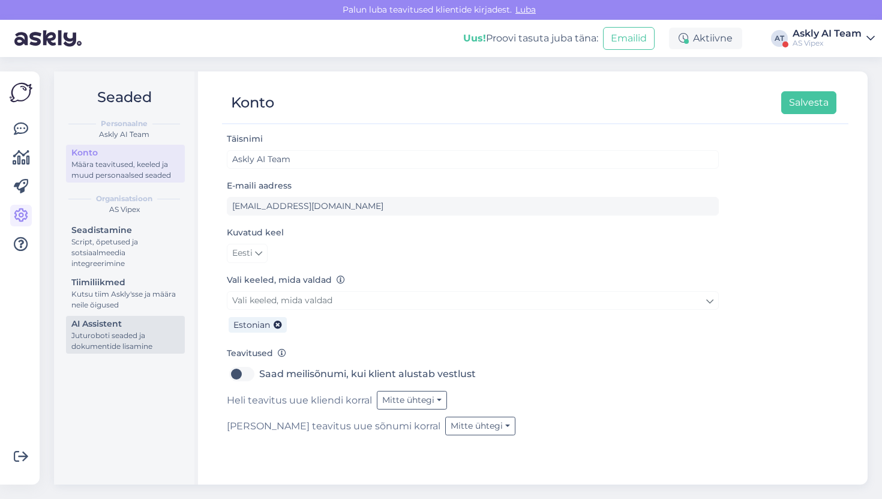
click at [145, 334] on div "Juturoboti seaded ja dokumentide lisamine" at bounding box center [125, 341] width 108 height 22
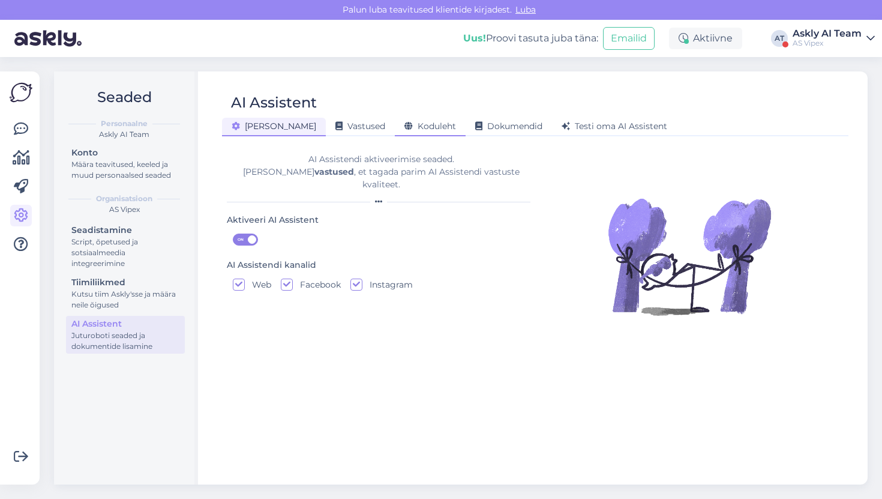
click at [406, 127] on span "Koduleht" at bounding box center [431, 126] width 52 height 11
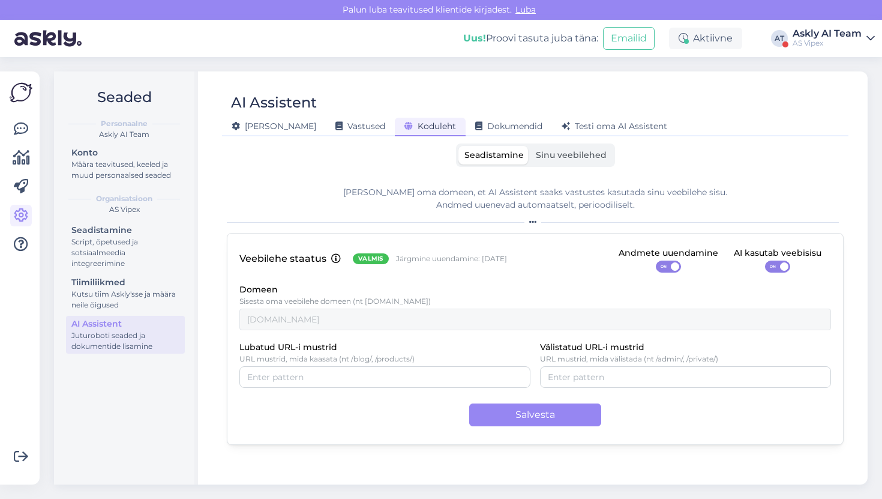
click at [443, 116] on div "Üldine Vastused Koduleht Dokumendid Testi oma AI Assistent" at bounding box center [529, 124] width 615 height 21
click at [528, 112] on div "AI Assistent" at bounding box center [529, 102] width 615 height 23
click at [562, 124] on span "Testi oma AI Assistent" at bounding box center [615, 126] width 106 height 11
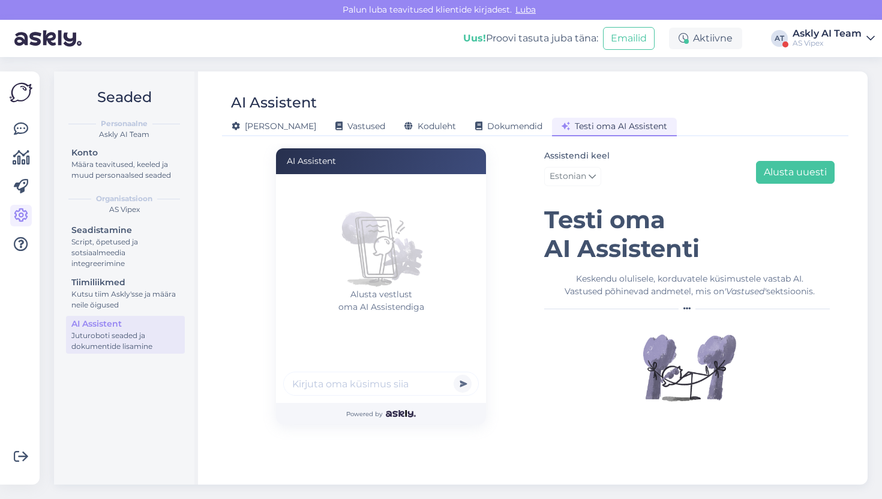
click at [359, 392] on input "text" at bounding box center [381, 384] width 196 height 24
paste input "Palun abi! Soovin madala alusega dušikabiini 90x140,"
type input "Palun abi! Soovin madala alusega dušikabiini 90x140"
click at [454, 375] on button "submit" at bounding box center [463, 384] width 18 height 18
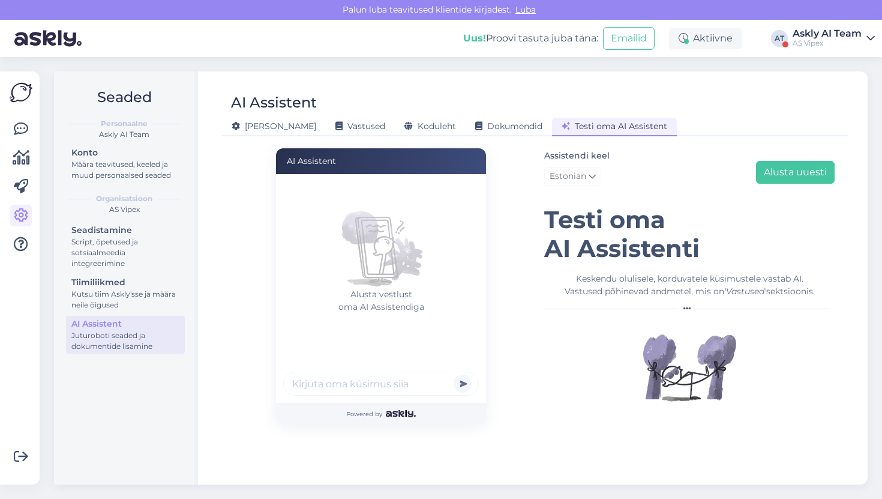
scroll to position [0, 0]
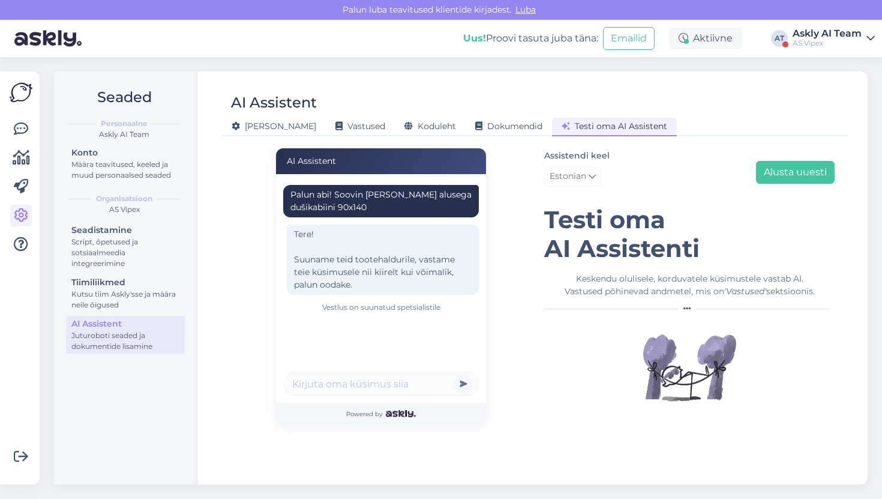
click at [421, 343] on div "Palun abi! Soovin madala alusega dušikabiini 90x140 Tere! Suuname teid tootehal…" at bounding box center [384, 268] width 203 height 180
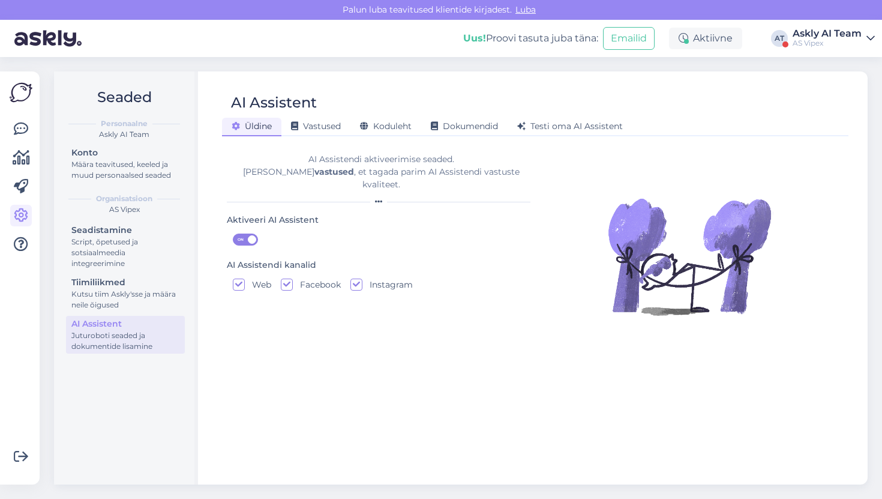
click at [847, 34] on div "Askly AI Team" at bounding box center [827, 34] width 69 height 10
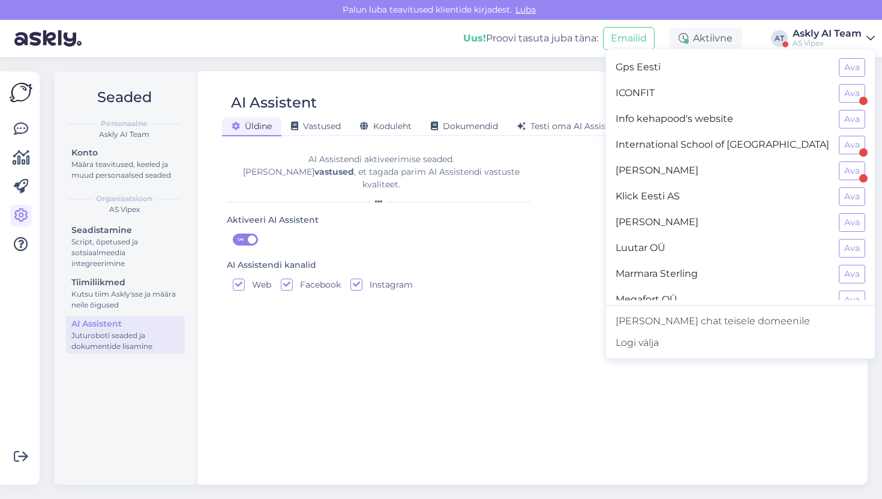
scroll to position [457, 0]
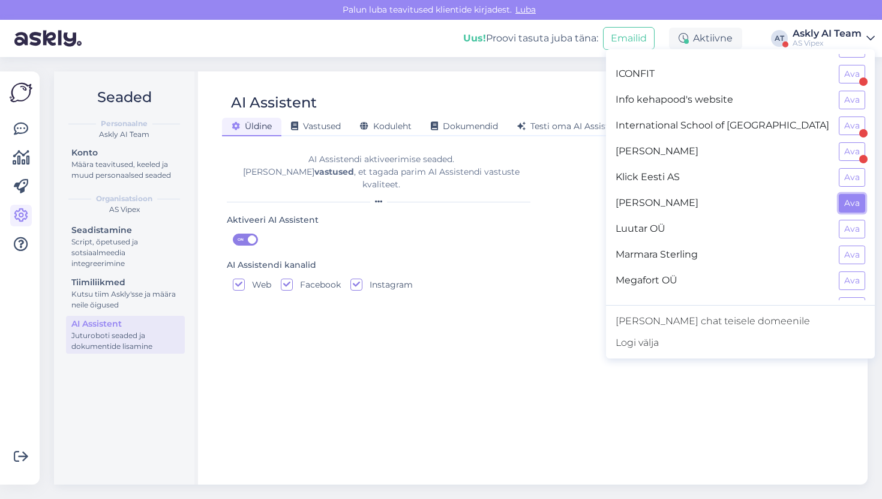
click at [849, 204] on button "Ava" at bounding box center [852, 203] width 26 height 19
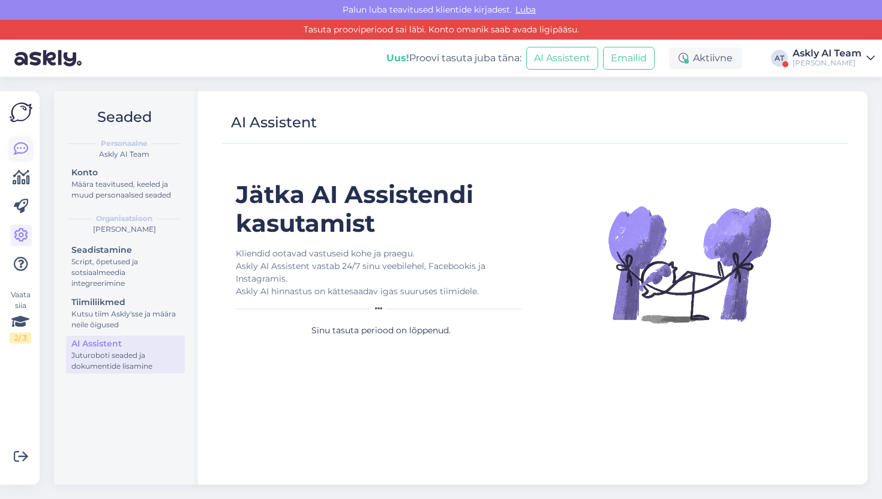
click at [21, 155] on icon at bounding box center [21, 149] width 14 height 14
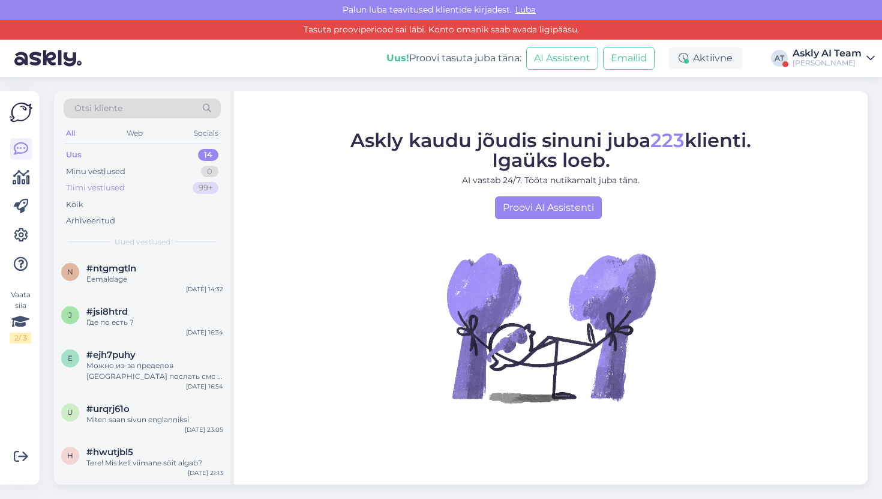
click at [130, 194] on div "Tiimi vestlused 99+" at bounding box center [142, 187] width 157 height 17
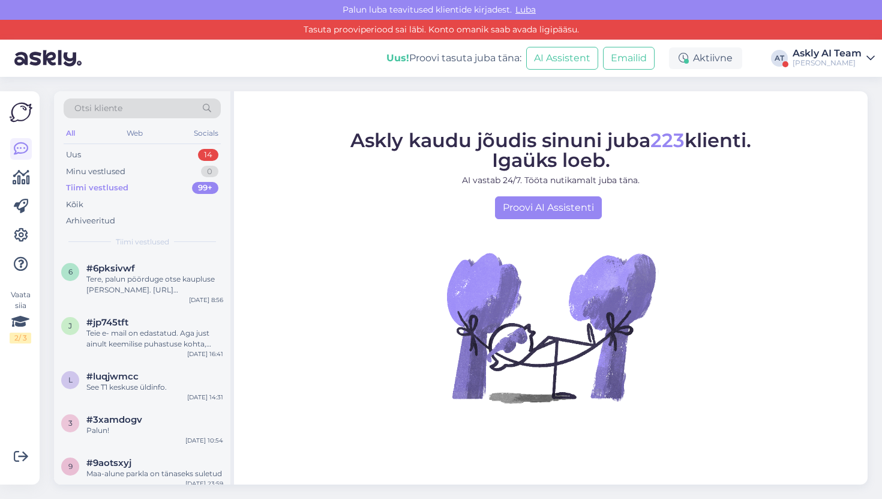
click at [366, 99] on div "Askly kaudu jõudis sinuni juba 223 klienti. Igaüks loeb. AI vastab 24/7. Tööta …" at bounding box center [551, 287] width 634 height 393
click at [208, 283] on div "Tere, palun pöörduge otse kaupluse poole. https://t1tallinn.com/kauplused/mnogo…" at bounding box center [154, 285] width 137 height 22
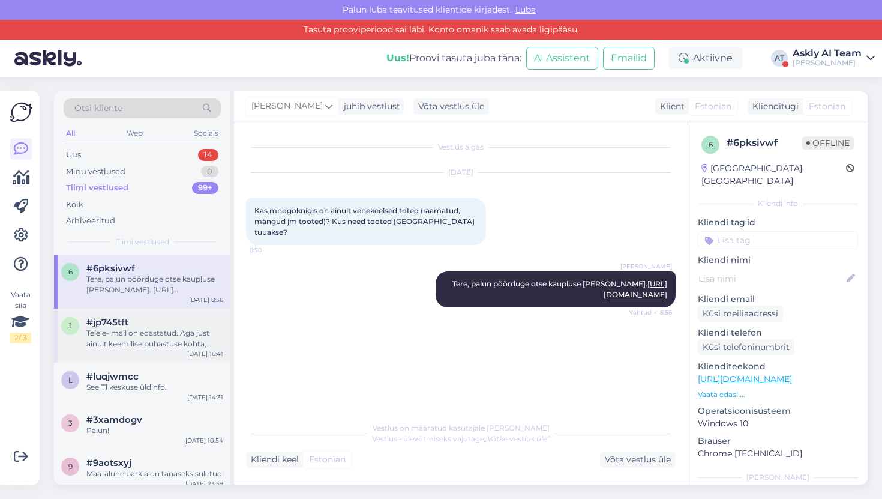
click at [133, 309] on div "j #jp745tft Teie e- mail on edastatud. Aga just ainult keemilise puhastuse koht…" at bounding box center [142, 336] width 176 height 54
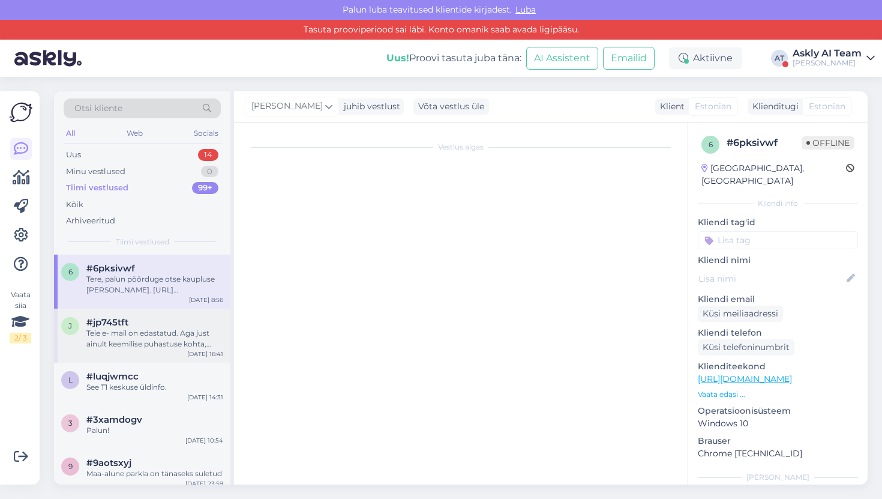
scroll to position [425, 0]
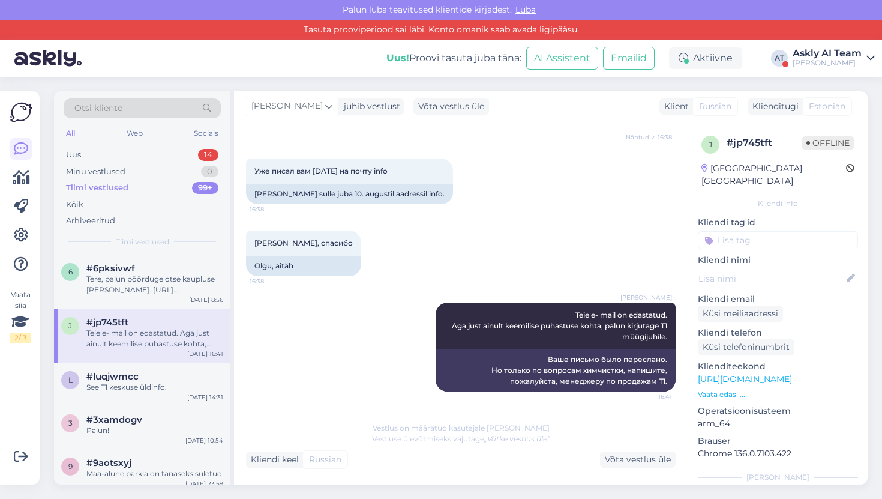
click at [133, 318] on div "#jp745tft" at bounding box center [154, 322] width 137 height 11
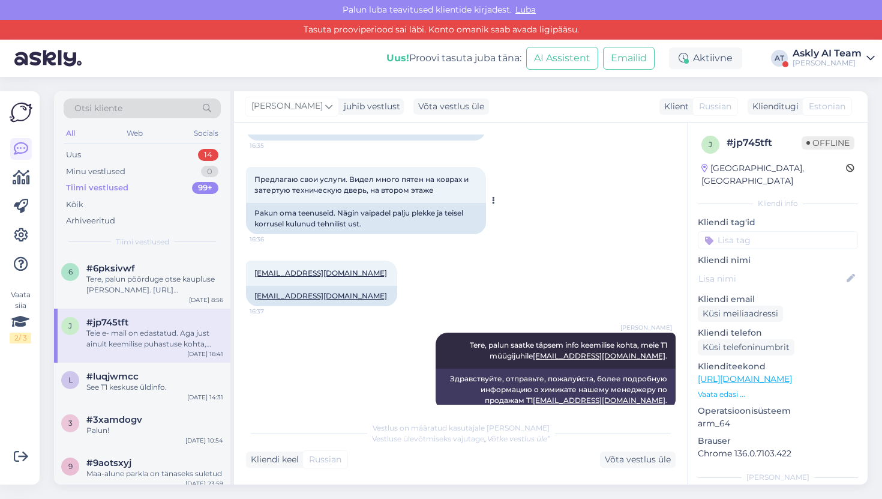
scroll to position [143, 0]
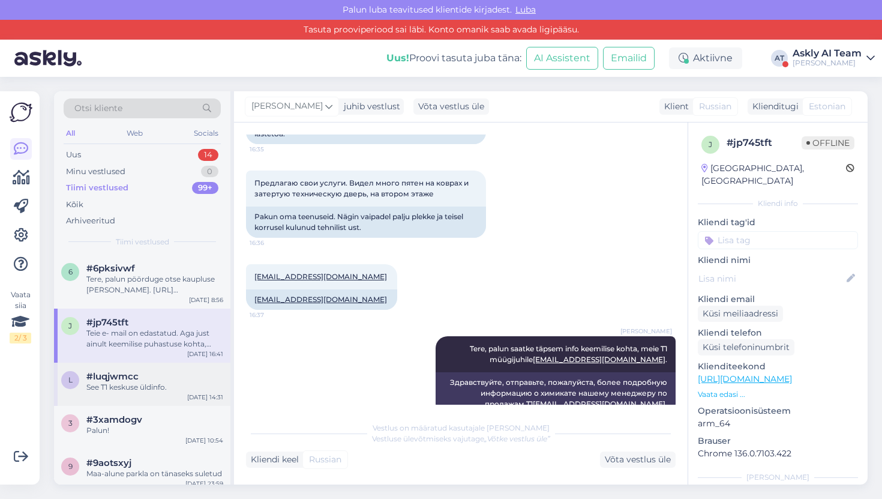
click at [148, 378] on div "#luqjwmcc" at bounding box center [154, 376] width 137 height 11
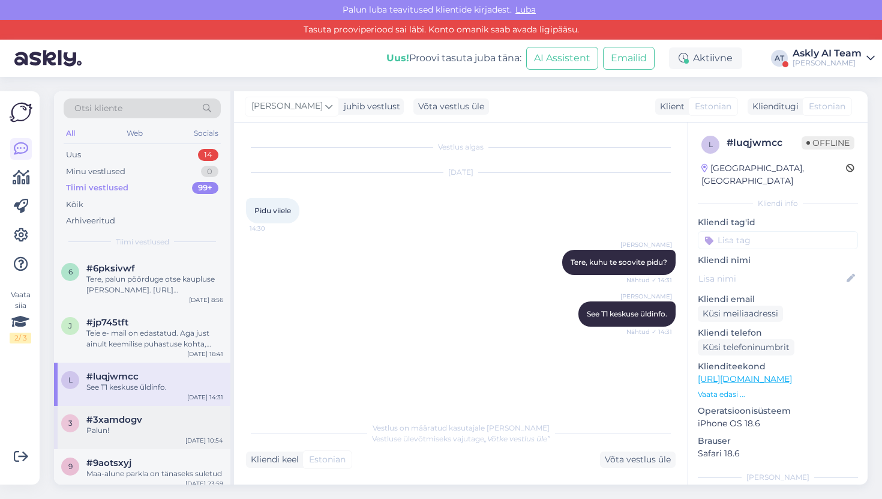
click at [156, 429] on div "Palun!" at bounding box center [154, 430] width 137 height 11
